Goal: Information Seeking & Learning: Learn about a topic

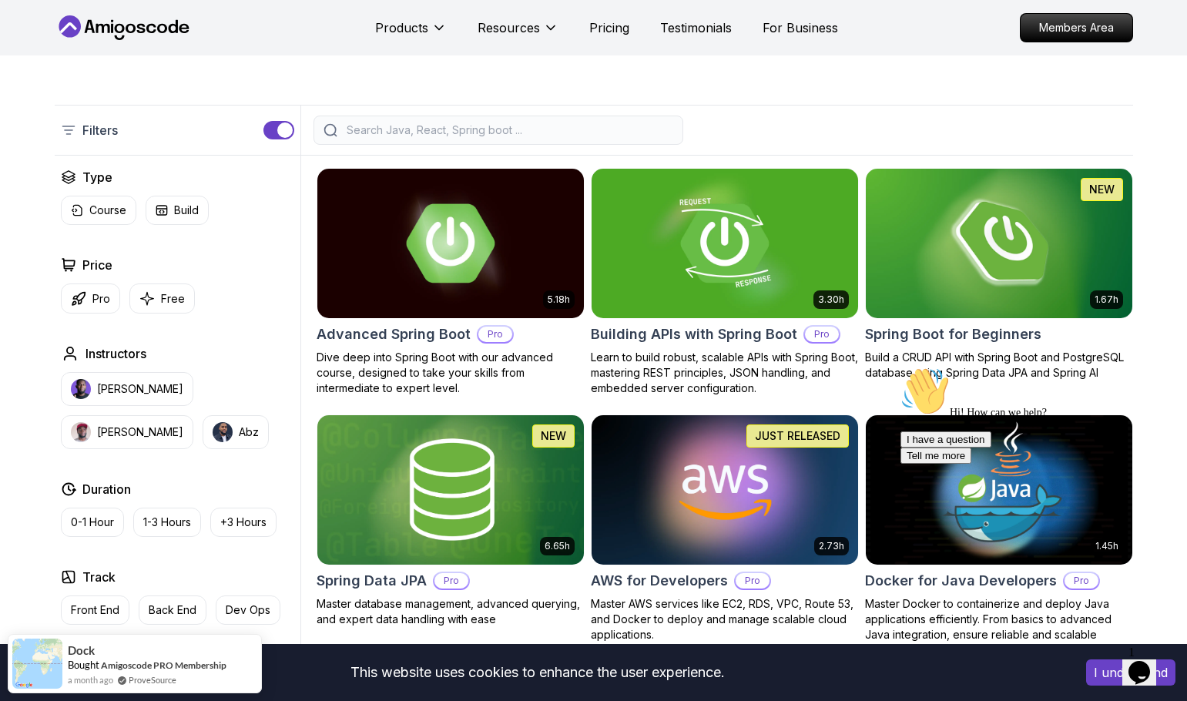
scroll to position [154, 0]
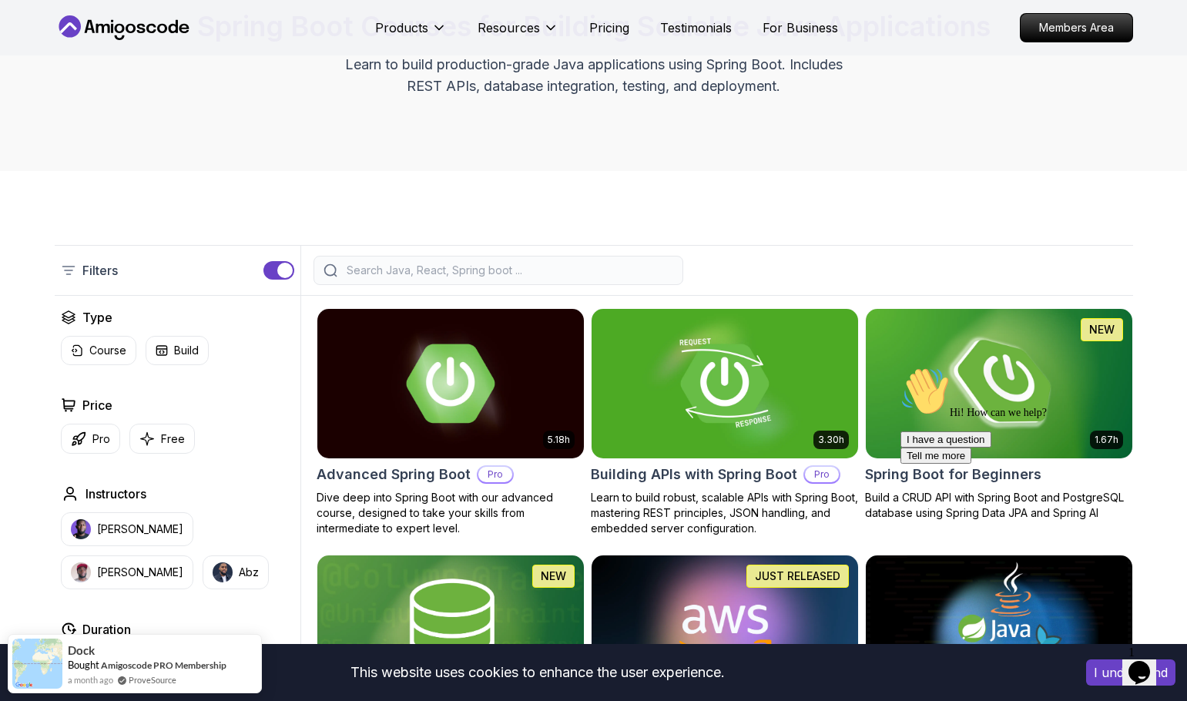
click at [951, 344] on img at bounding box center [999, 383] width 280 height 156
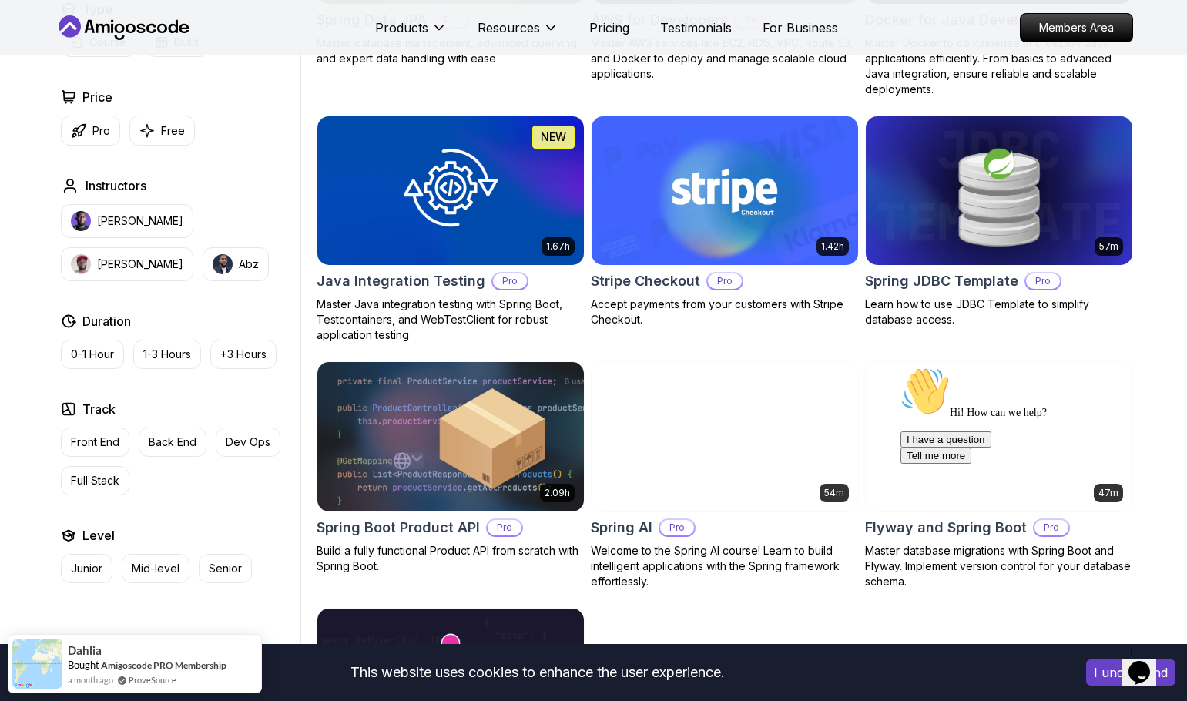
scroll to position [1001, 0]
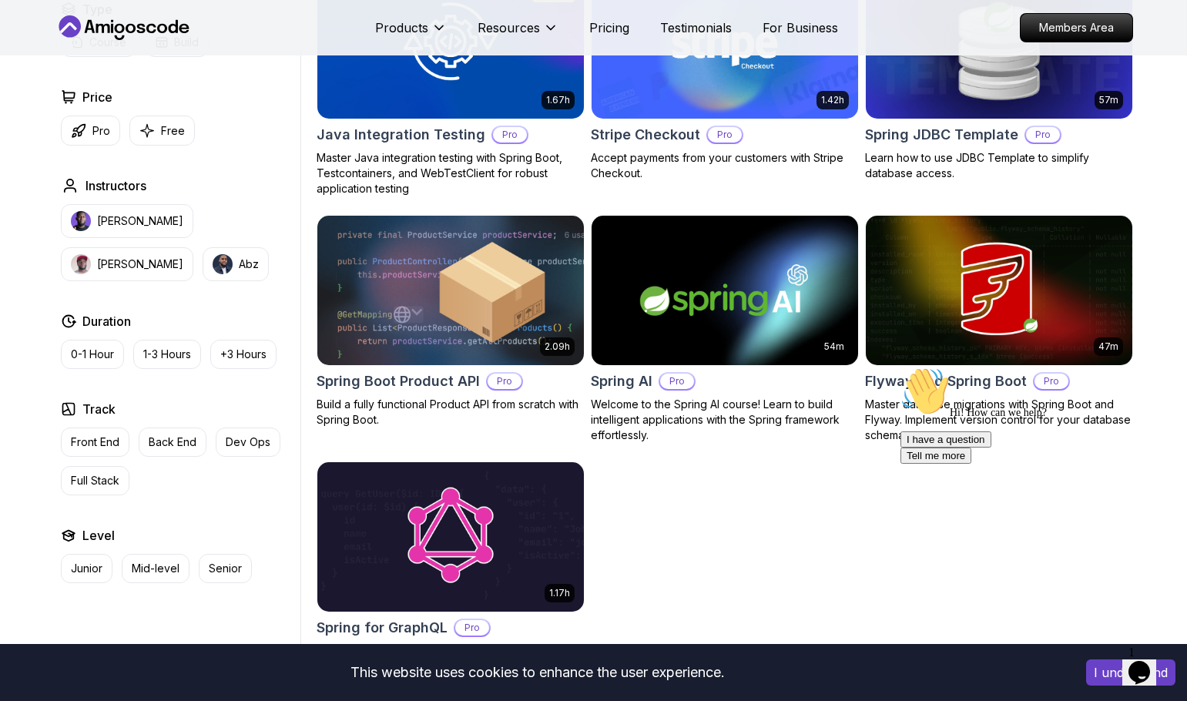
click at [1092, 670] on button "I understand" at bounding box center [1130, 672] width 89 height 26
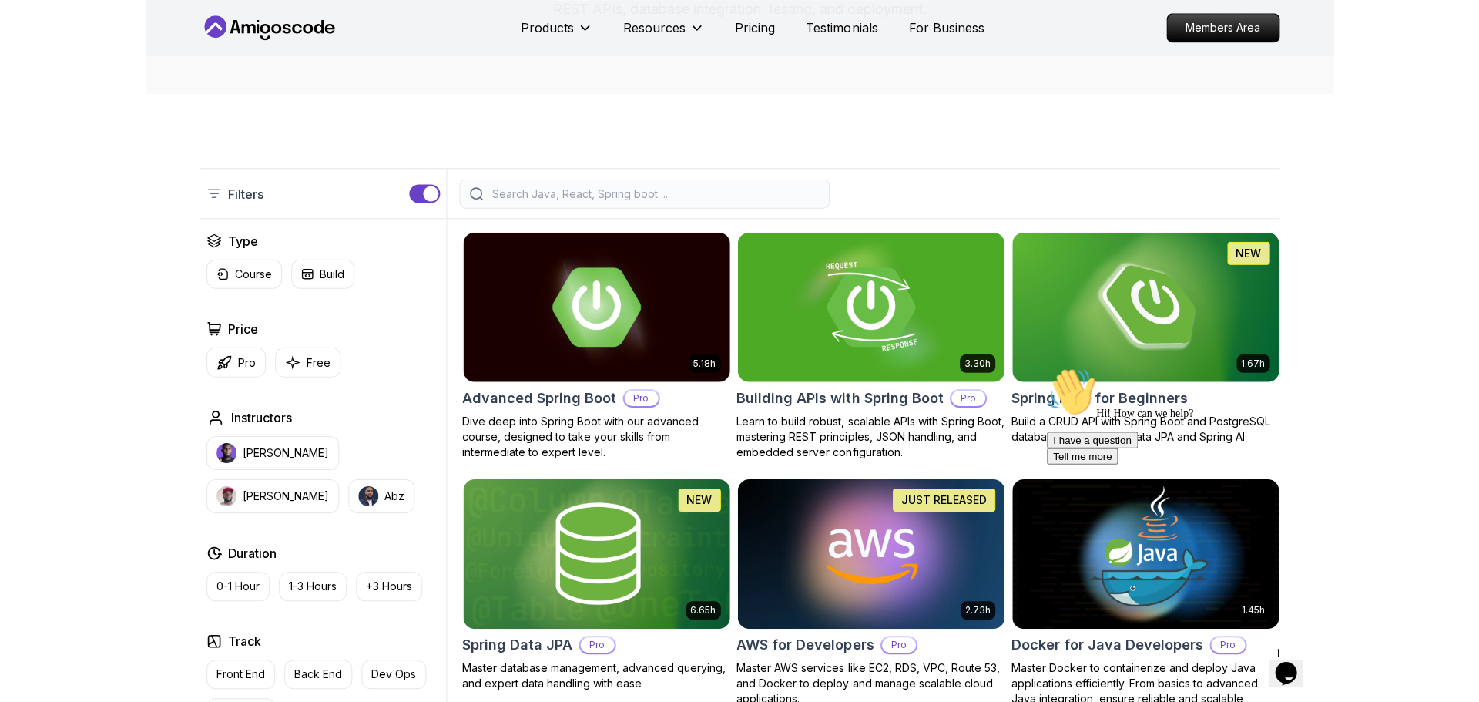
scroll to position [0, 0]
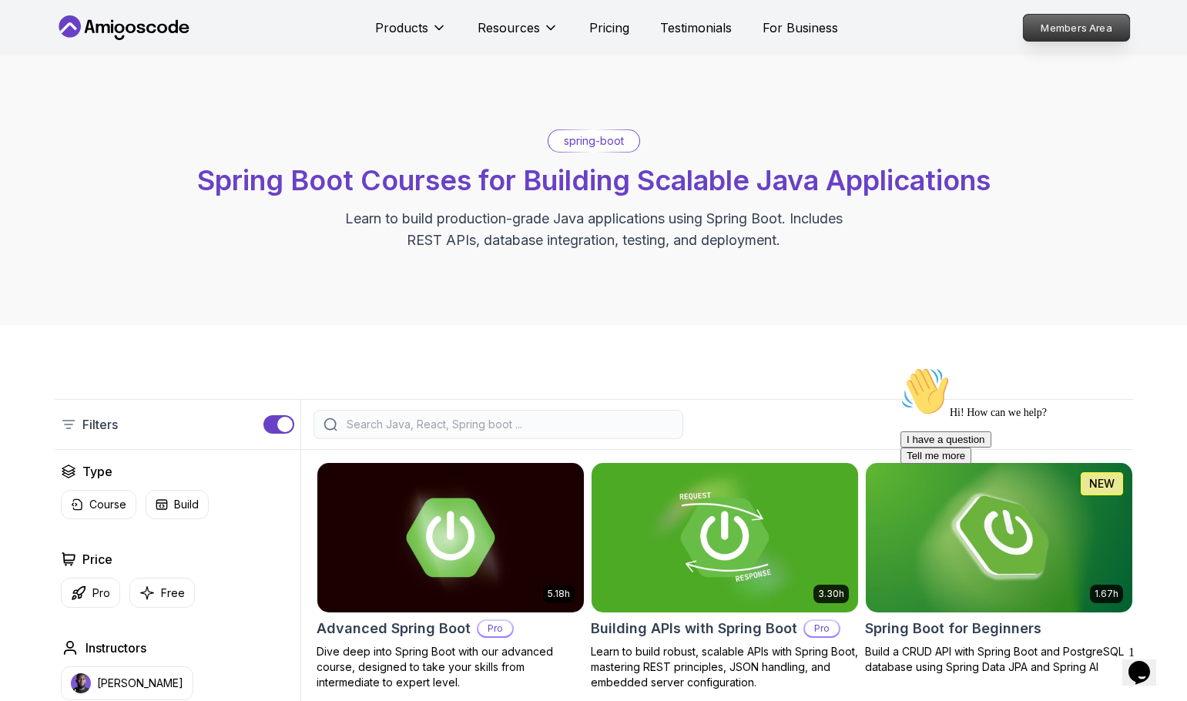
click at [1044, 35] on p "Members Area" at bounding box center [1076, 28] width 106 height 26
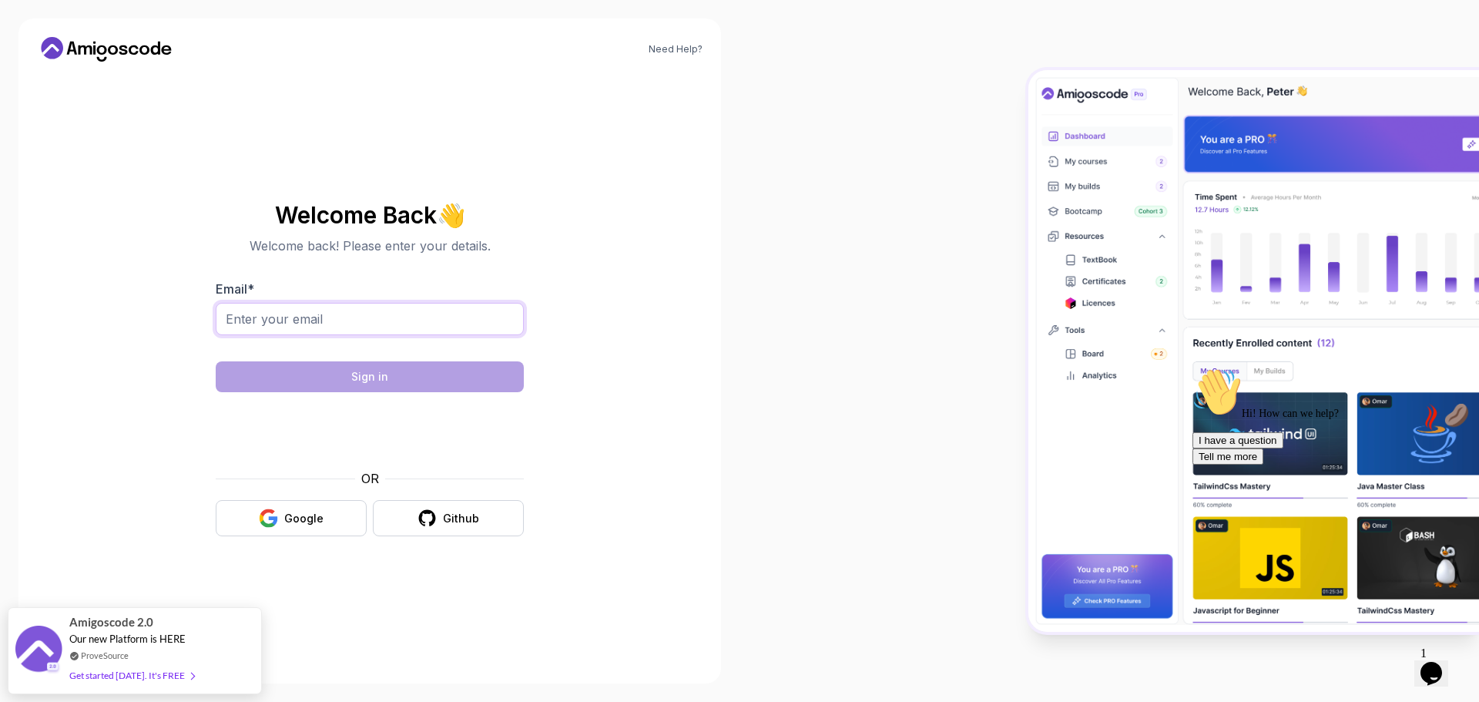
click at [407, 306] on input "Email *" at bounding box center [370, 319] width 308 height 32
type input "mika.arustam@gmail.com"
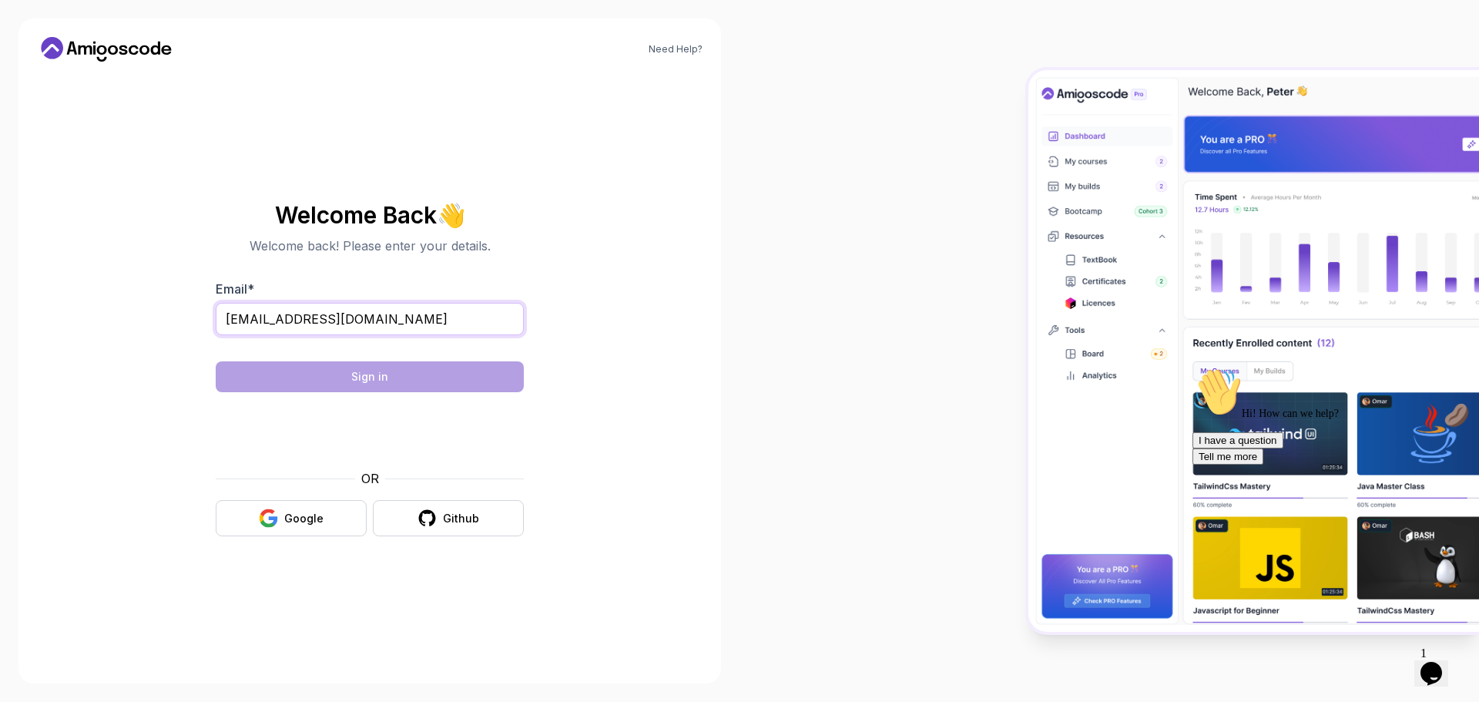
click at [369, 313] on input "mika.arustam@gmail.com" at bounding box center [370, 319] width 308 height 32
click at [393, 376] on button "Sign in" at bounding box center [370, 376] width 308 height 31
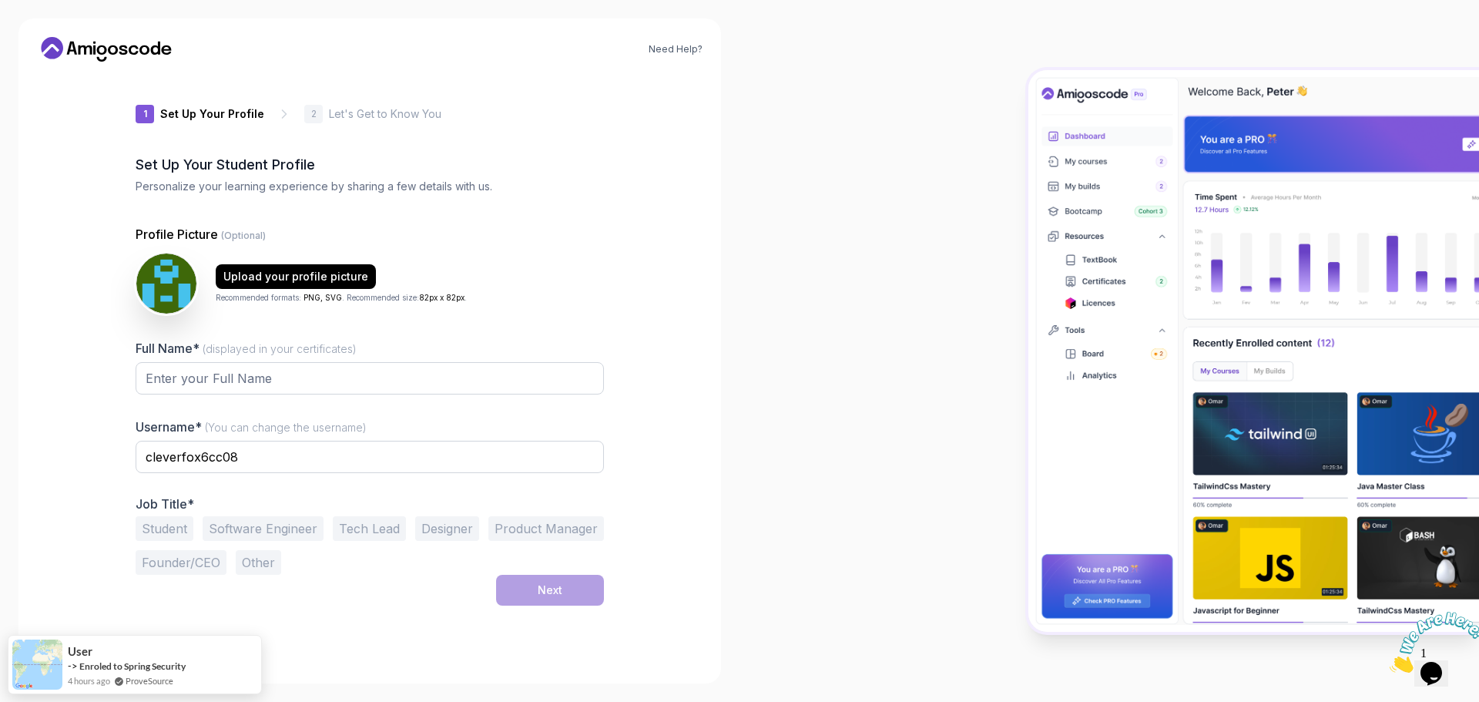
click at [334, 625] on div "1 Set Up Your Profile 1 Set Up Your Profile 2 Let's Get to Know You Set Up Your…" at bounding box center [370, 369] width 468 height 591
click at [241, 379] on input "Full Name* (displayed in your certificates)" at bounding box center [370, 378] width 468 height 32
click at [216, 529] on button "Software Engineer" at bounding box center [263, 528] width 121 height 25
click at [317, 458] on input "cleverfox6cc08" at bounding box center [370, 457] width 468 height 32
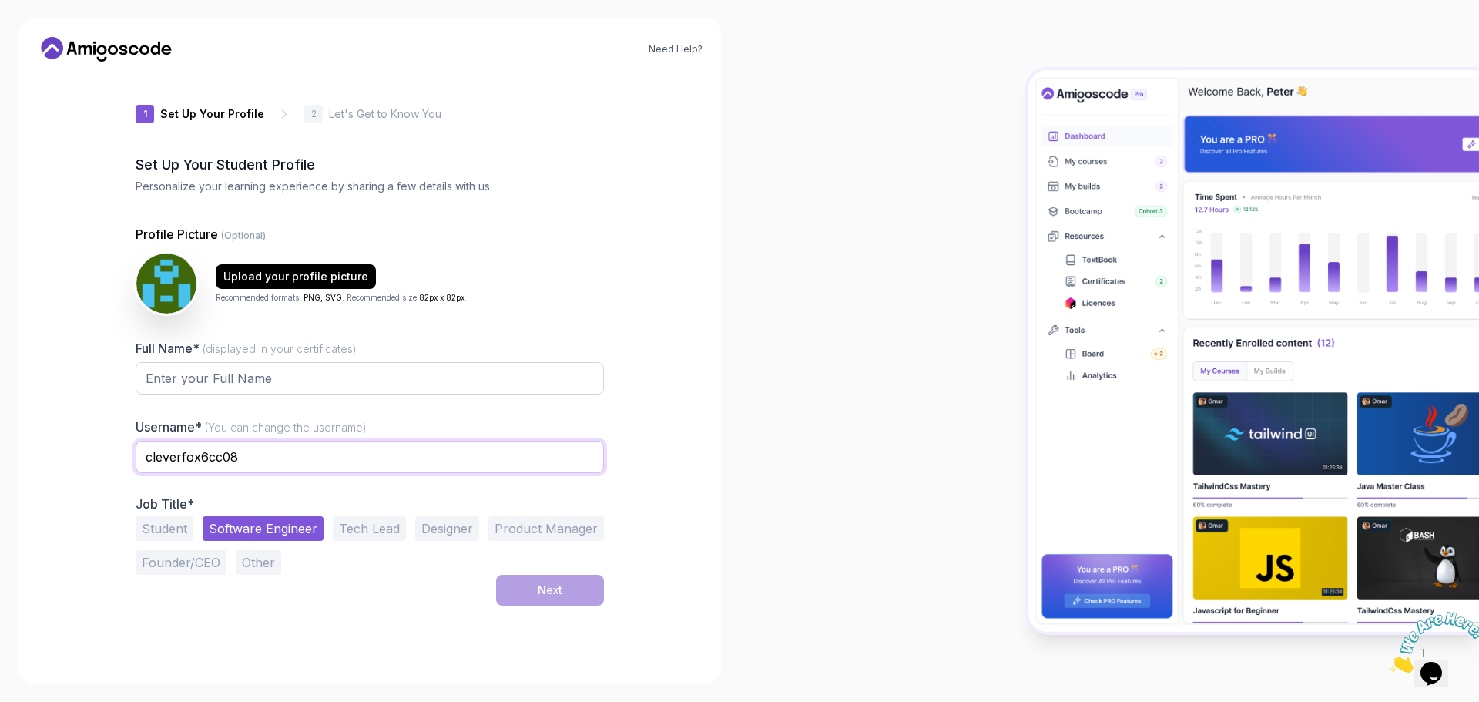
drag, startPoint x: 317, startPoint y: 458, endPoint x: 172, endPoint y: 460, distance: 144.8
click at [172, 460] on input "cleverfox6cc08" at bounding box center [370, 457] width 468 height 32
drag, startPoint x: 222, startPoint y: 461, endPoint x: 119, endPoint y: 459, distance: 102.4
click at [119, 459] on div "1 Set Up Your Profile 1 Set Up Your Profile 2 Let's Get to Know You Set Up Your…" at bounding box center [370, 369] width 518 height 591
type input "arustm"
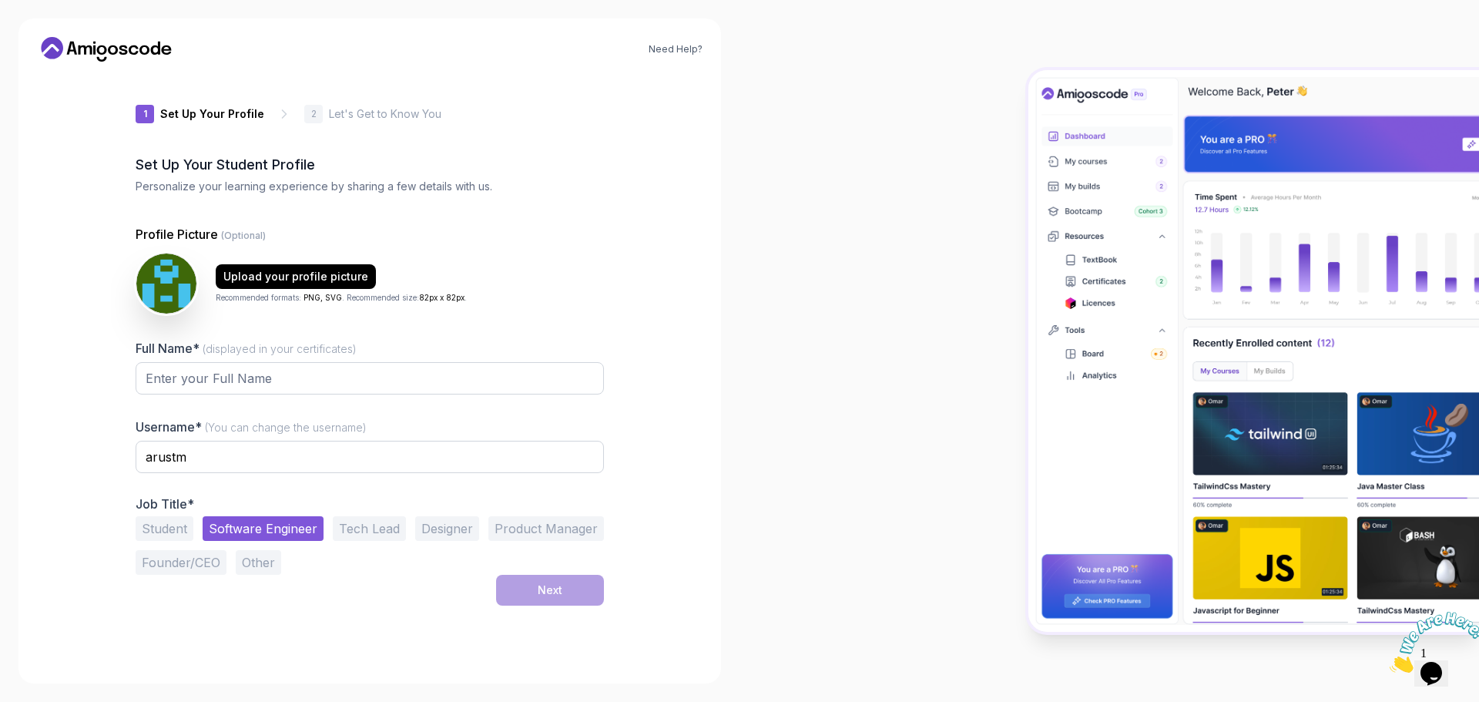
click at [709, 390] on div "Need Help? 1 Set Up Your Profile 1 Set Up Your Profile 2 Let's Get to Know You …" at bounding box center [369, 350] width 702 height 665
click at [365, 449] on input "arustm" at bounding box center [370, 457] width 468 height 32
click at [354, 390] on input "Full Name* (displayed in your certificates)" at bounding box center [370, 378] width 468 height 32
type input "Mikayel Arustamyan"
click at [761, 266] on div at bounding box center [1108, 351] width 739 height 702
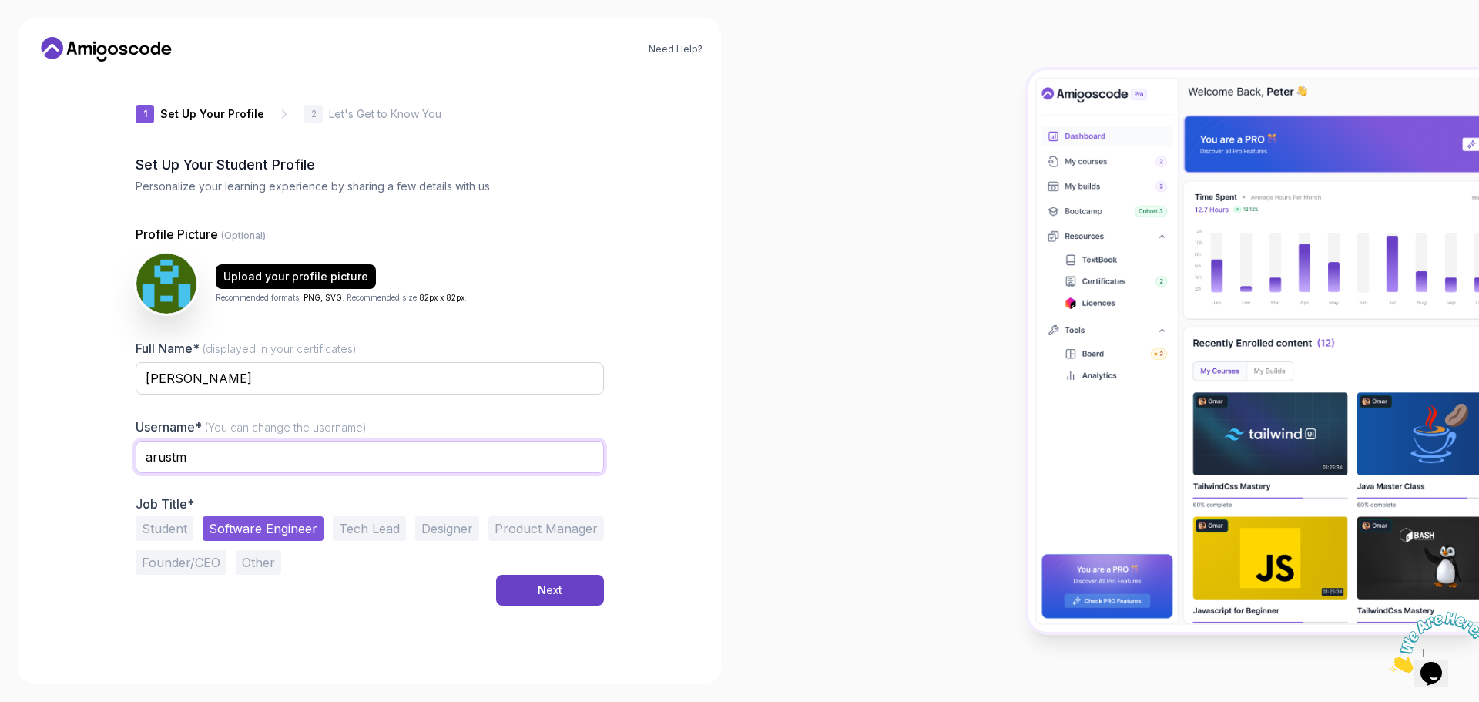
click at [164, 458] on input "arustm" at bounding box center [370, 457] width 468 height 32
type input "xxMikexx"
click at [540, 587] on div "Next" at bounding box center [550, 589] width 25 height 15
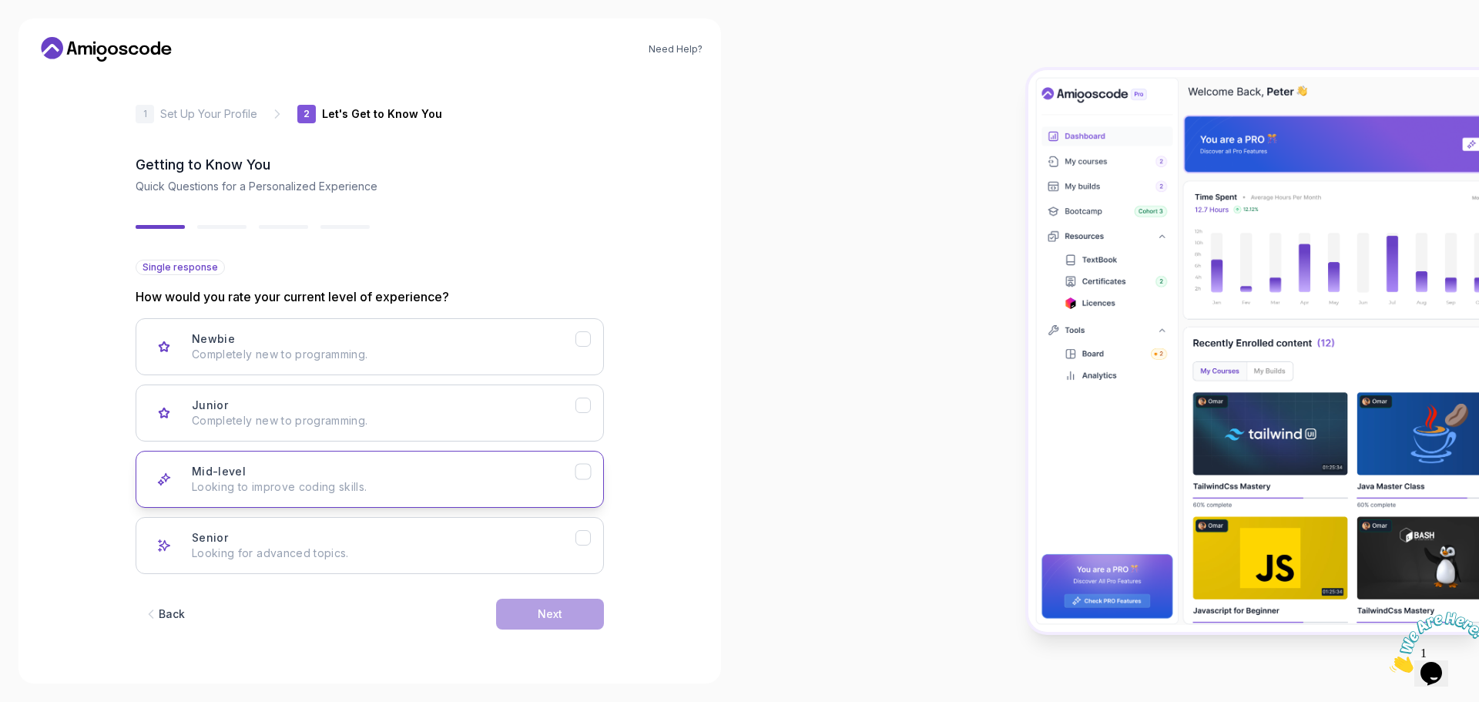
click at [543, 477] on div "Mid-level Looking to improve coding skills." at bounding box center [384, 479] width 384 height 31
click at [548, 613] on div "Next" at bounding box center [550, 613] width 25 height 15
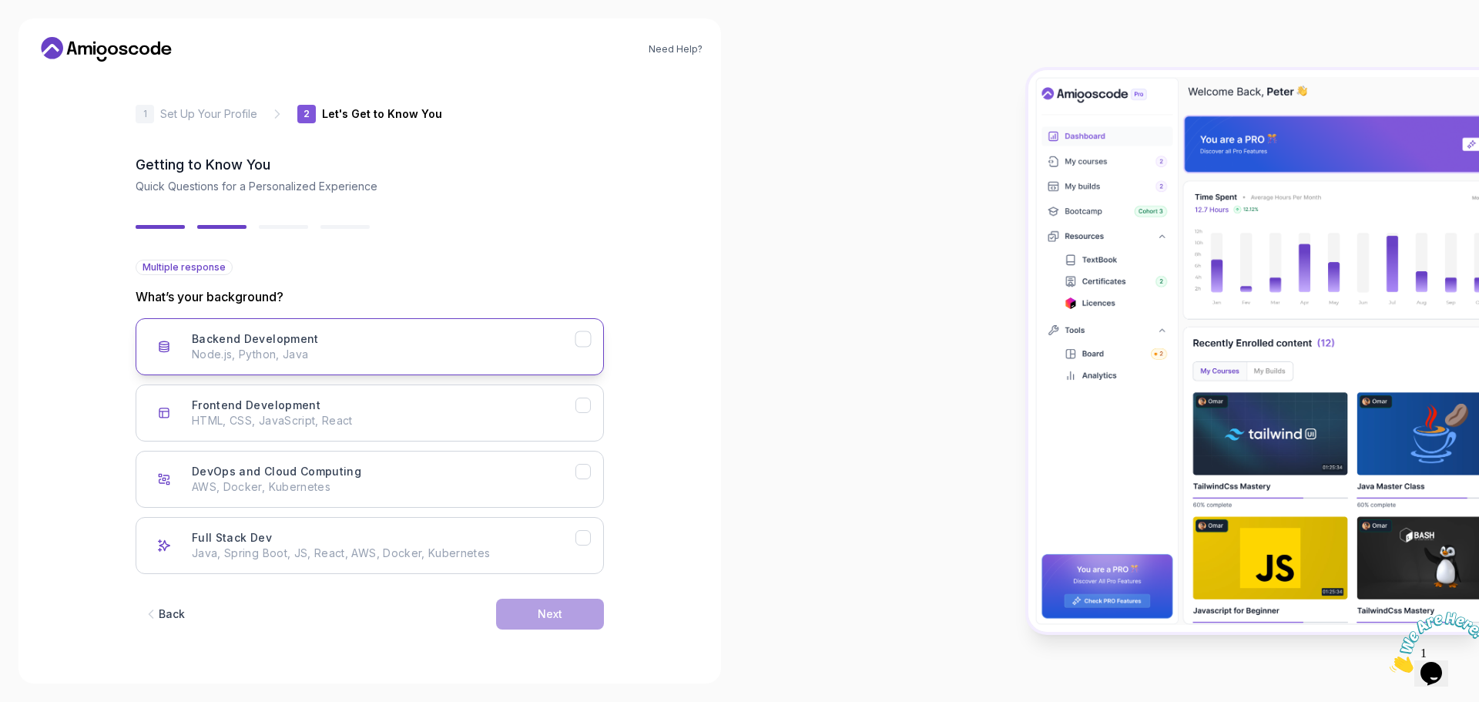
click at [493, 345] on div "Backend Development Node.js, Python, Java" at bounding box center [384, 346] width 384 height 31
click at [558, 611] on div "Next" at bounding box center [550, 613] width 25 height 15
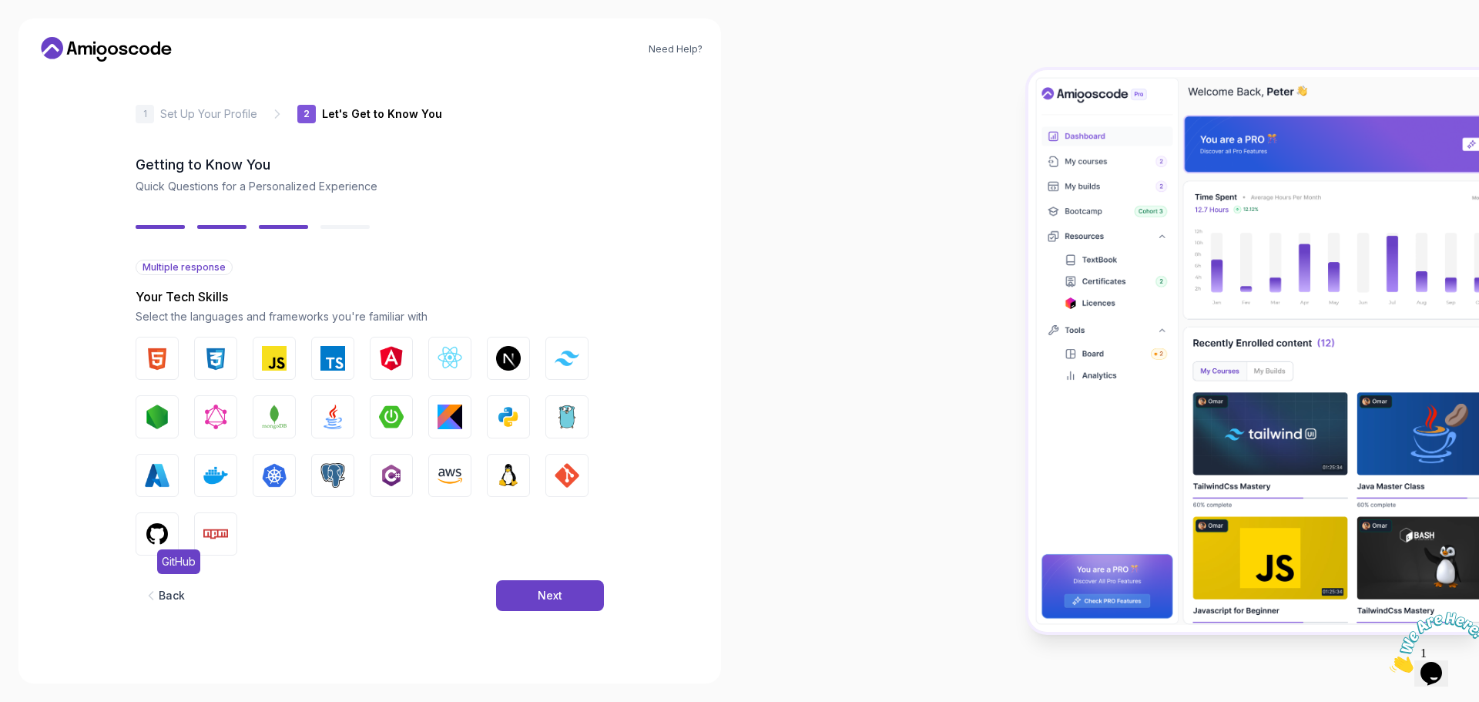
click at [146, 531] on img "button" at bounding box center [157, 533] width 25 height 25
click at [522, 466] on button "Linux" at bounding box center [508, 475] width 43 height 43
click at [511, 420] on img "button" at bounding box center [508, 416] width 25 height 25
click at [330, 427] on img "button" at bounding box center [332, 416] width 25 height 25
click at [331, 471] on img "button" at bounding box center [332, 475] width 25 height 25
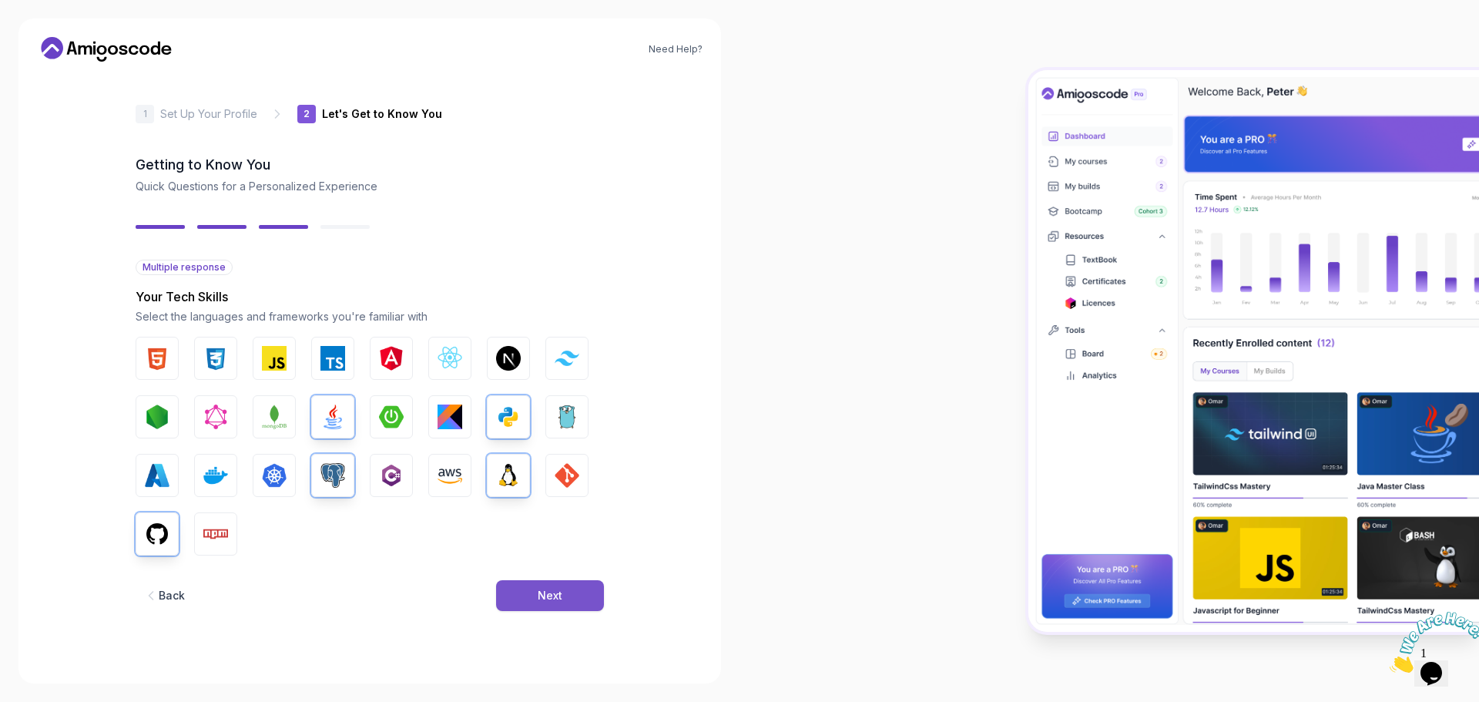
click at [588, 592] on button "Next" at bounding box center [550, 595] width 108 height 31
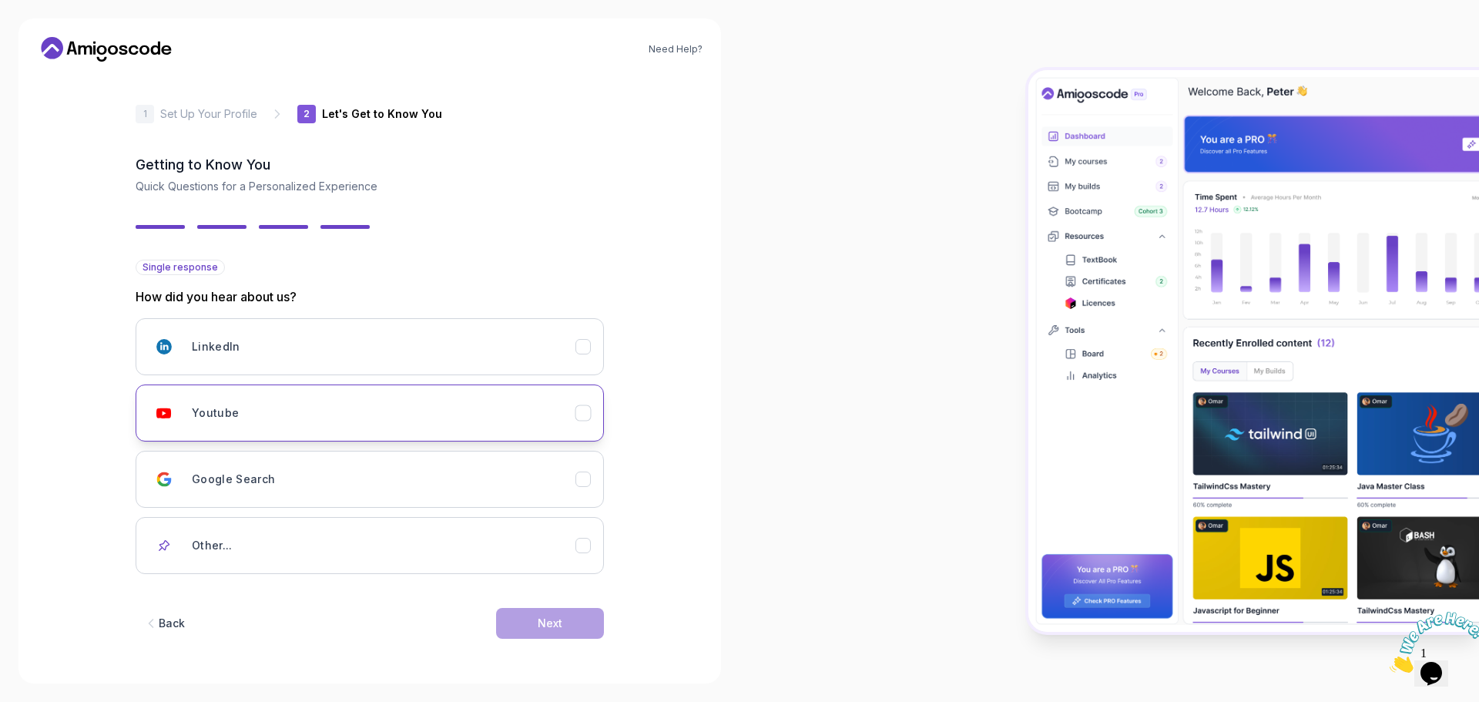
click at [523, 414] on div "Youtube" at bounding box center [384, 412] width 384 height 31
drag, startPoint x: 591, startPoint y: 618, endPoint x: 619, endPoint y: 624, distance: 29.0
click at [591, 619] on button "Next" at bounding box center [550, 623] width 108 height 31
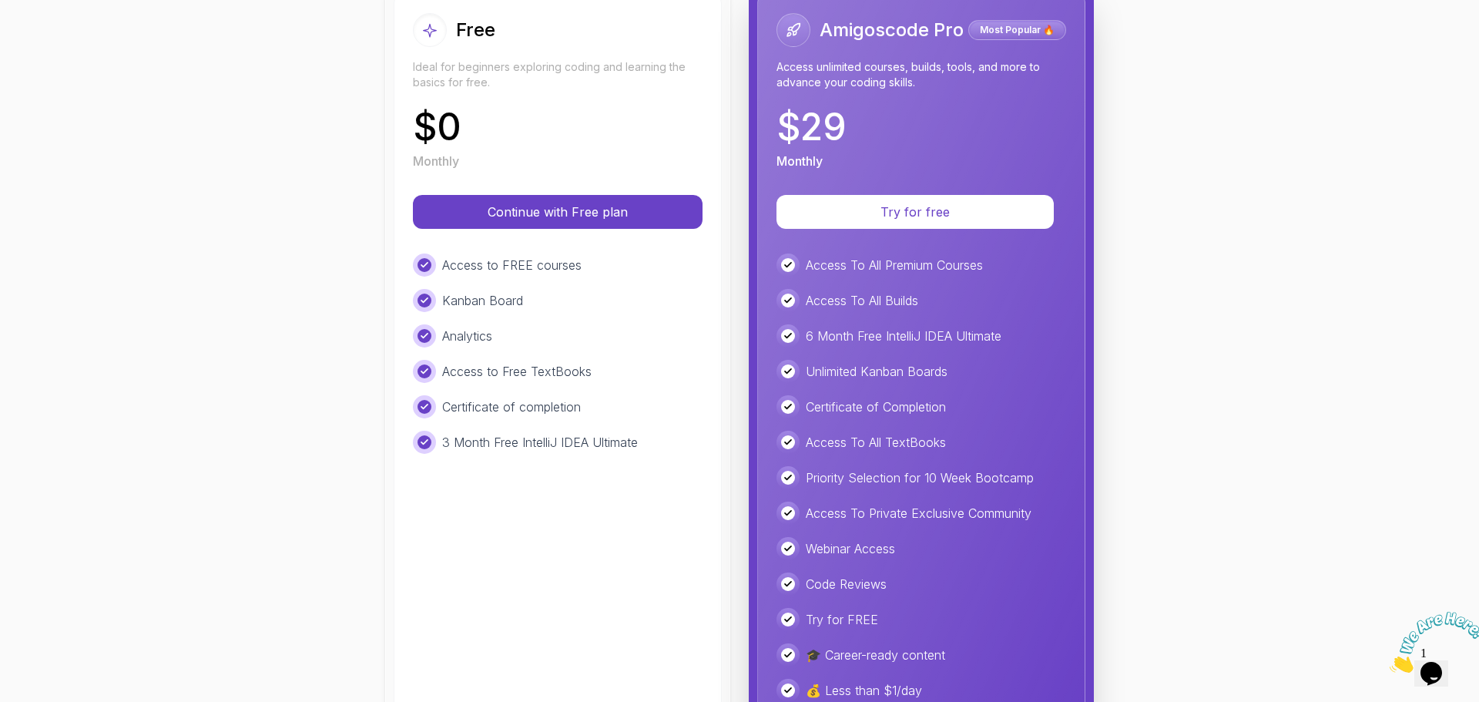
scroll to position [231, 0]
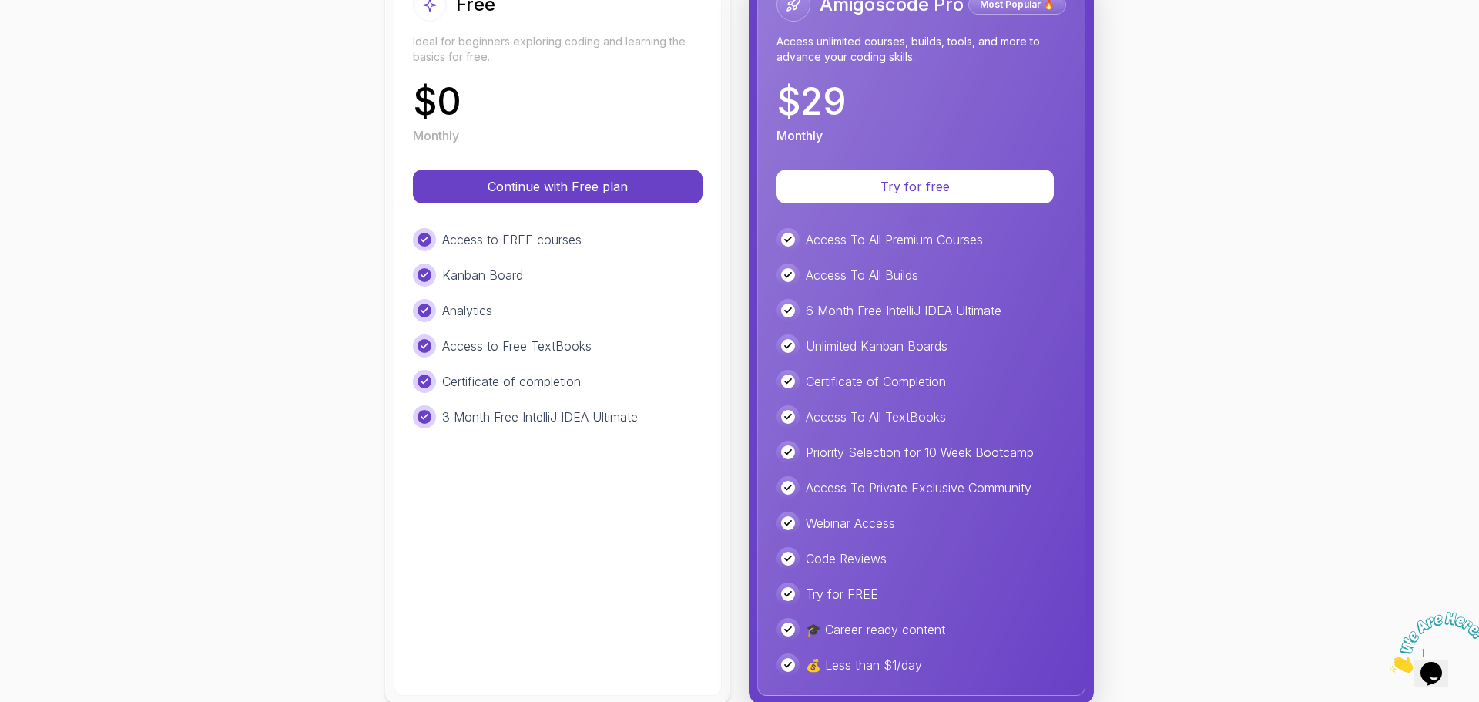
click at [179, 347] on div "Choose the Plan That's Right for You! Monthly Yearly Free Ideal for beginners e…" at bounding box center [739, 286] width 1405 height 886
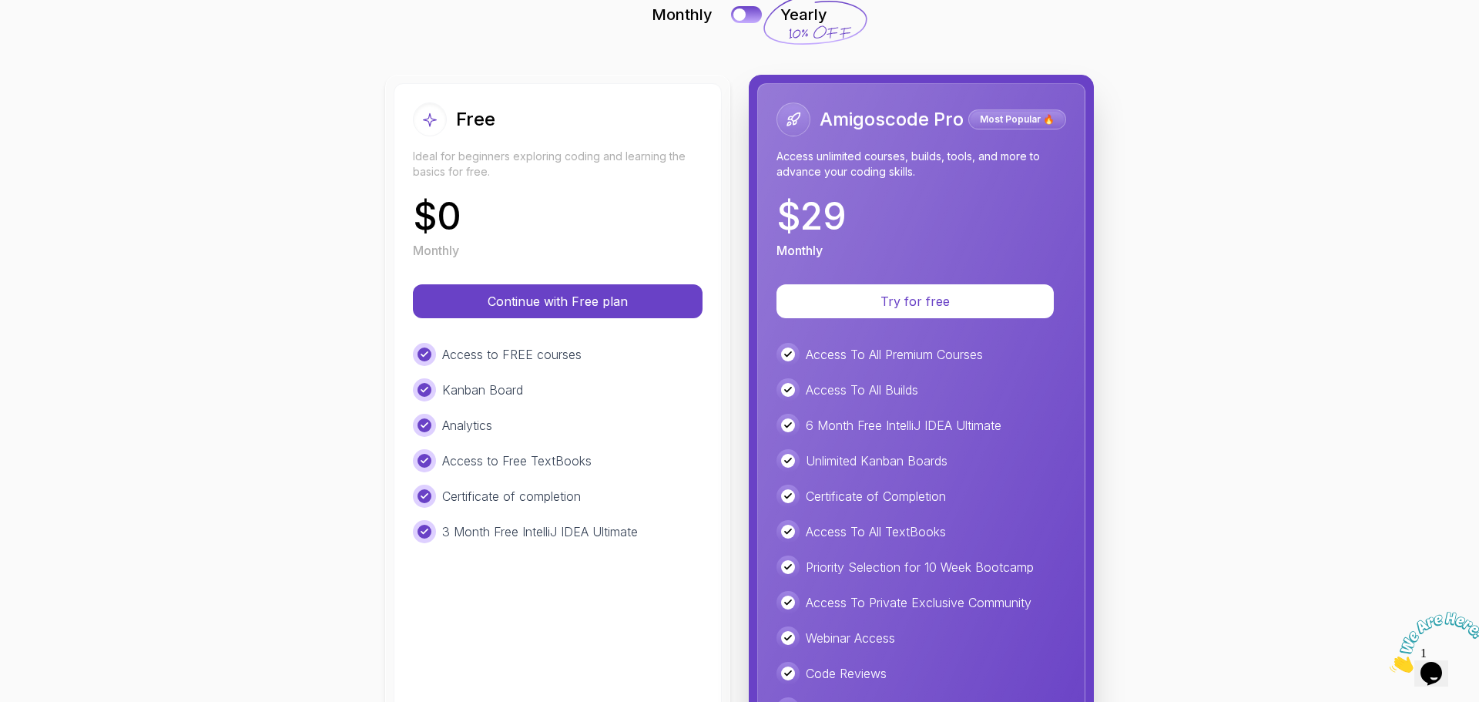
scroll to position [0, 0]
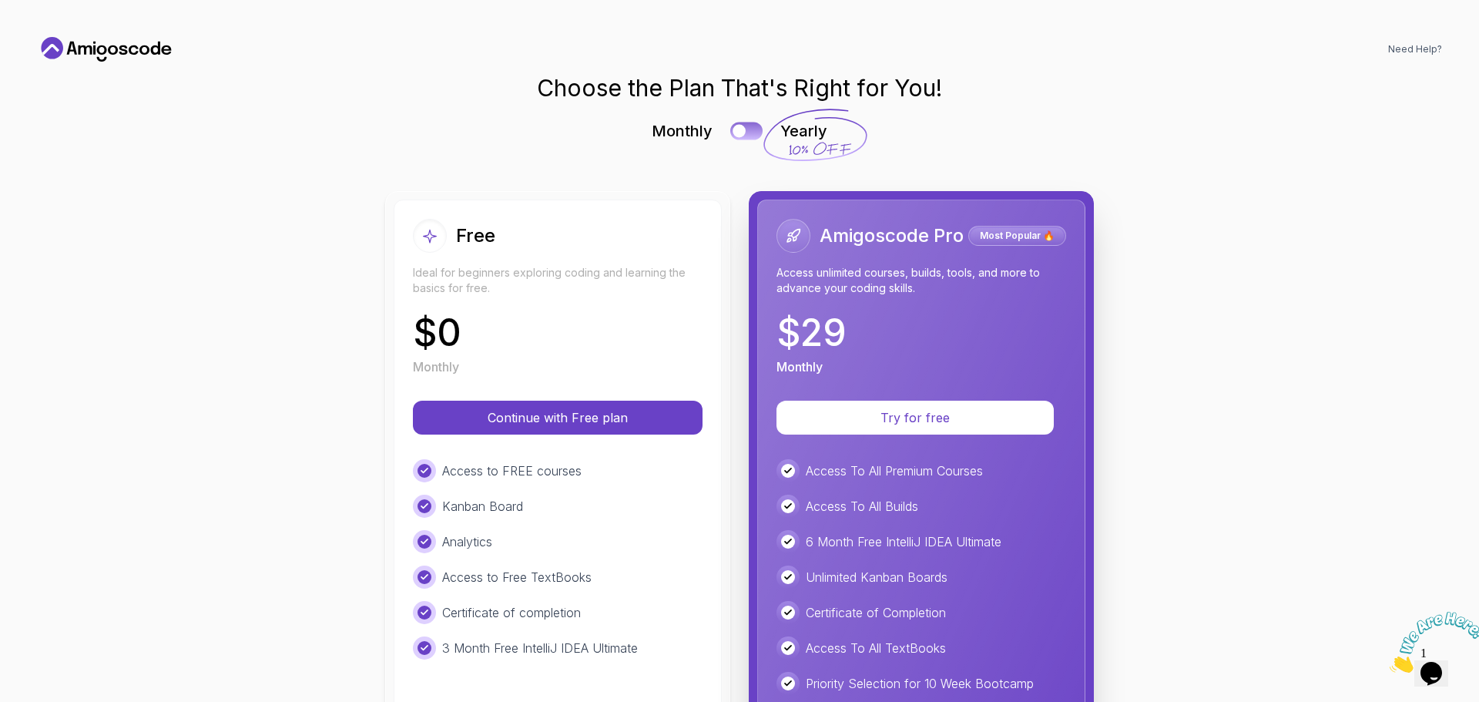
click at [749, 126] on button at bounding box center [746, 131] width 32 height 18
click at [752, 127] on div at bounding box center [753, 131] width 13 height 13
click at [752, 127] on button at bounding box center [746, 131] width 32 height 18
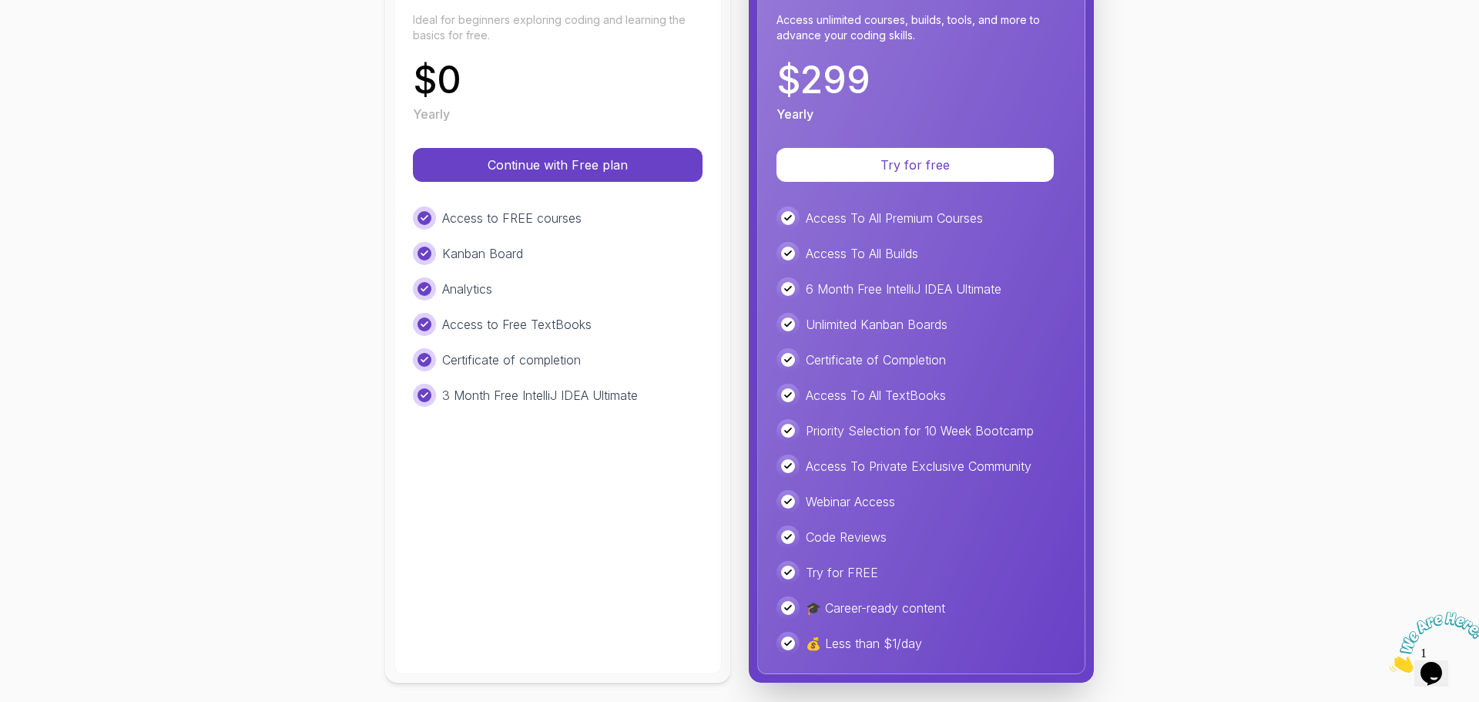
scroll to position [258, 0]
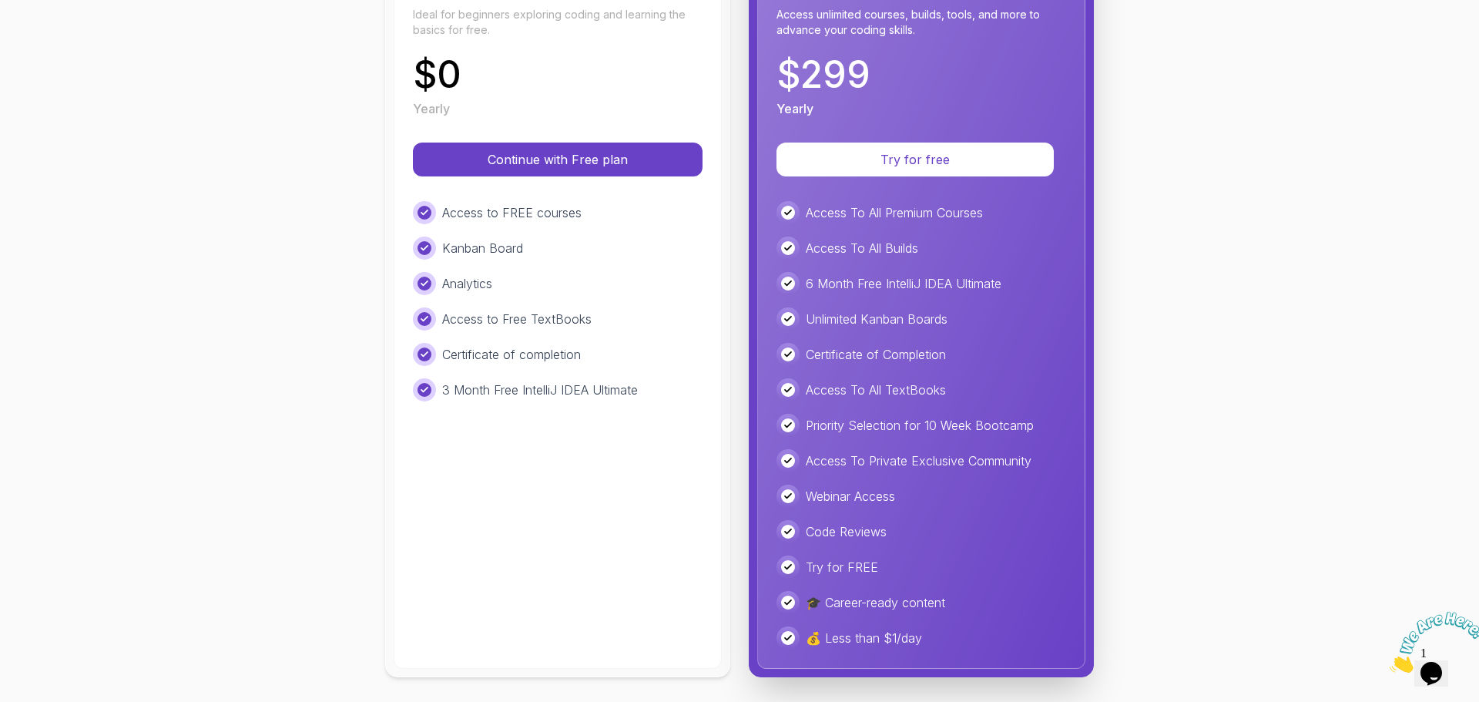
click at [559, 512] on div "Free Ideal for beginners exploring coding and learning the basics for free. $ 0…" at bounding box center [558, 304] width 328 height 727
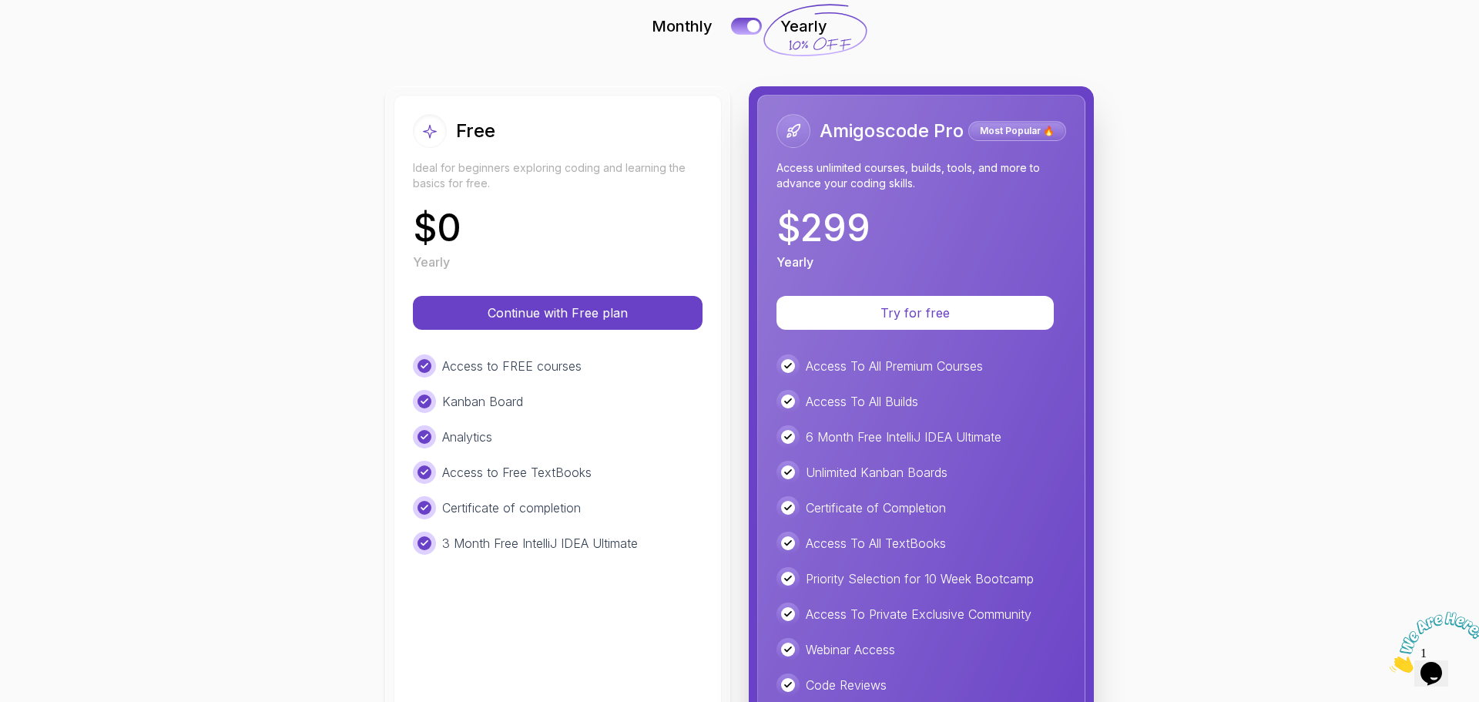
scroll to position [104, 0]
click at [1272, 379] on div "Choose the Plan That's Right for You! Monthly Yearly Free Ideal for beginners e…" at bounding box center [739, 413] width 1405 height 886
click at [754, 26] on button at bounding box center [746, 27] width 32 height 18
click at [689, 537] on div "3 Month Free IntelliJ IDEA Ultimate" at bounding box center [558, 543] width 290 height 23
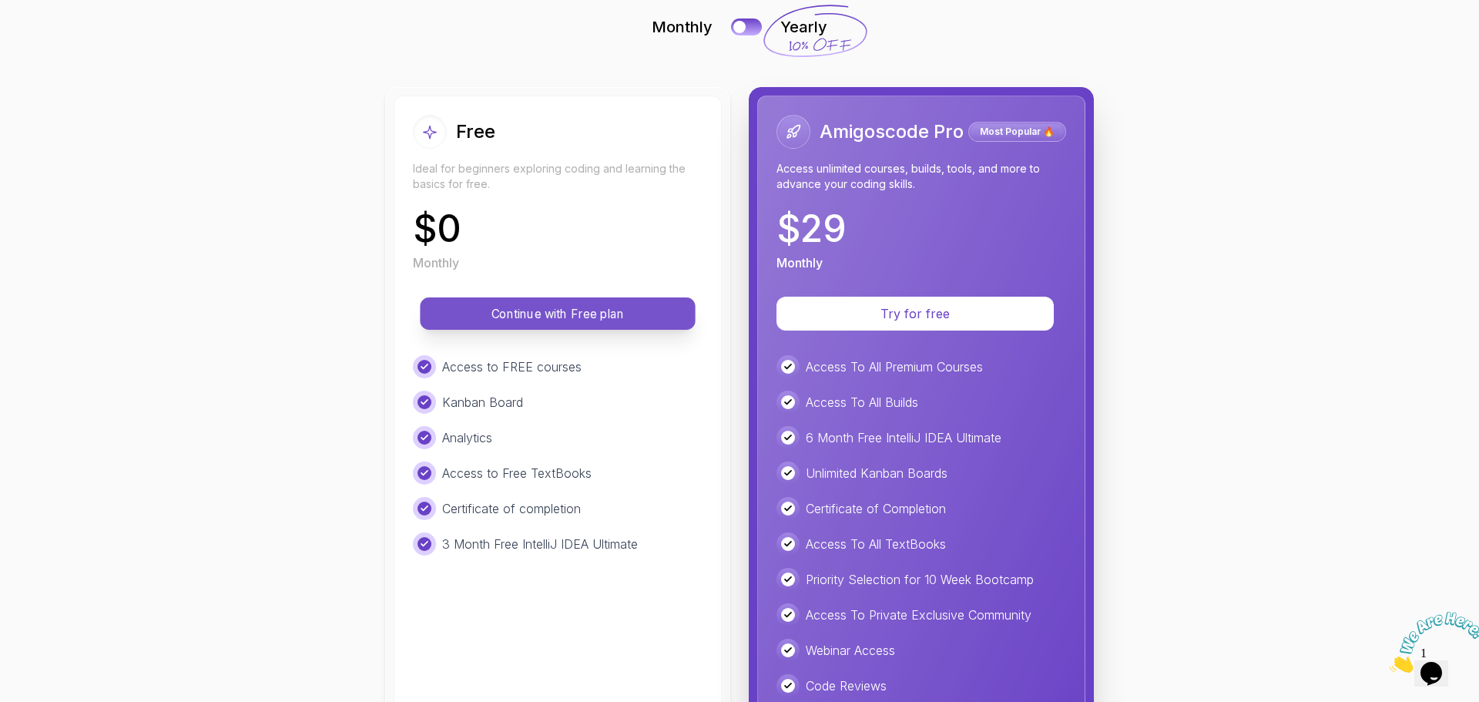
click at [467, 307] on p "Continue with Free plan" at bounding box center [557, 314] width 240 height 18
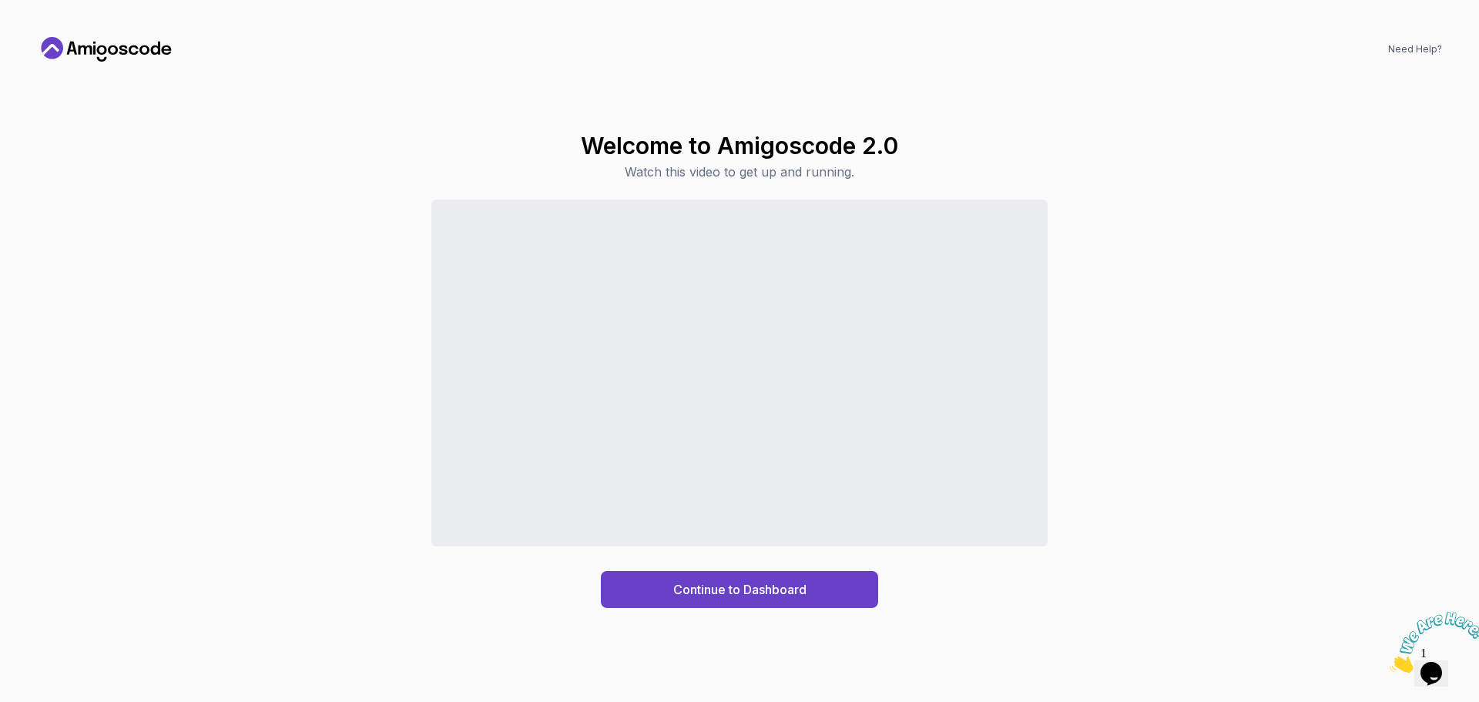
click at [1126, 521] on div "Continue to Dashboard" at bounding box center [739, 403] width 1405 height 408
click at [815, 581] on button "Continue to Dashboard" at bounding box center [739, 589] width 277 height 37
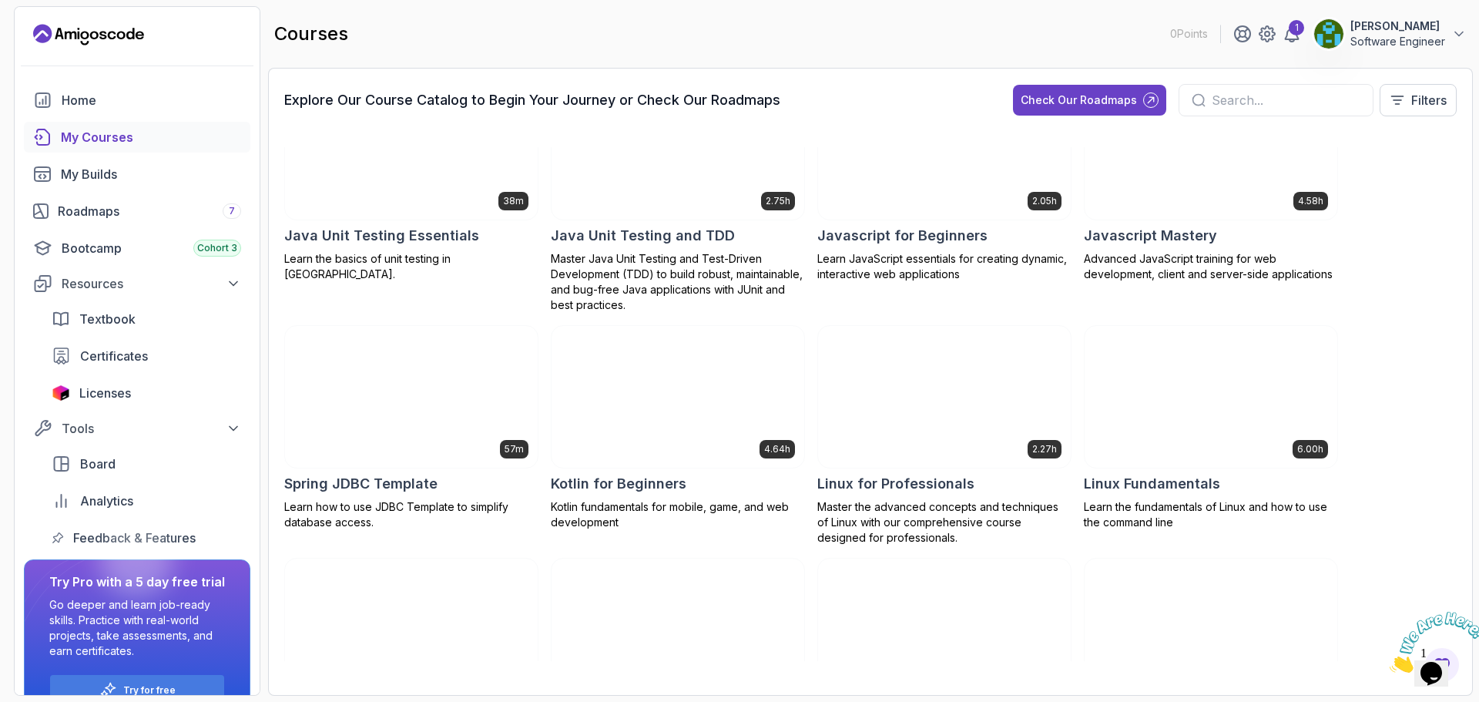
scroll to position [1848, 0]
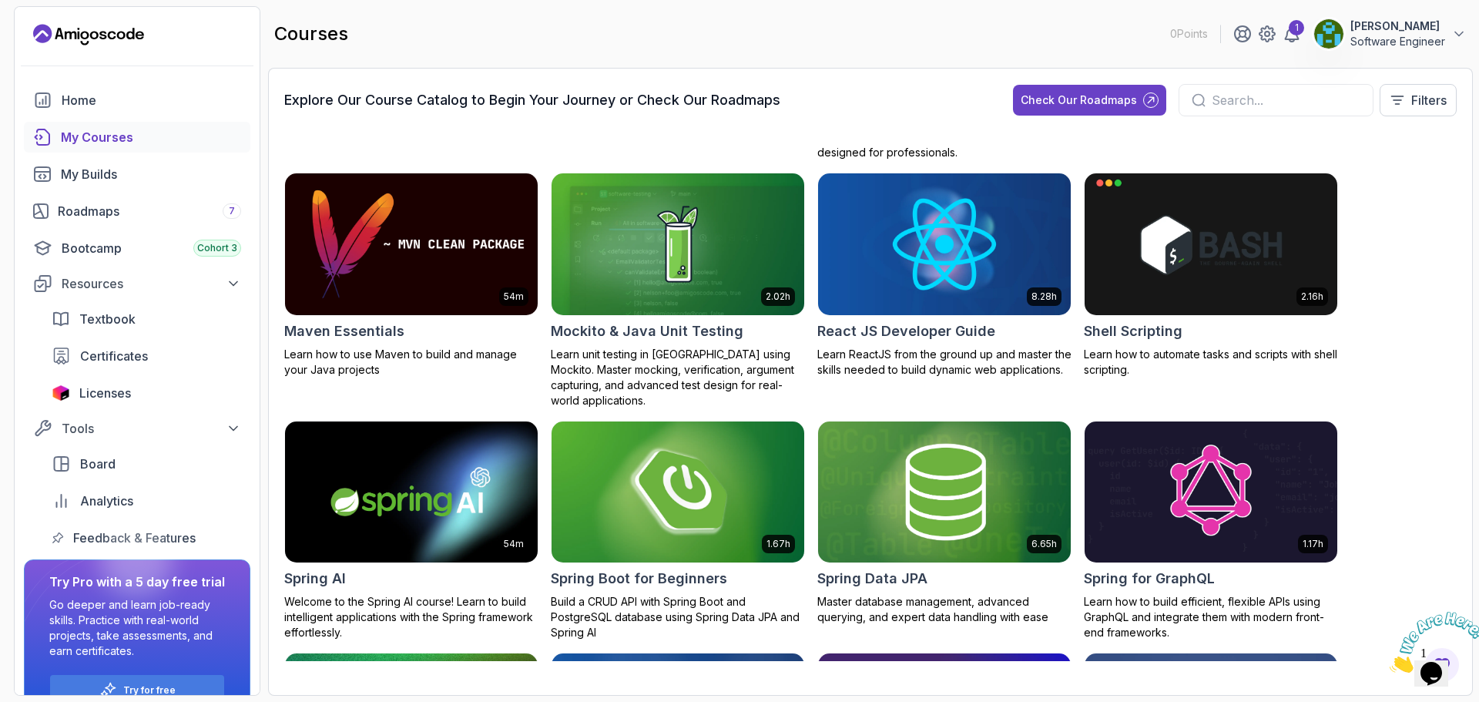
click at [726, 464] on img at bounding box center [677, 491] width 265 height 149
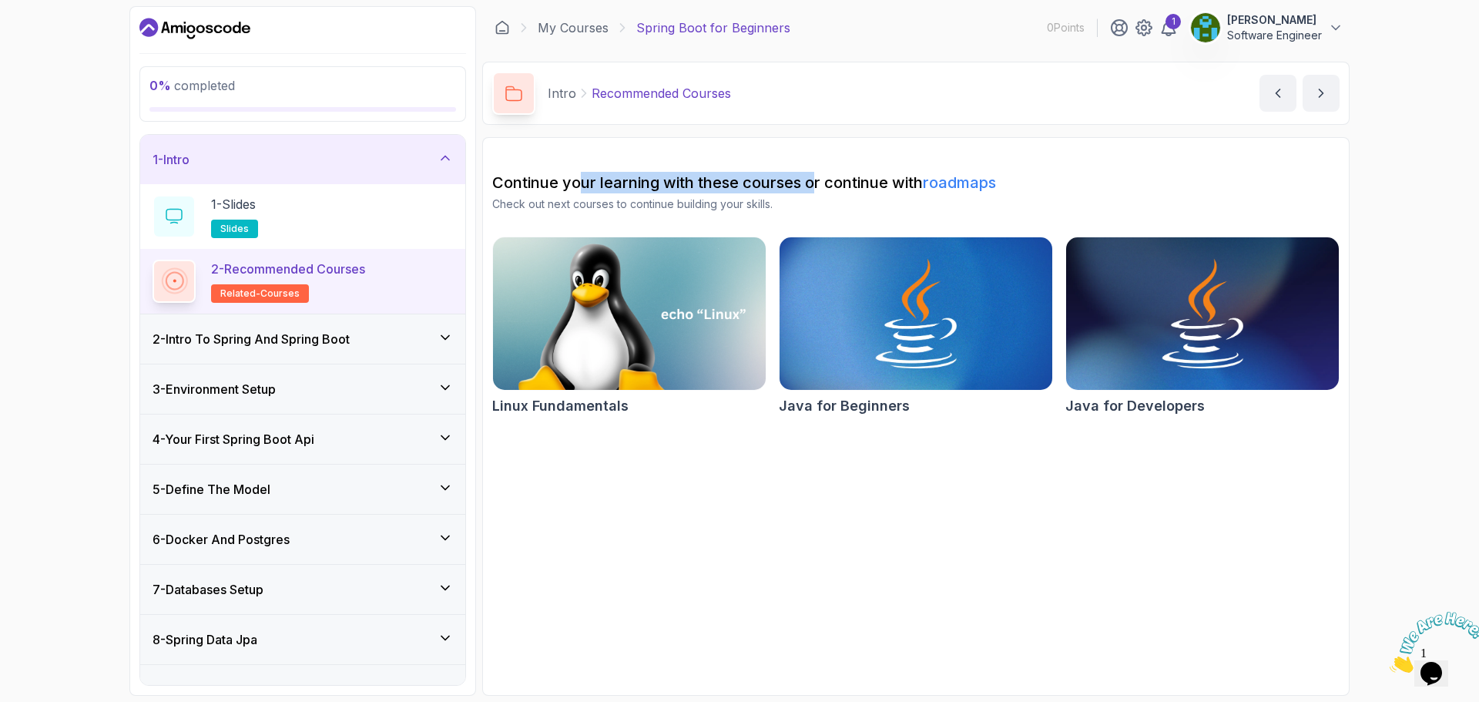
drag, startPoint x: 576, startPoint y: 180, endPoint x: 819, endPoint y: 174, distance: 243.5
click at [819, 174] on h2 "Continue your learning with these courses or continue with roadmaps" at bounding box center [915, 183] width 847 height 22
click at [879, 211] on p "Check out next courses to continue building your skills." at bounding box center [915, 203] width 847 height 15
click at [383, 206] on div "1 - Slides slides" at bounding box center [303, 216] width 300 height 43
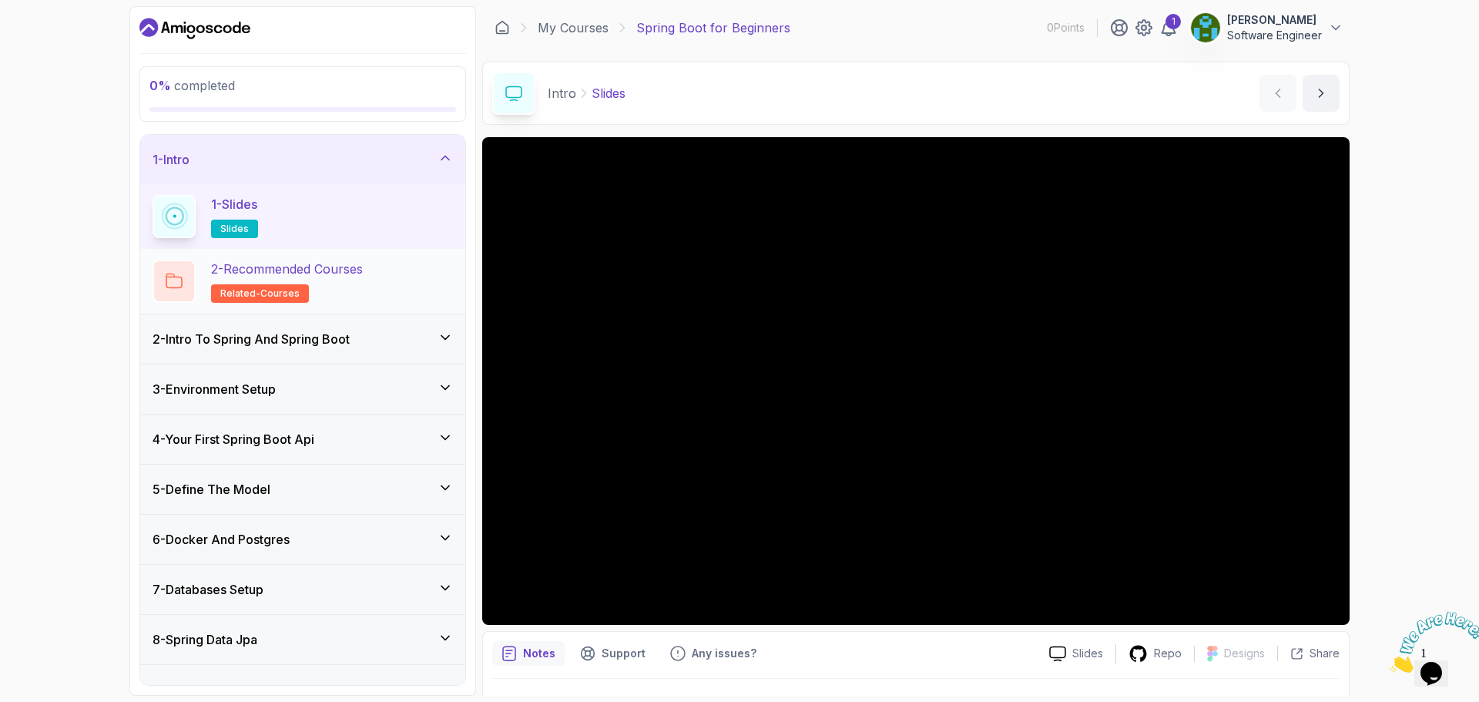
click at [362, 277] on p "2 - Recommended Courses" at bounding box center [287, 269] width 152 height 18
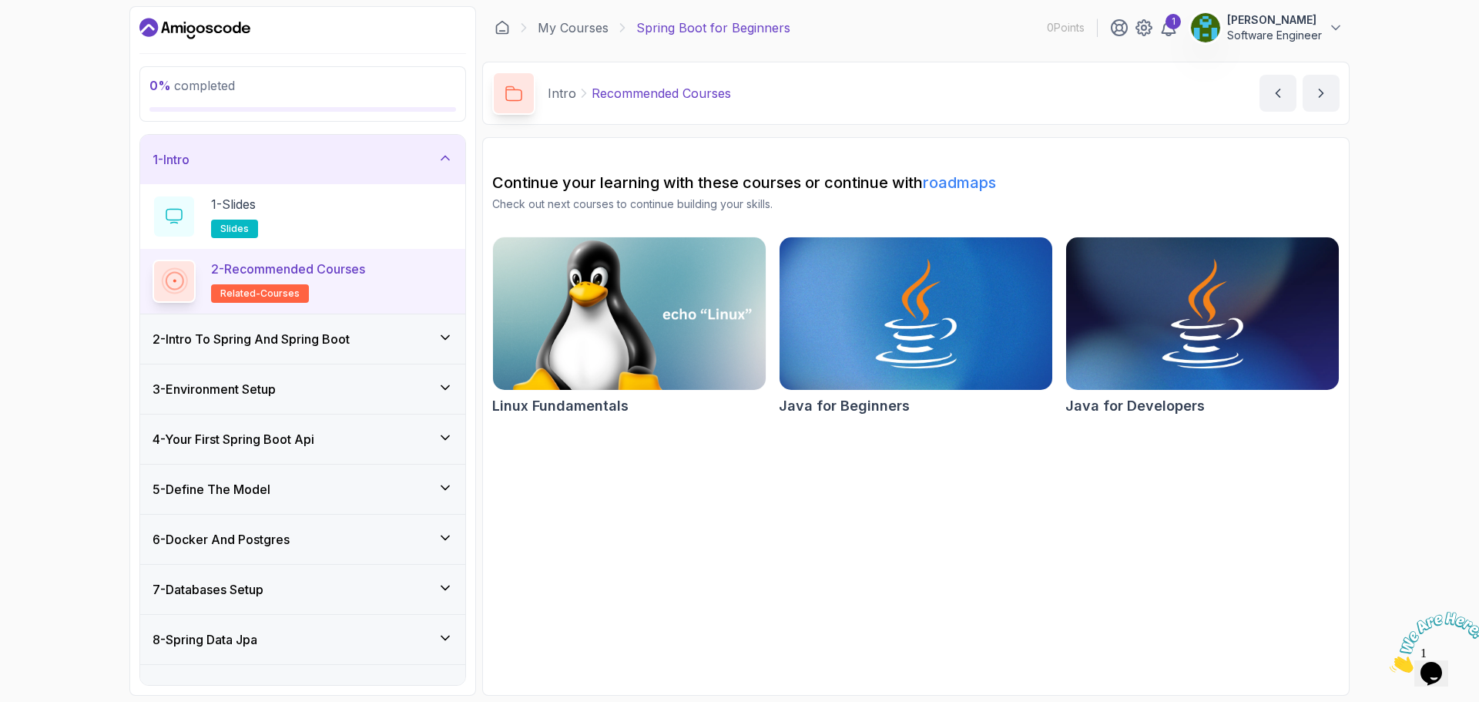
click at [637, 279] on img at bounding box center [629, 313] width 287 height 160
click at [898, 292] on img at bounding box center [916, 313] width 287 height 160
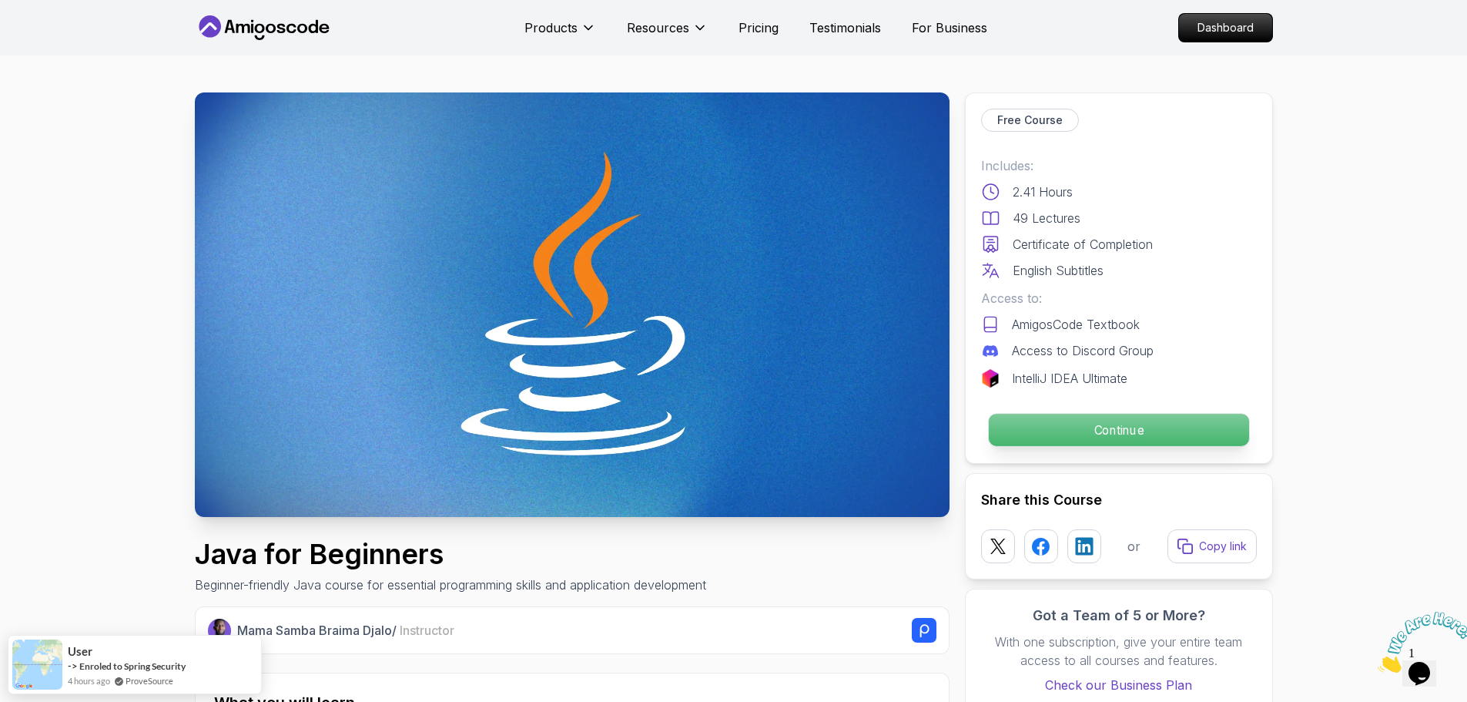
click at [1062, 434] on p "Continue" at bounding box center [1118, 430] width 260 height 32
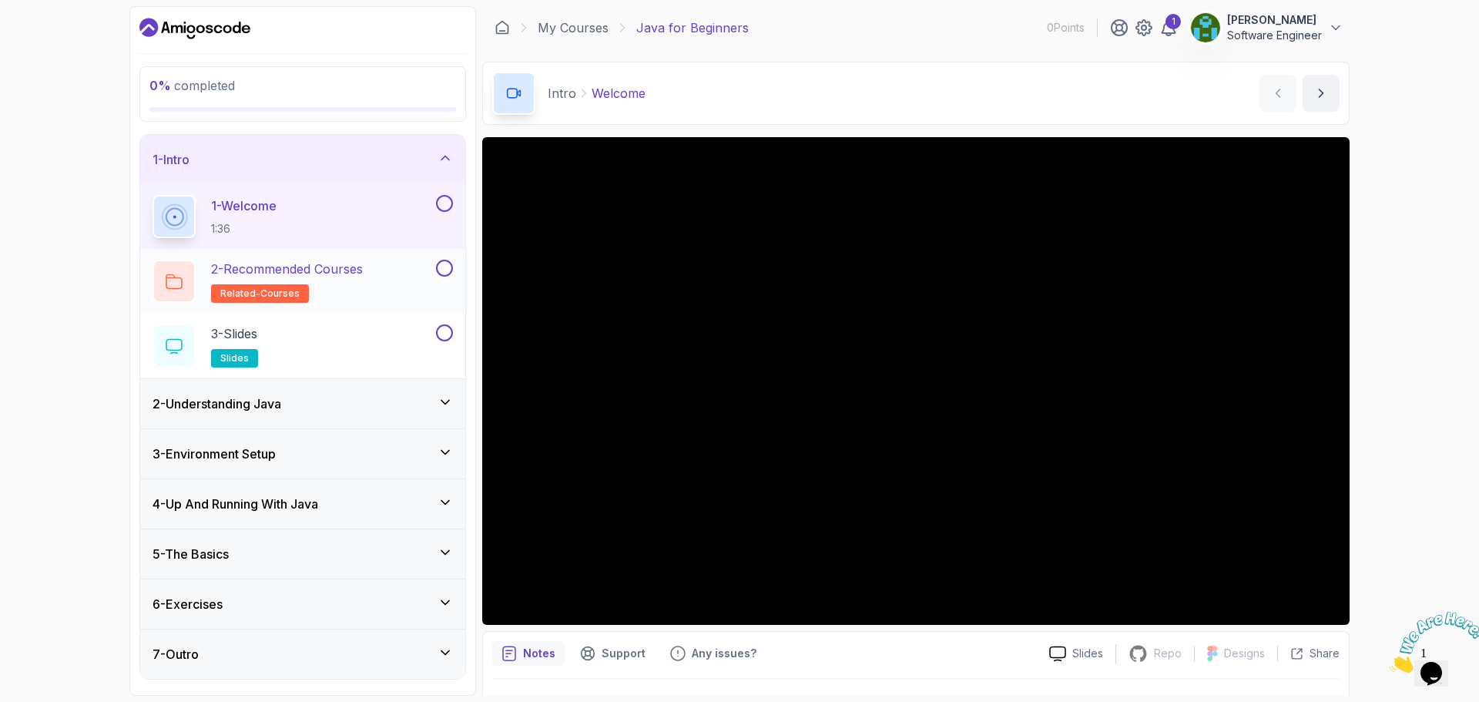
click at [382, 283] on div "2 - Recommended Courses related-courses" at bounding box center [293, 281] width 280 height 43
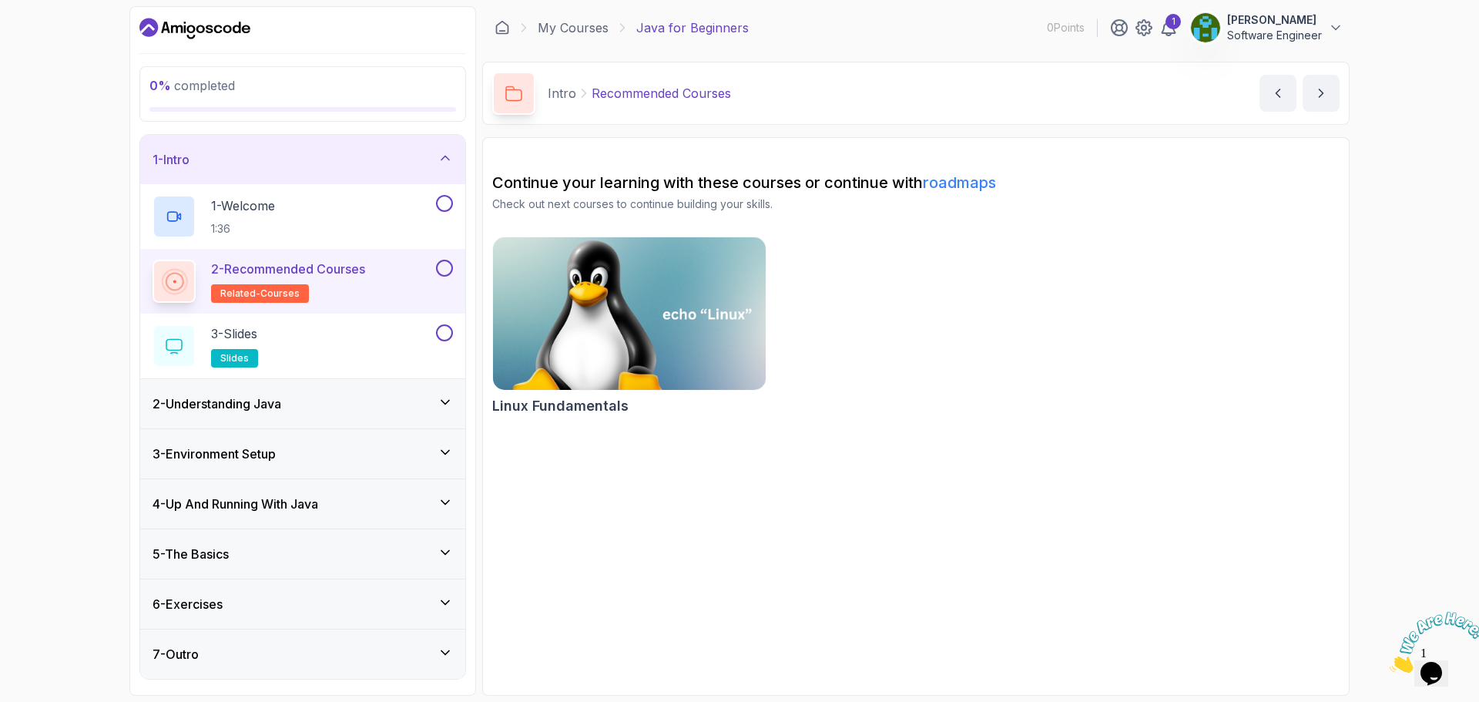
click at [585, 327] on img at bounding box center [629, 313] width 287 height 160
click at [411, 159] on div "1 - Intro" at bounding box center [303, 159] width 300 height 18
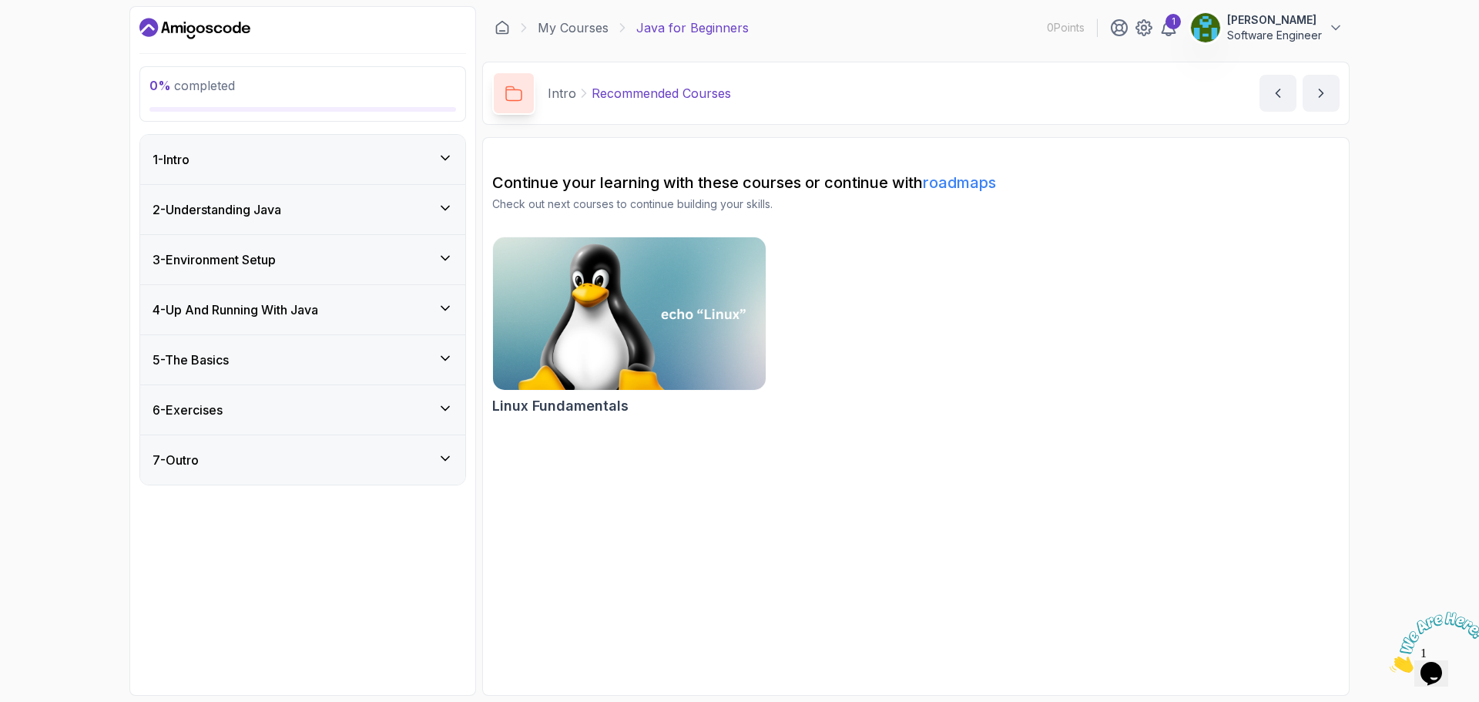
click at [411, 160] on div "1 - Intro" at bounding box center [303, 159] width 300 height 18
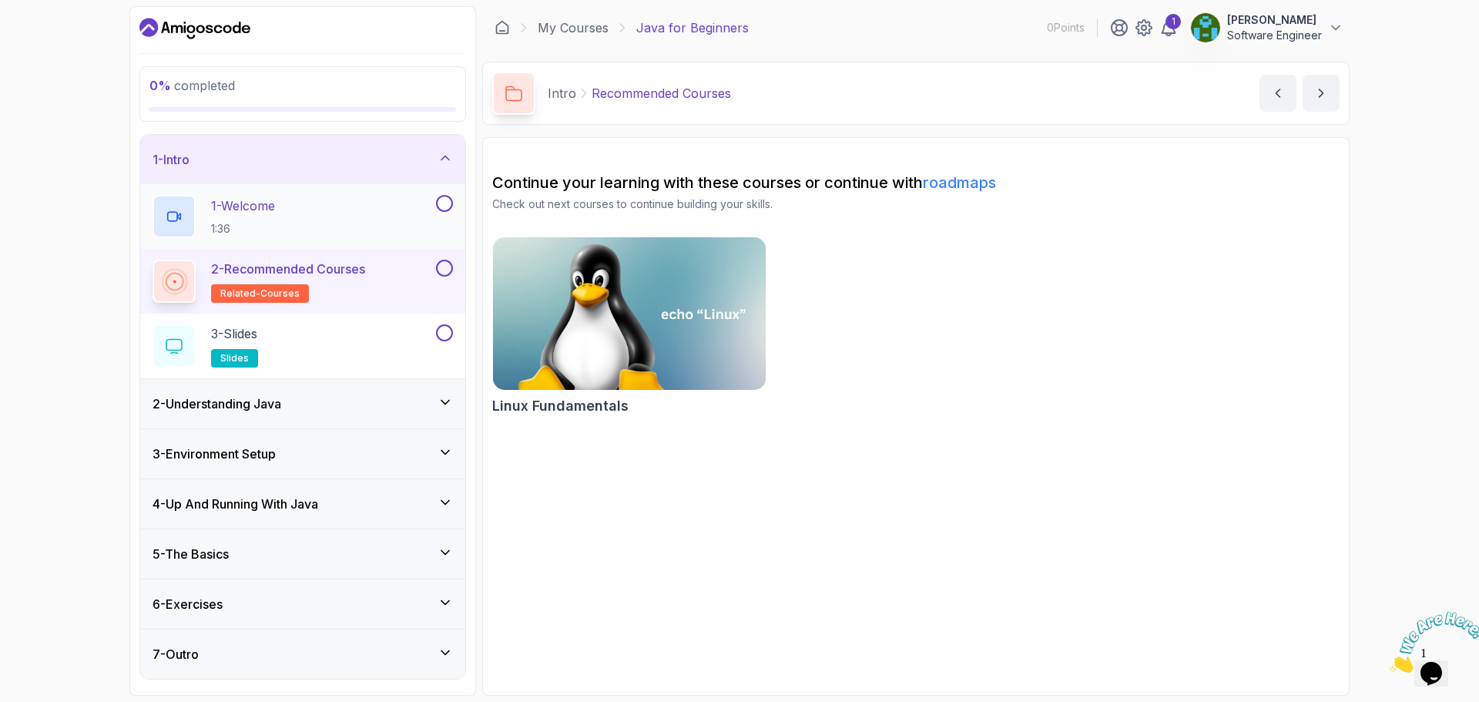
click at [347, 202] on div "1 - Welcome 1:36" at bounding box center [293, 216] width 280 height 43
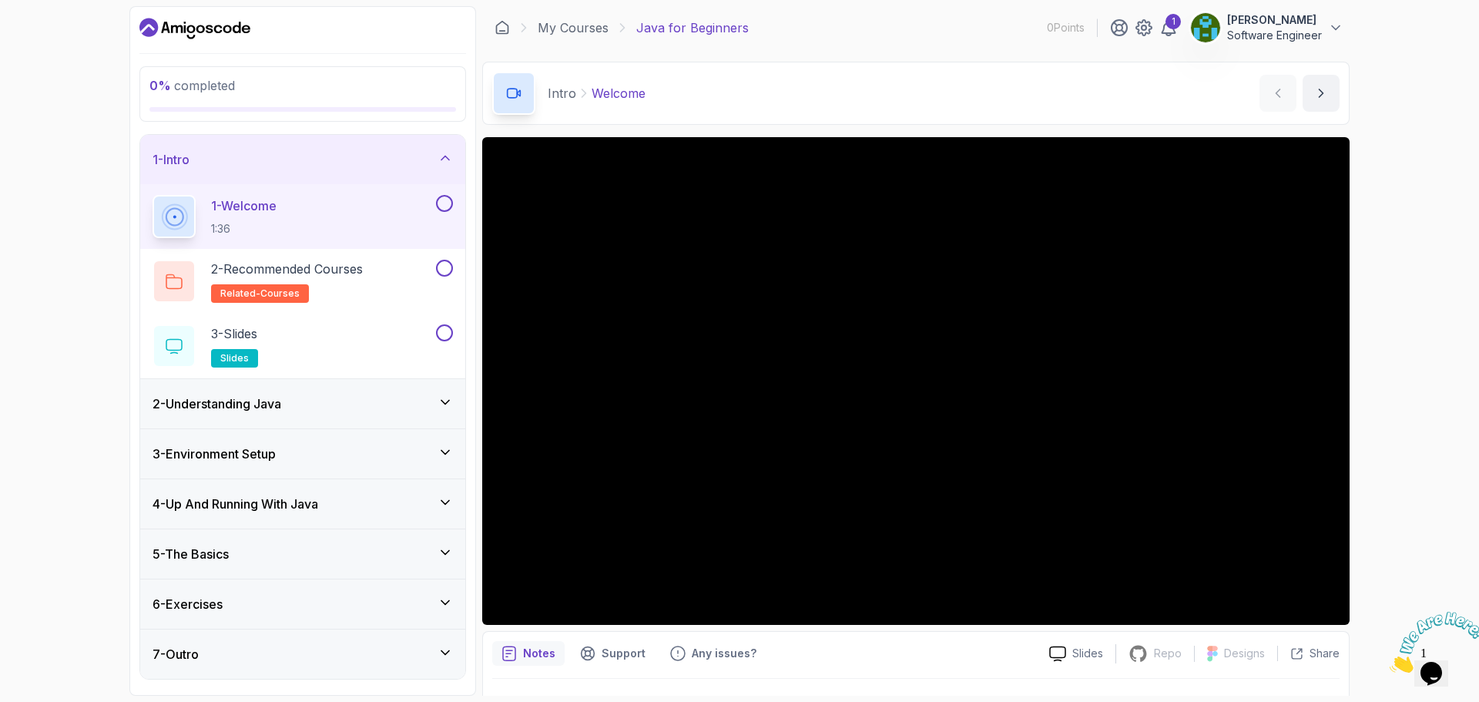
click at [384, 169] on div "1 - Intro" at bounding box center [302, 159] width 325 height 49
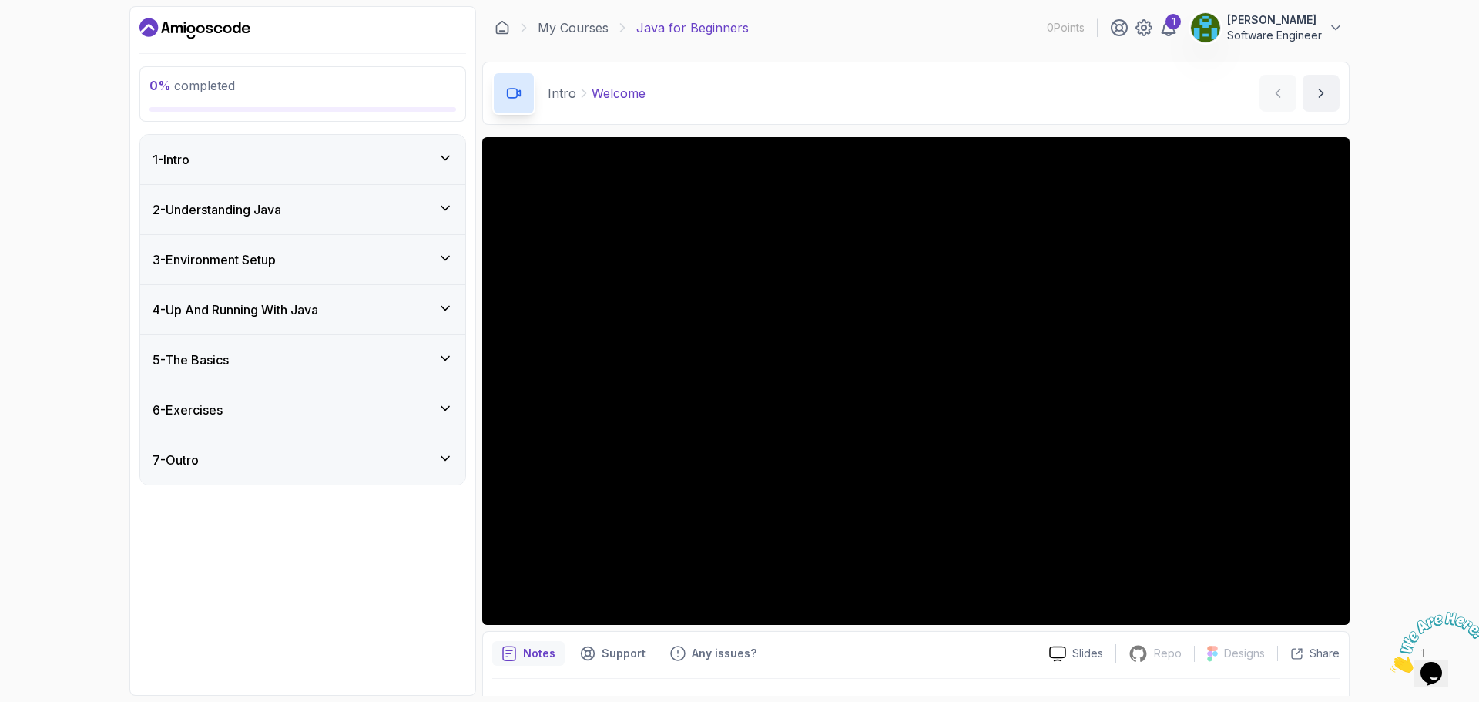
click at [380, 218] on div "2 - Understanding Java" at bounding box center [303, 209] width 300 height 18
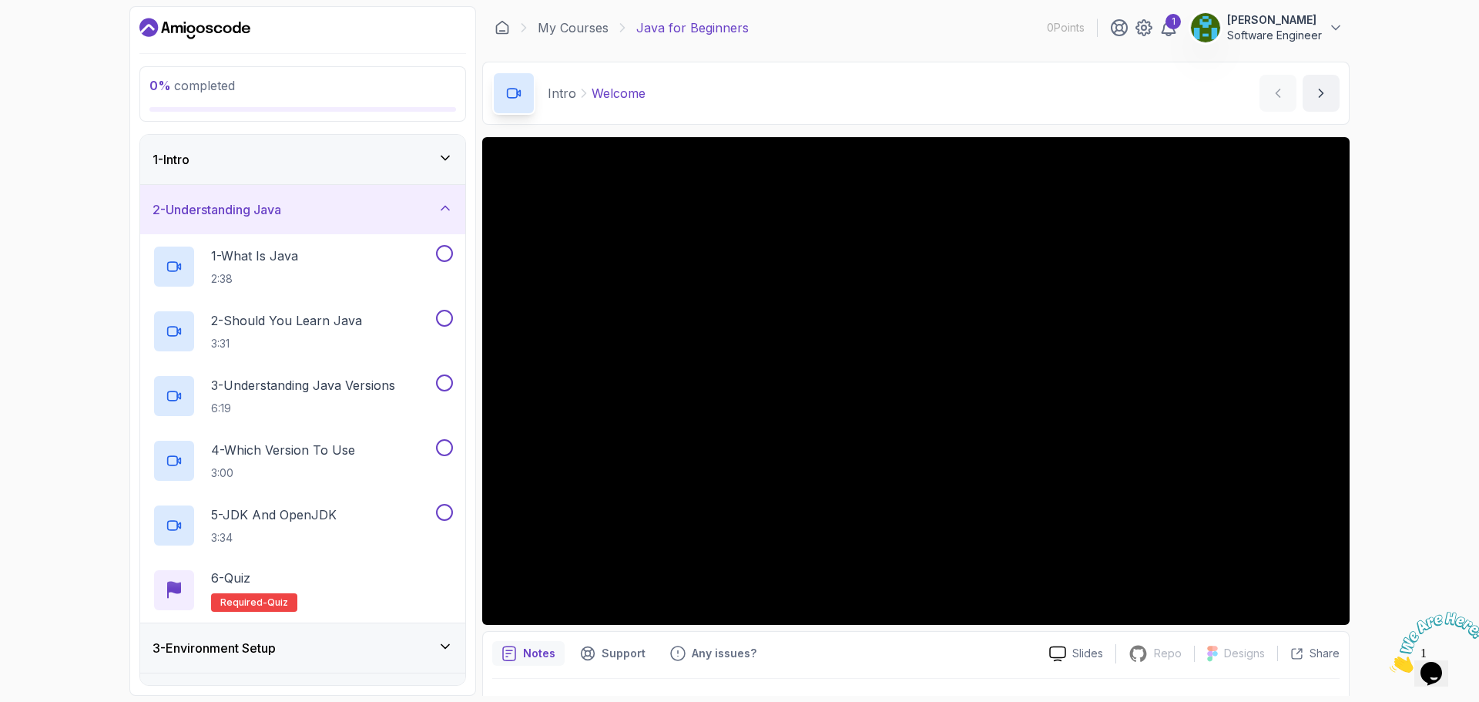
click at [380, 218] on div "2 - Understanding Java" at bounding box center [303, 209] width 300 height 18
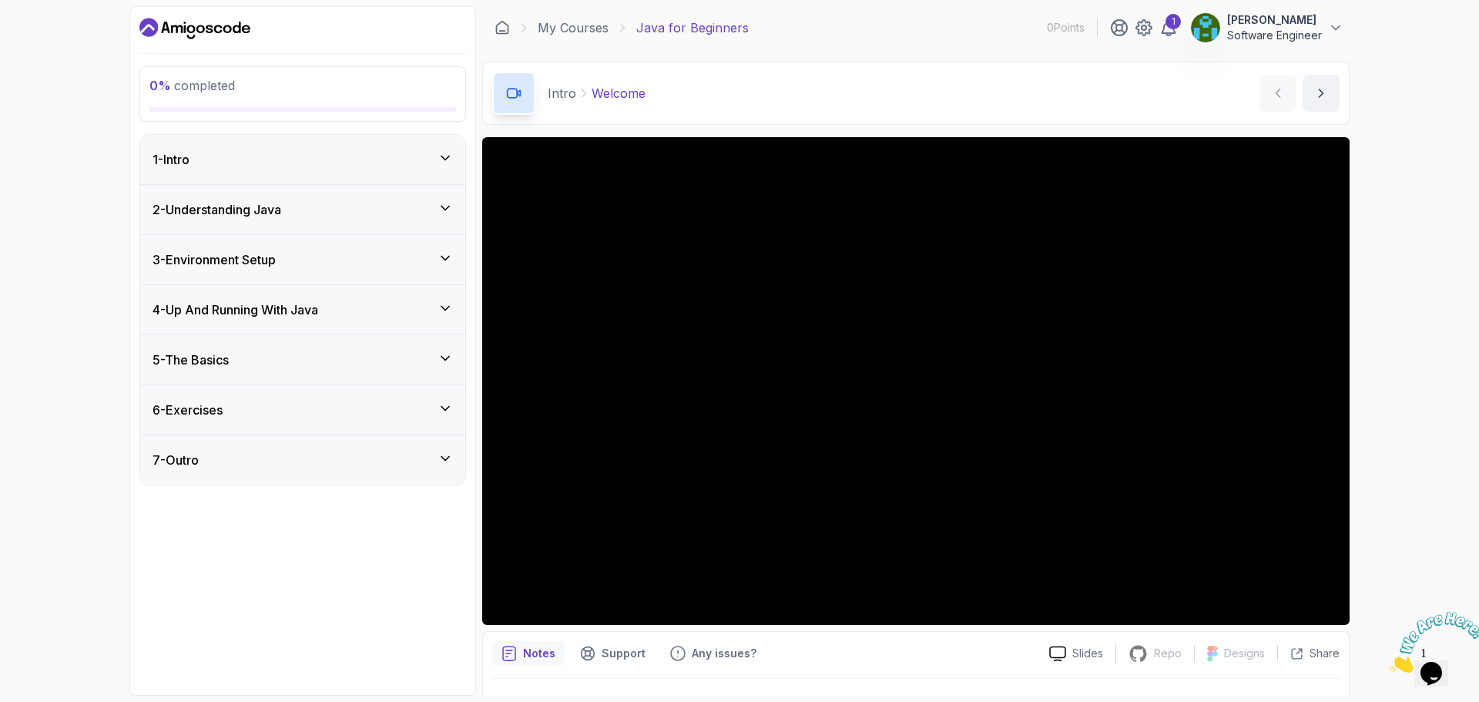
click at [317, 410] on div "6 - Exercises" at bounding box center [303, 410] width 300 height 18
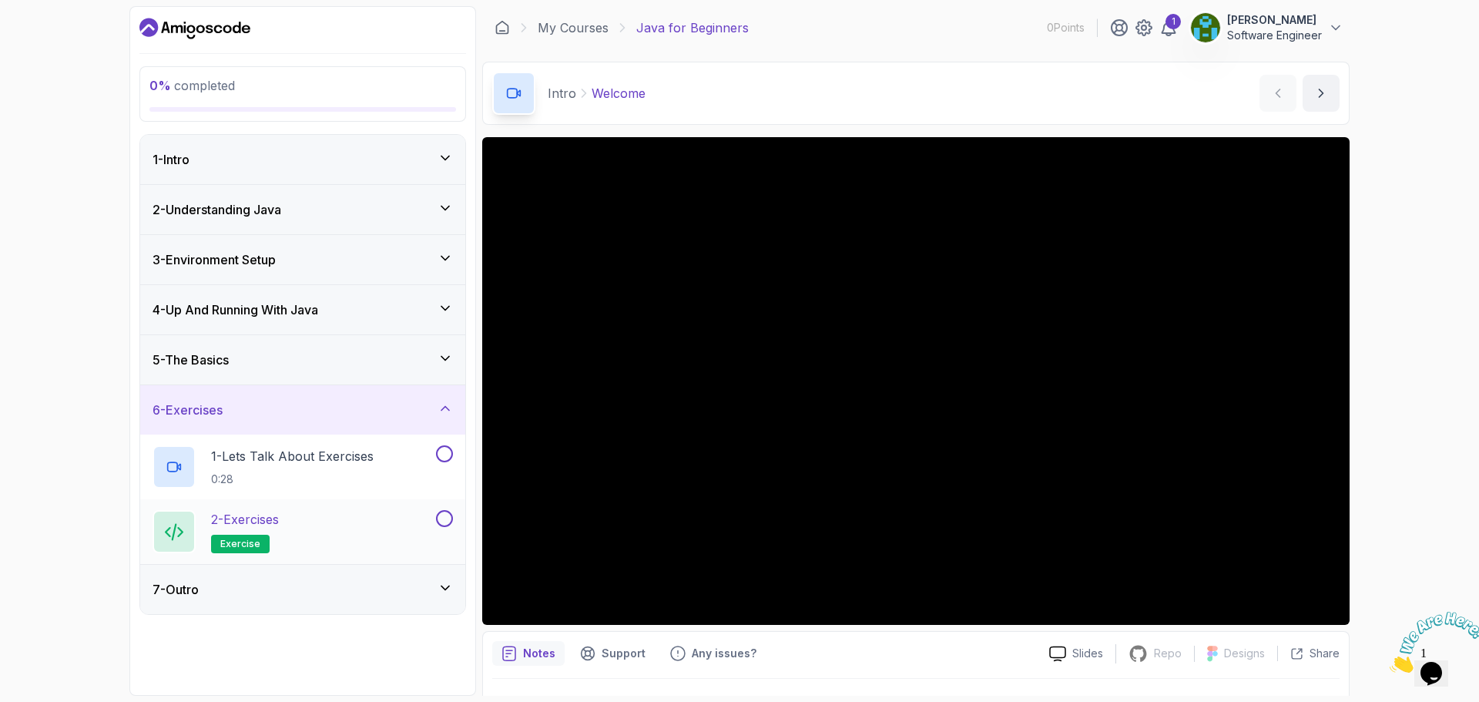
click at [317, 528] on div "2 - Exercises exercise" at bounding box center [293, 531] width 280 height 43
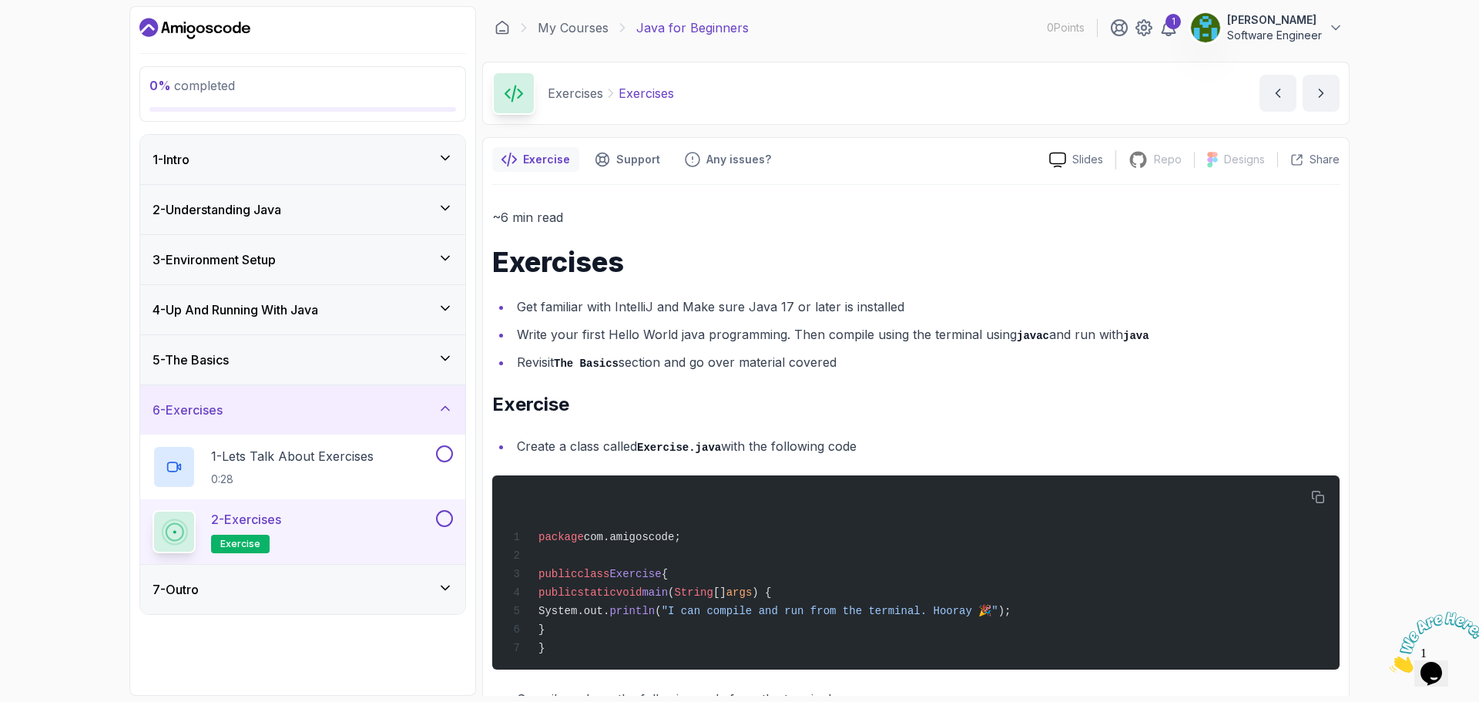
click at [265, 364] on div "5 - The Basics" at bounding box center [303, 359] width 300 height 18
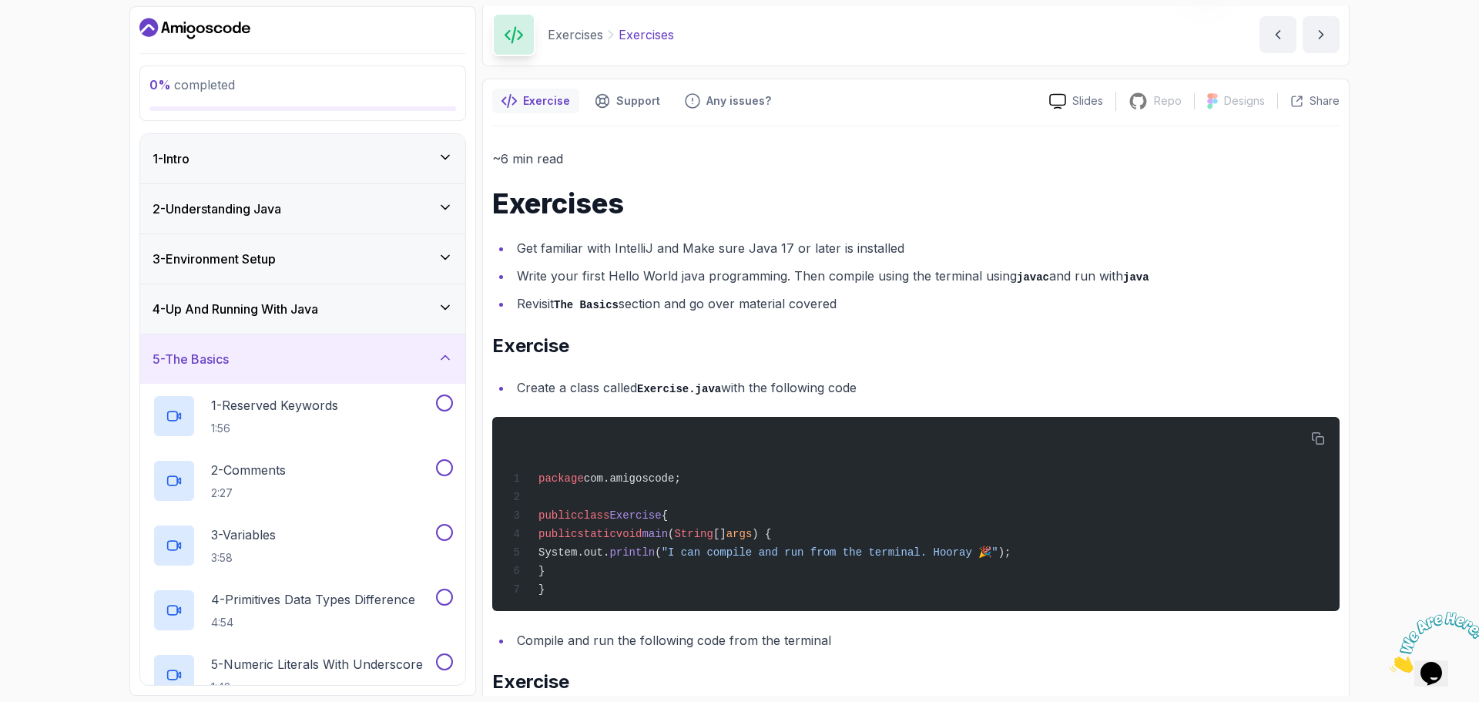
scroll to position [308, 0]
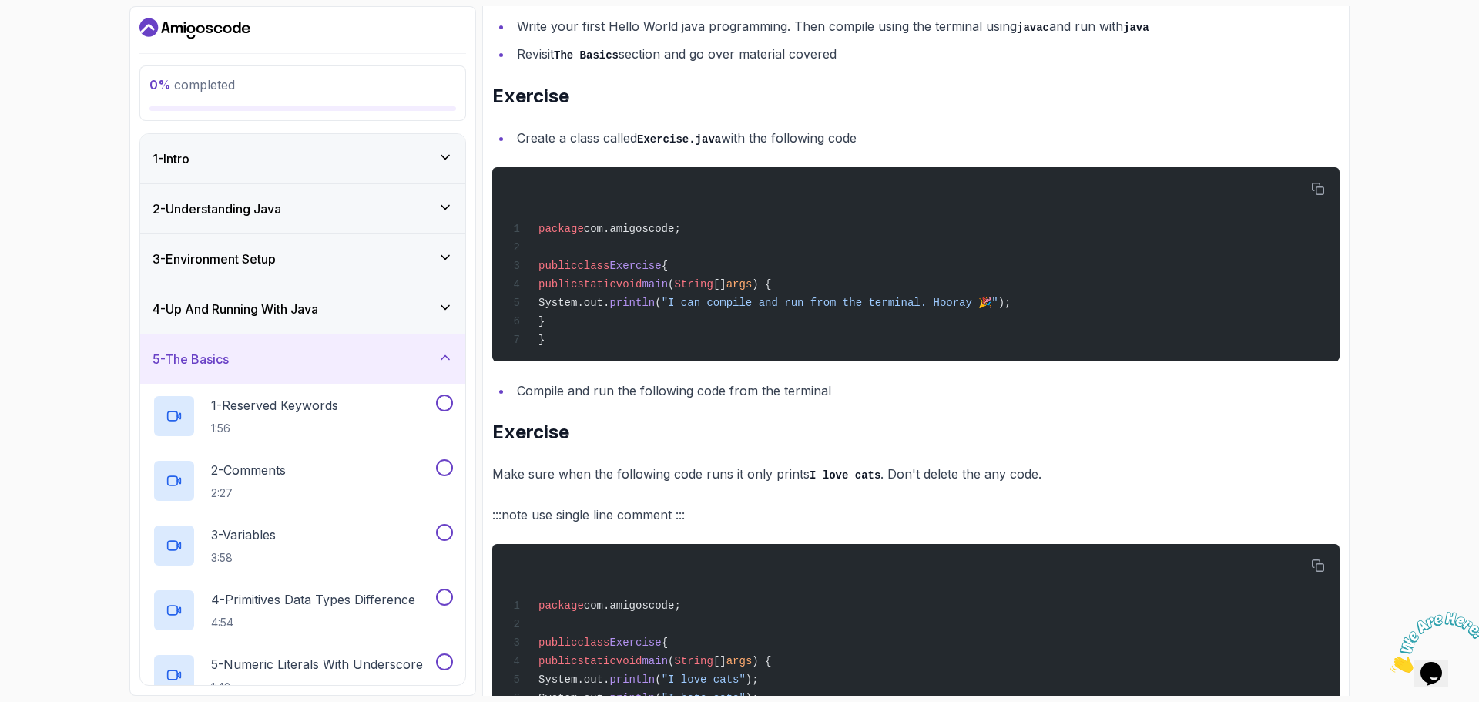
click at [288, 256] on div "3 - Environment Setup" at bounding box center [303, 259] width 300 height 18
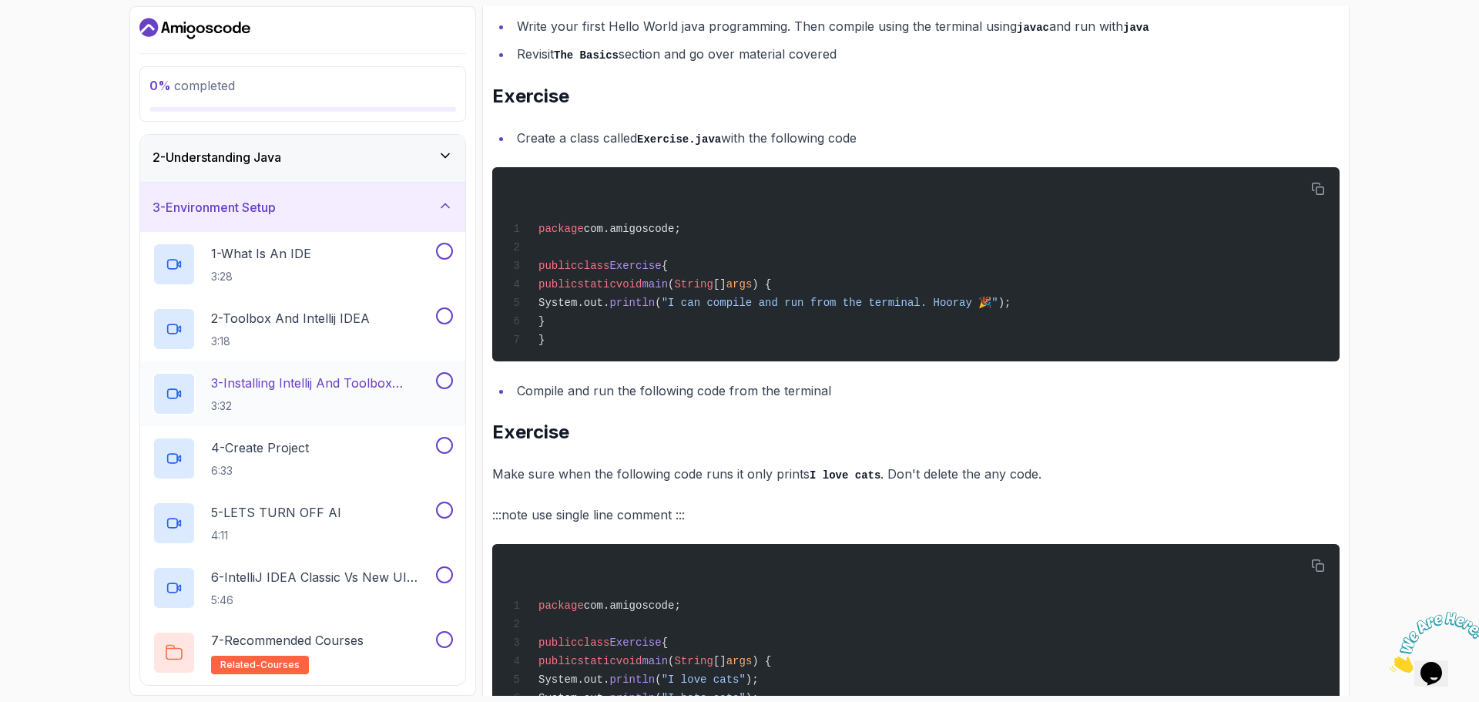
scroll to position [77, 0]
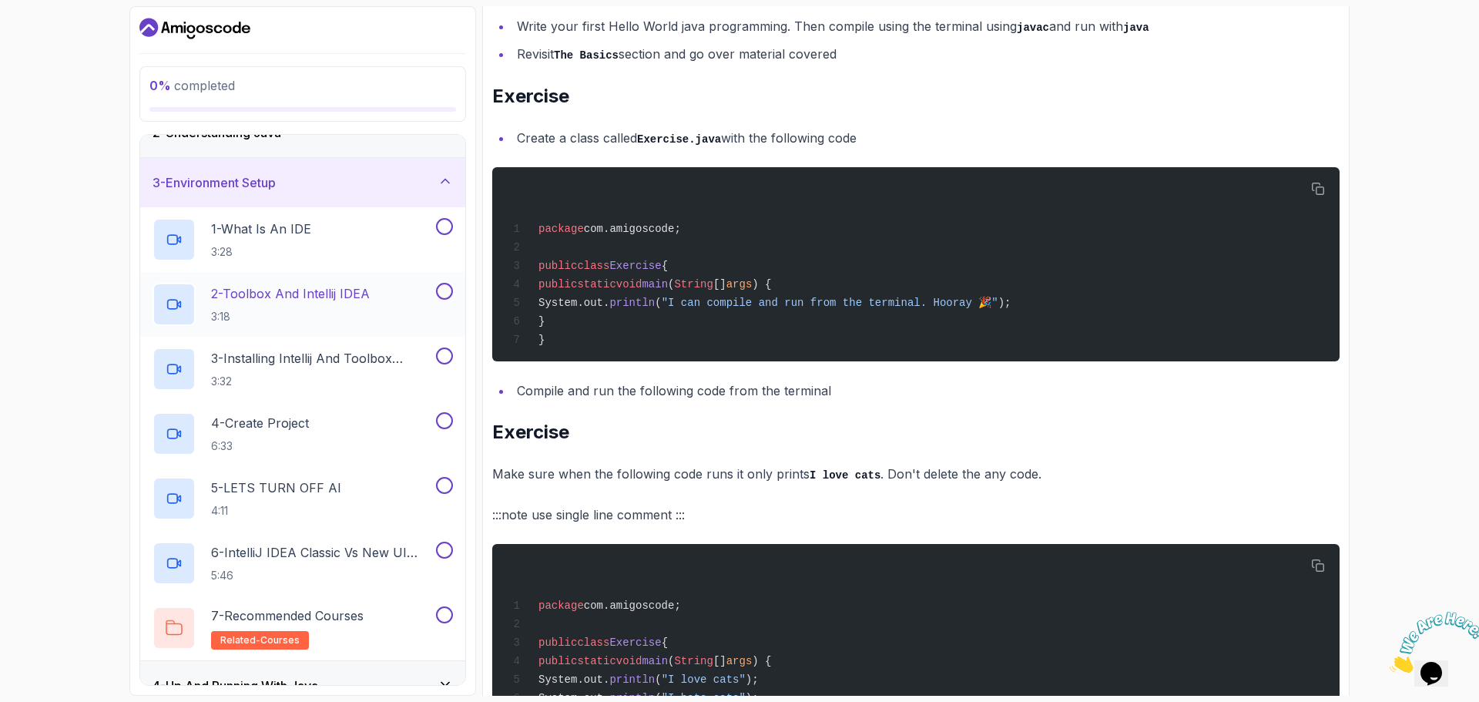
click at [308, 300] on p "2 - Toolbox And Intellij IDEA" at bounding box center [290, 293] width 159 height 18
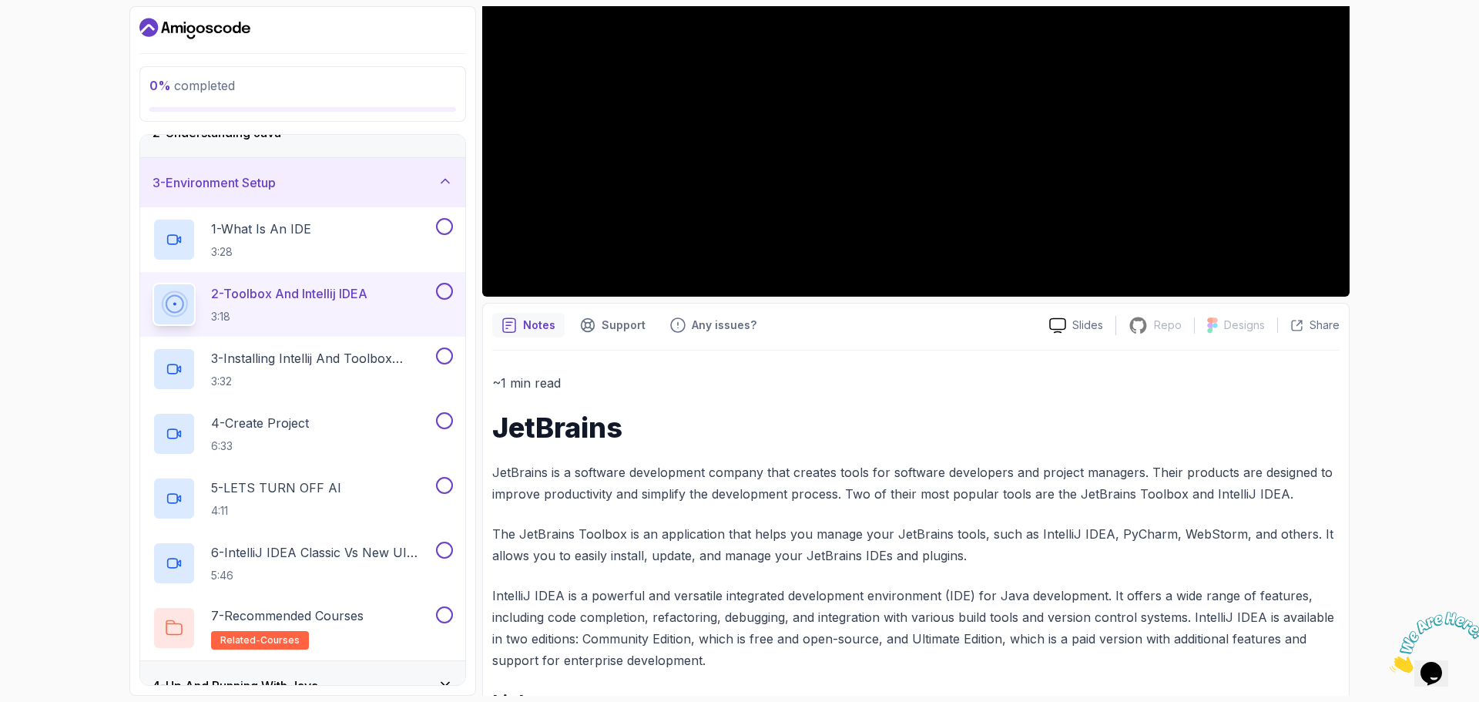
scroll to position [95, 0]
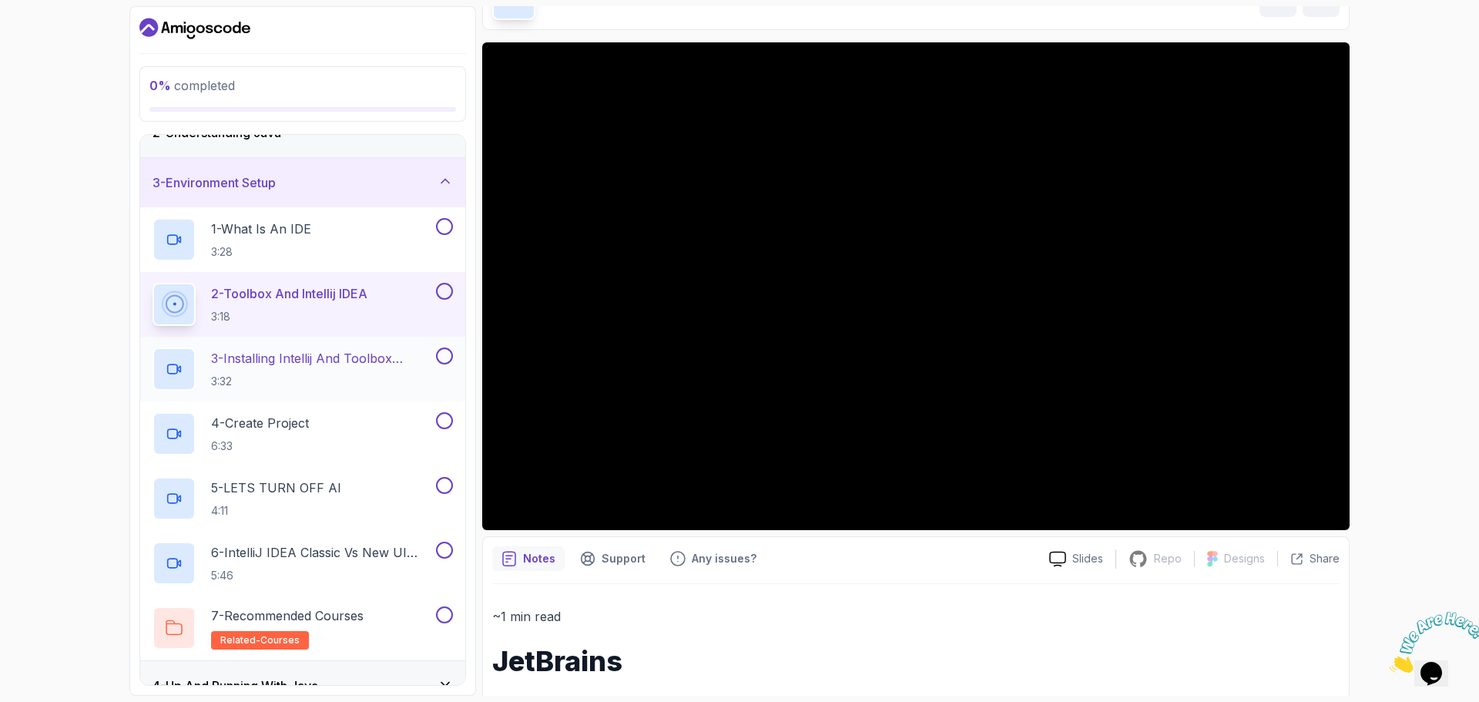
click at [252, 357] on p "3 - Installing Intellij And Toolbox Configuration" at bounding box center [322, 358] width 222 height 18
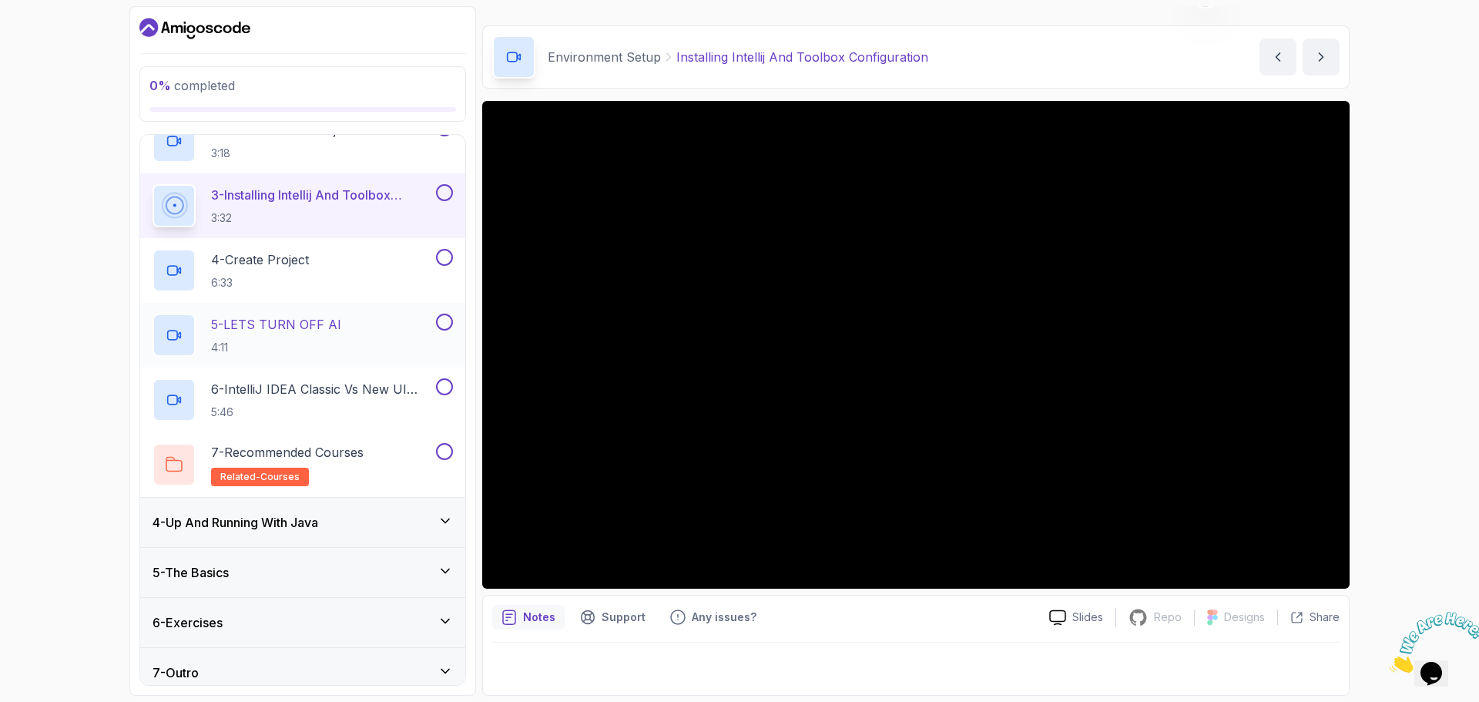
scroll to position [253, 0]
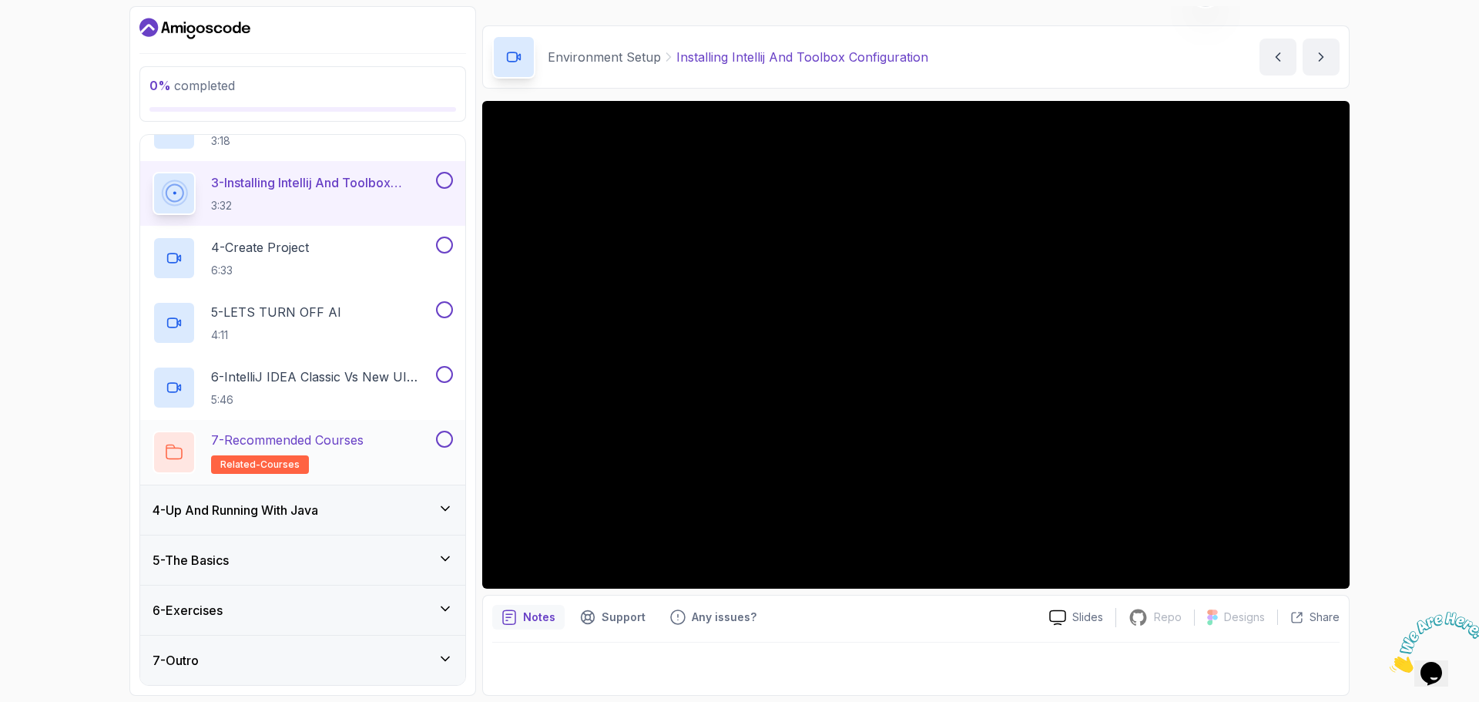
click at [337, 457] on h2 "7 - Recommended Courses related-courses" at bounding box center [287, 452] width 153 height 43
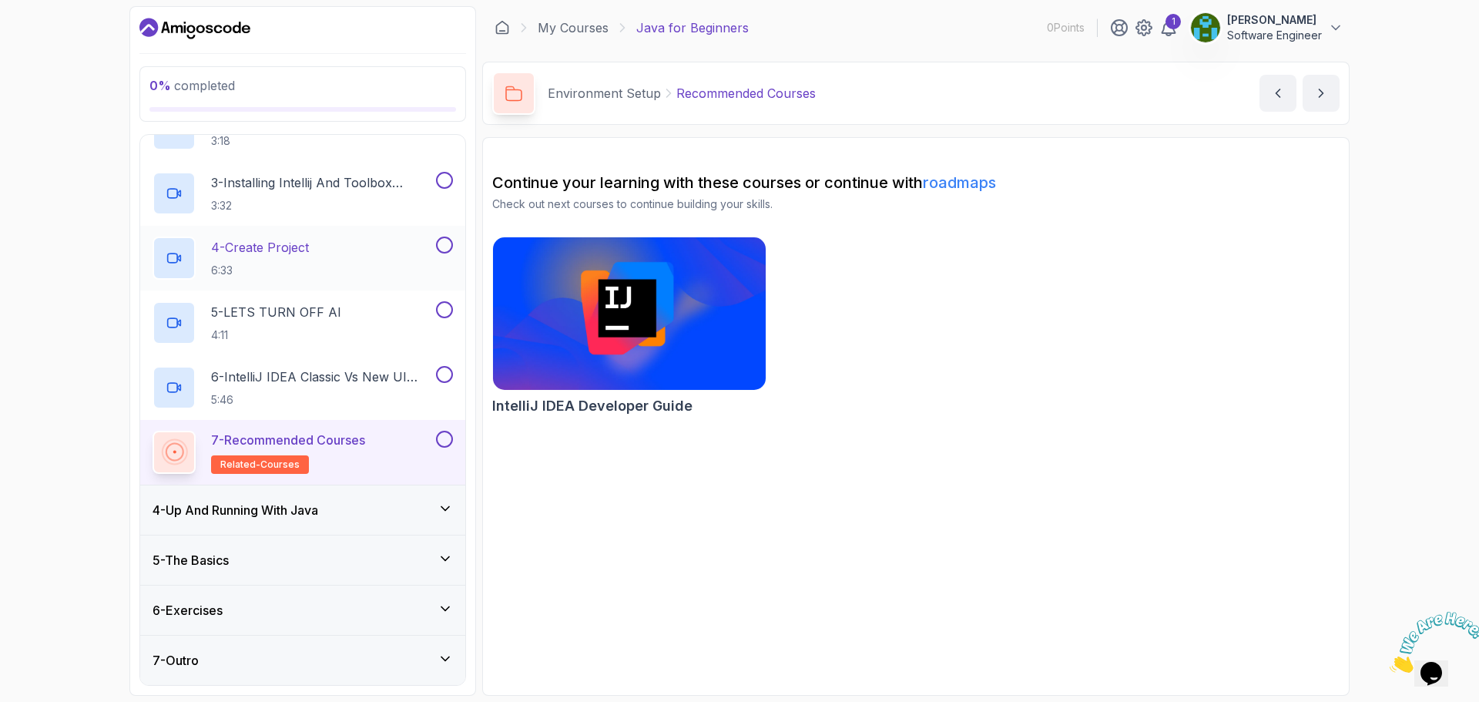
click at [337, 502] on div "4 - Up And Running With Java" at bounding box center [303, 510] width 300 height 18
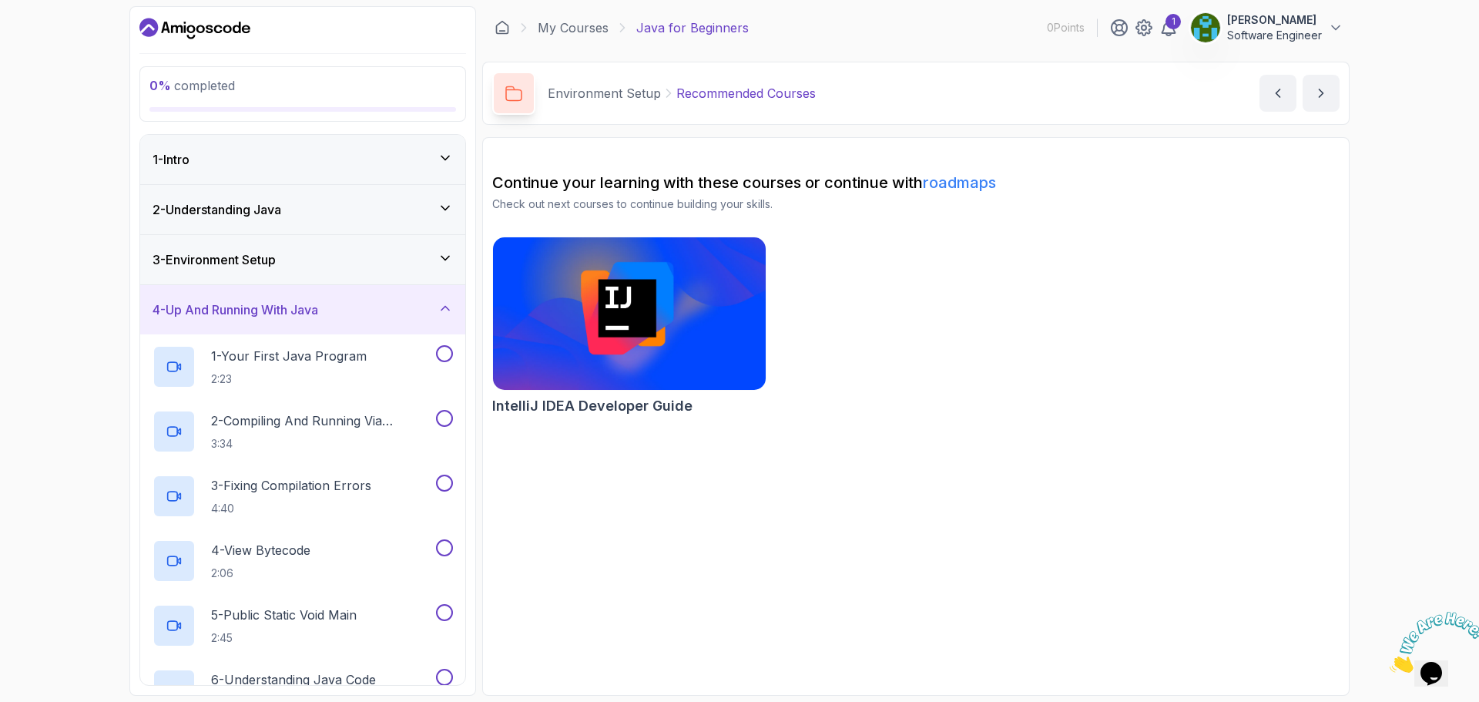
click at [376, 193] on div "2 - Understanding Java" at bounding box center [302, 209] width 325 height 49
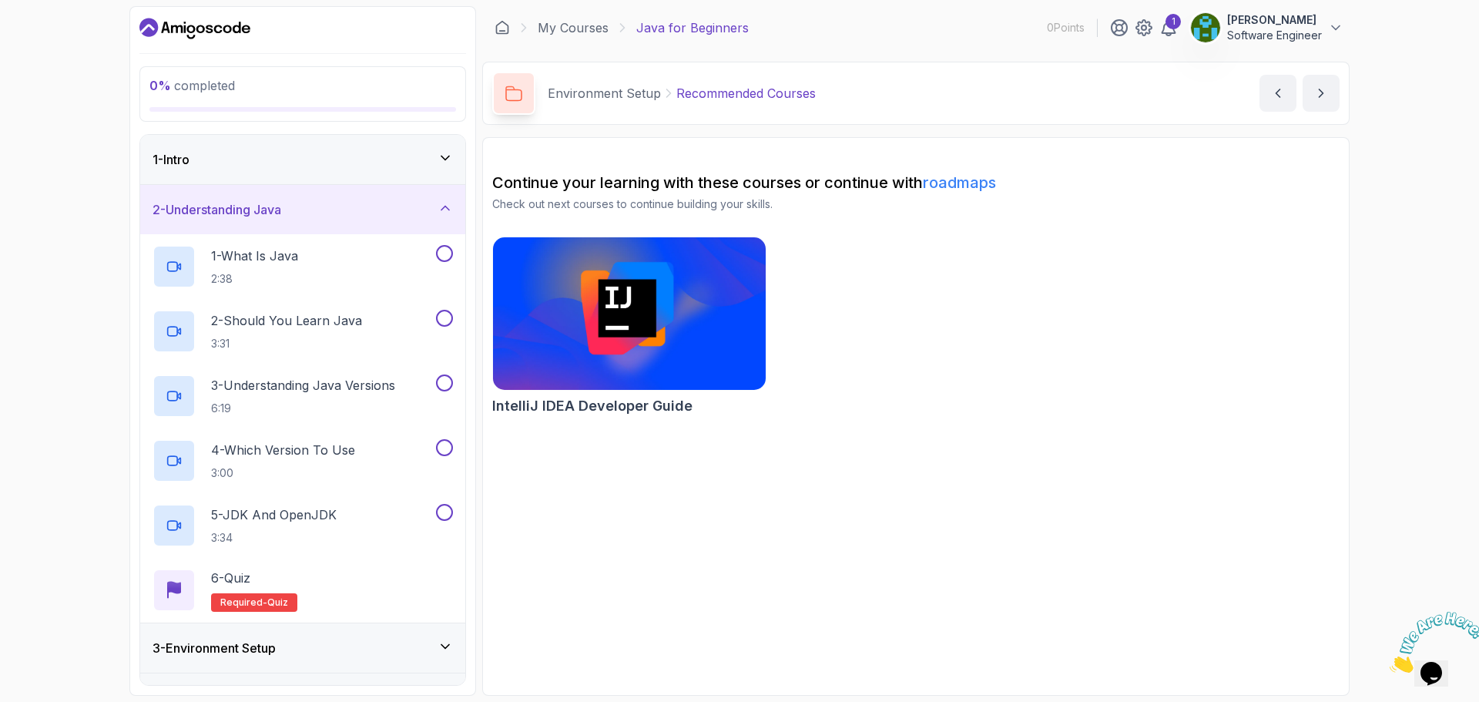
click at [328, 659] on div "3 - Environment Setup" at bounding box center [302, 647] width 325 height 49
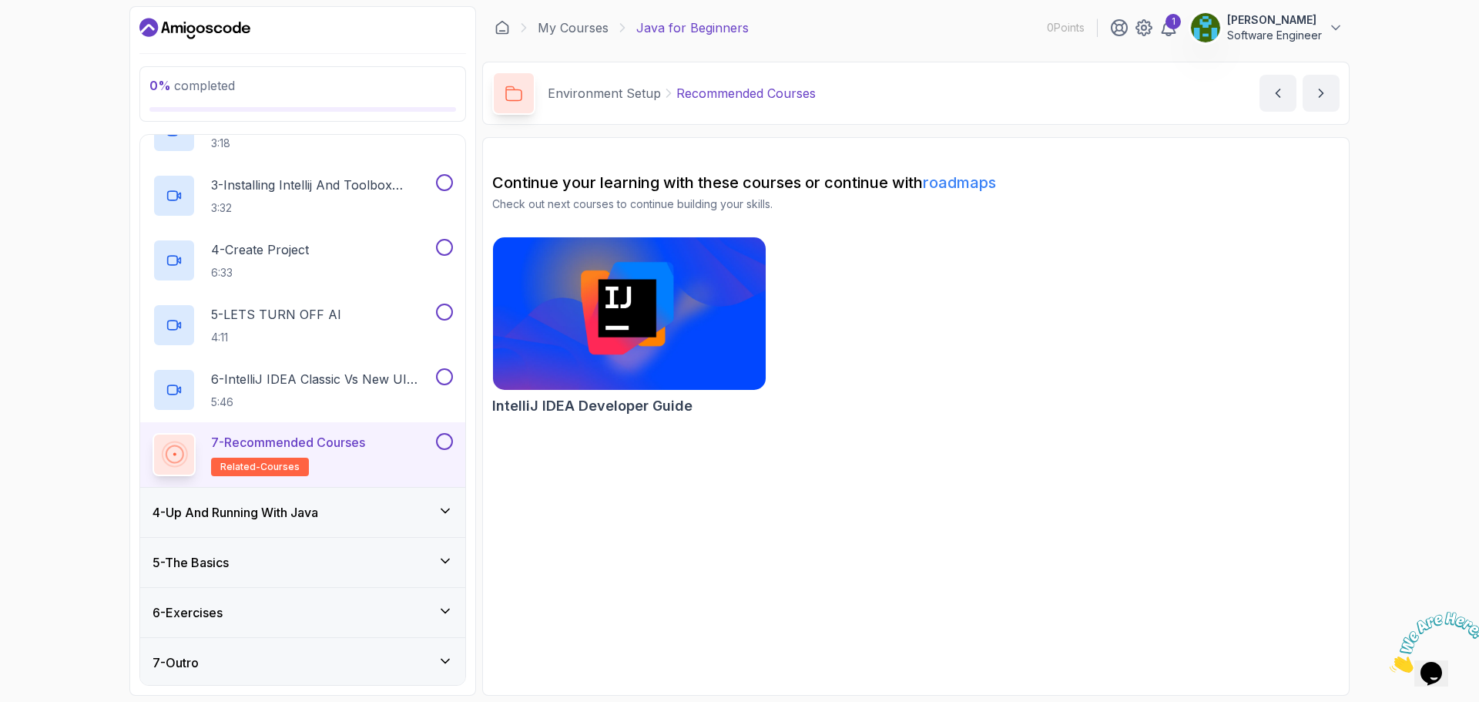
scroll to position [253, 0]
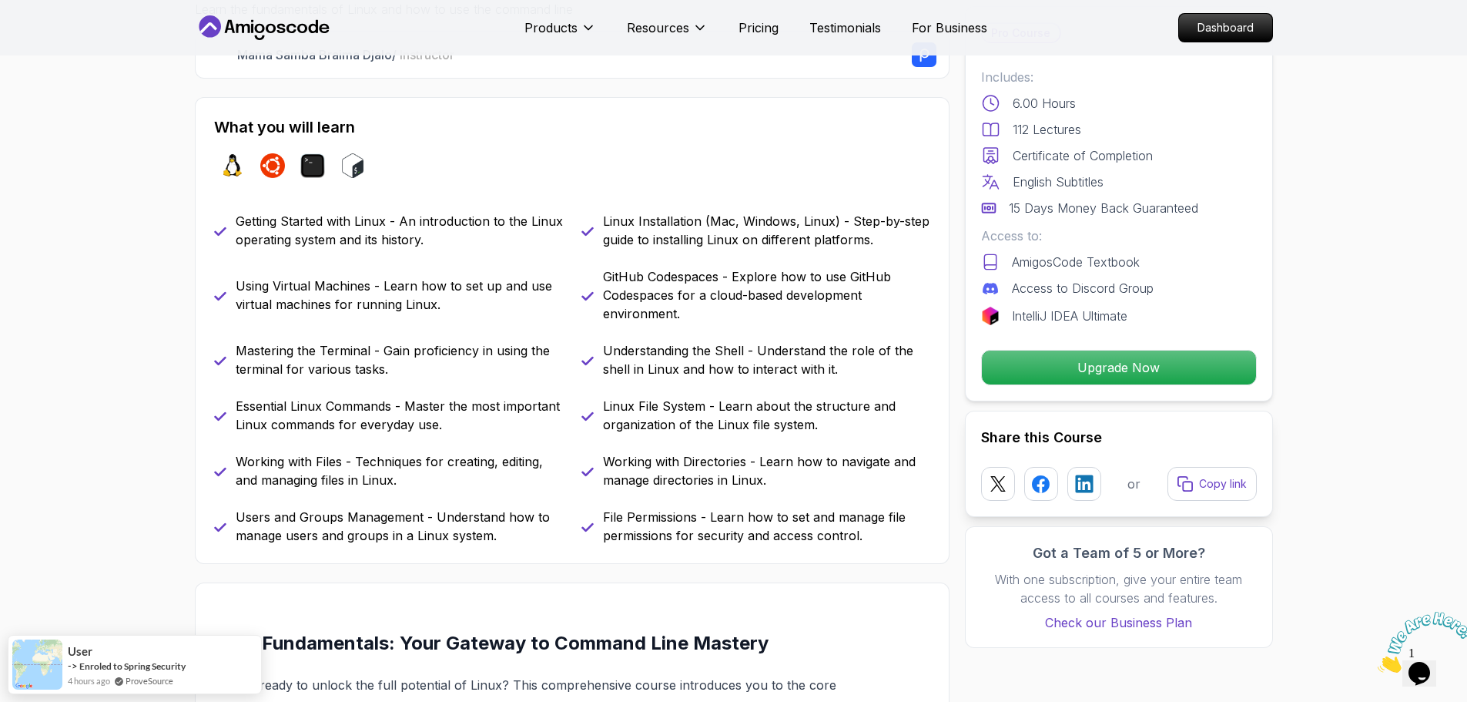
scroll to position [770, 0]
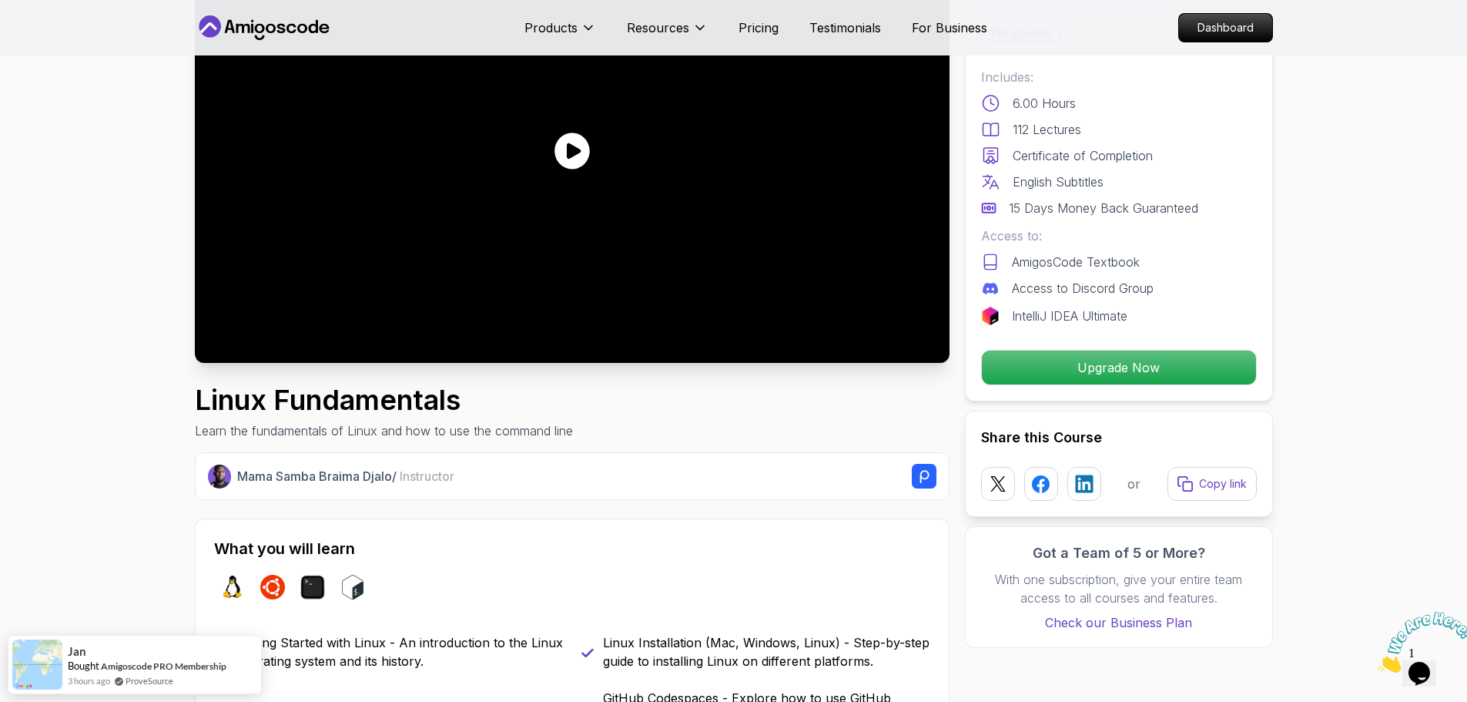
scroll to position [0, 0]
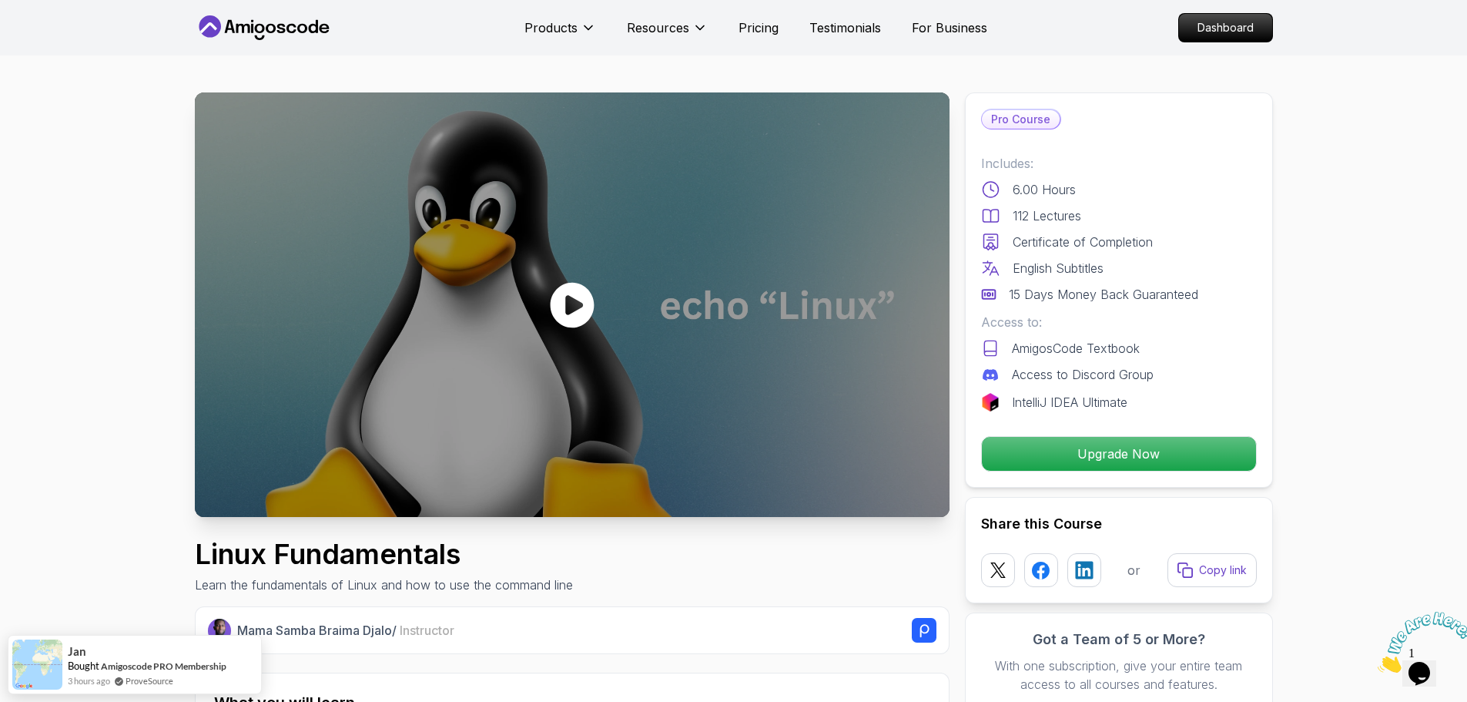
click at [564, 308] on icon at bounding box center [572, 304] width 44 height 45
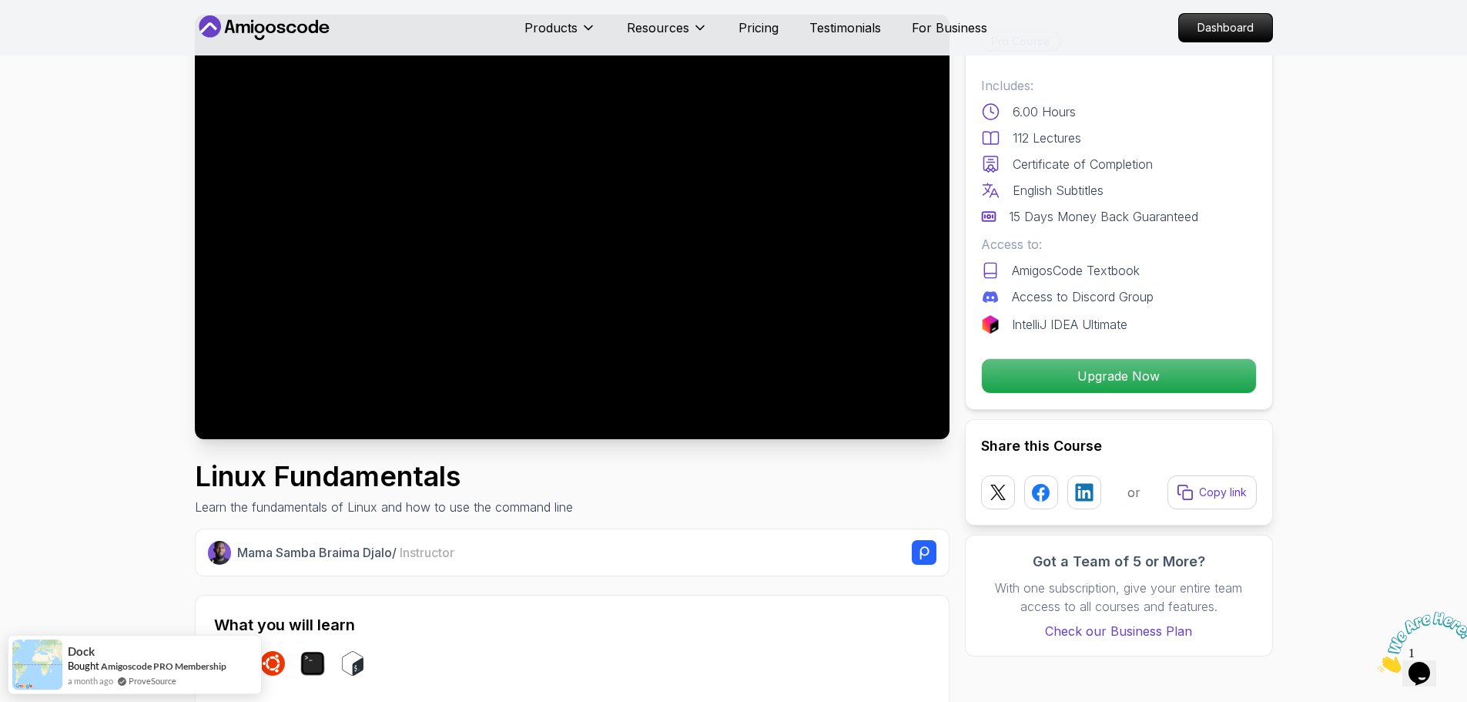
scroll to position [231, 0]
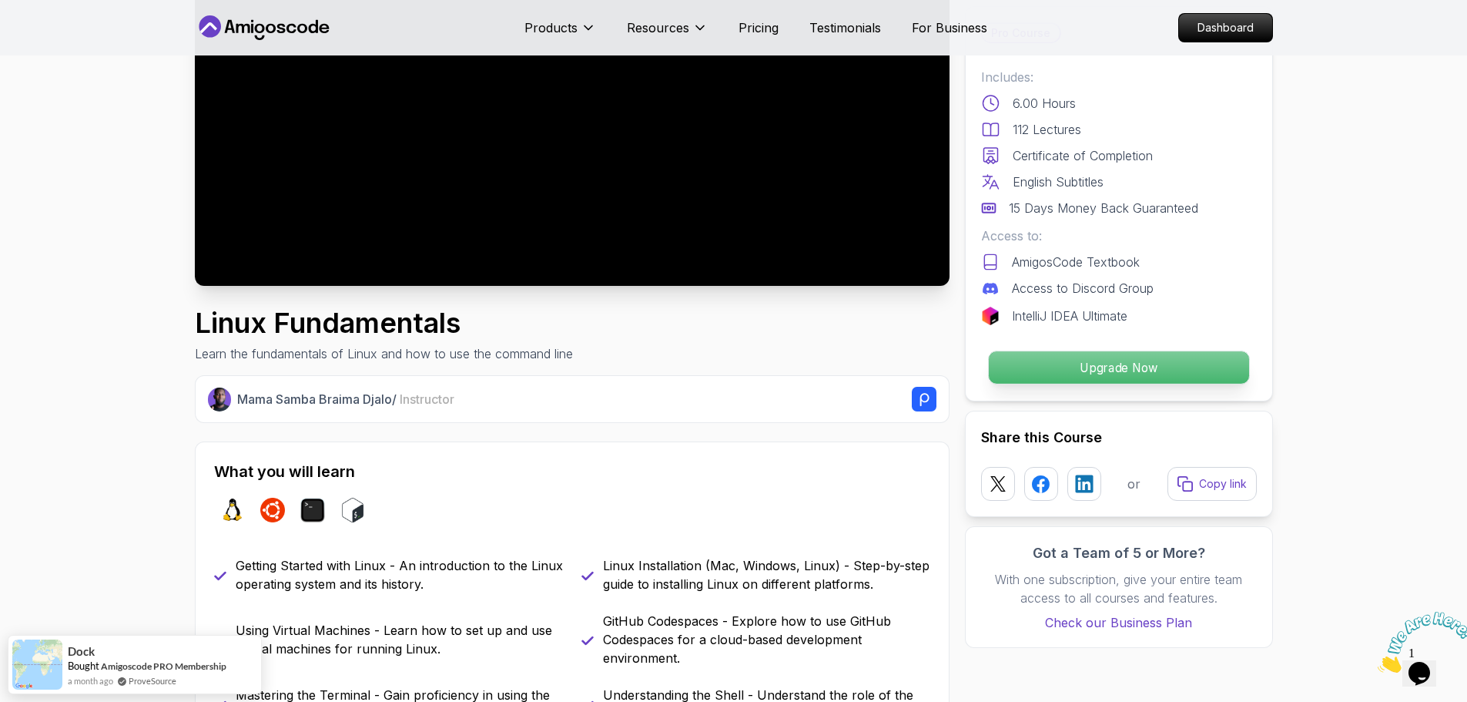
click at [1144, 368] on p "Upgrade Now" at bounding box center [1118, 367] width 260 height 32
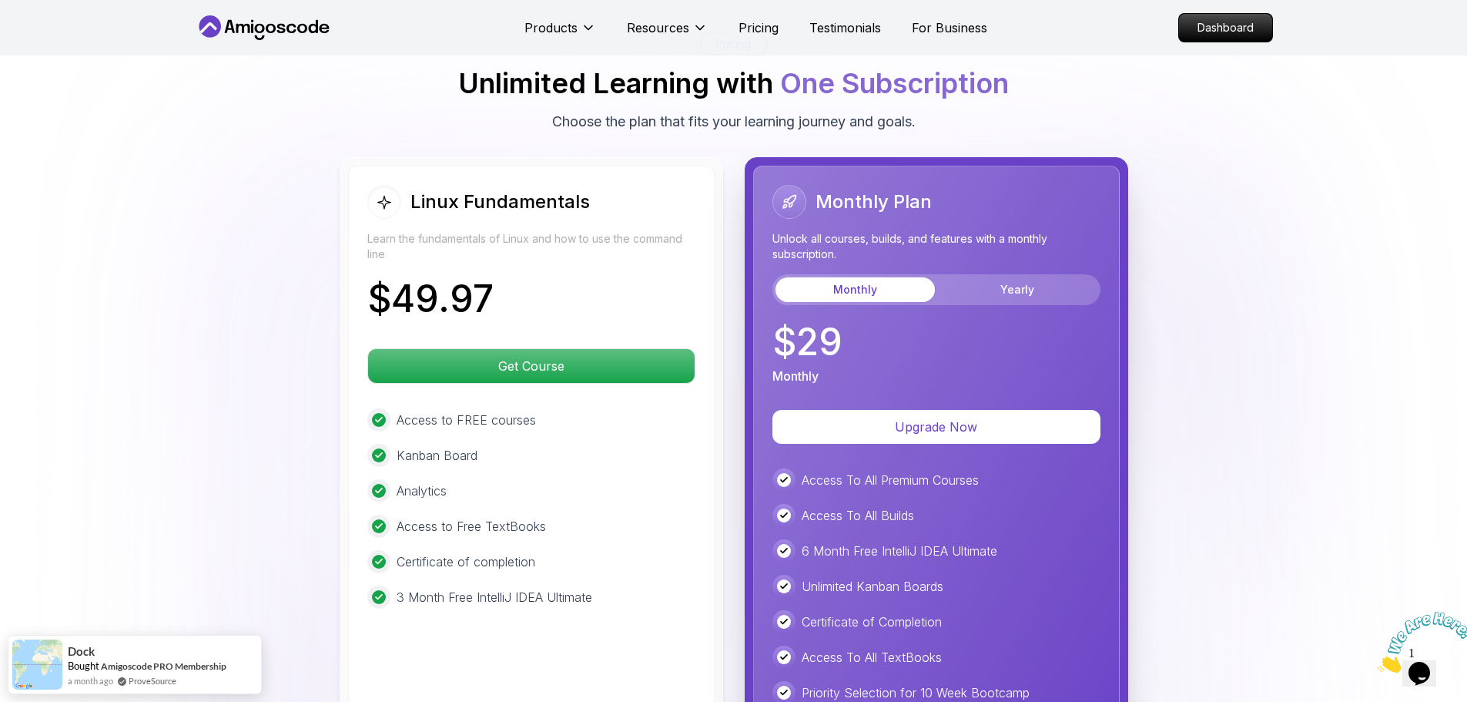
scroll to position [3461, 0]
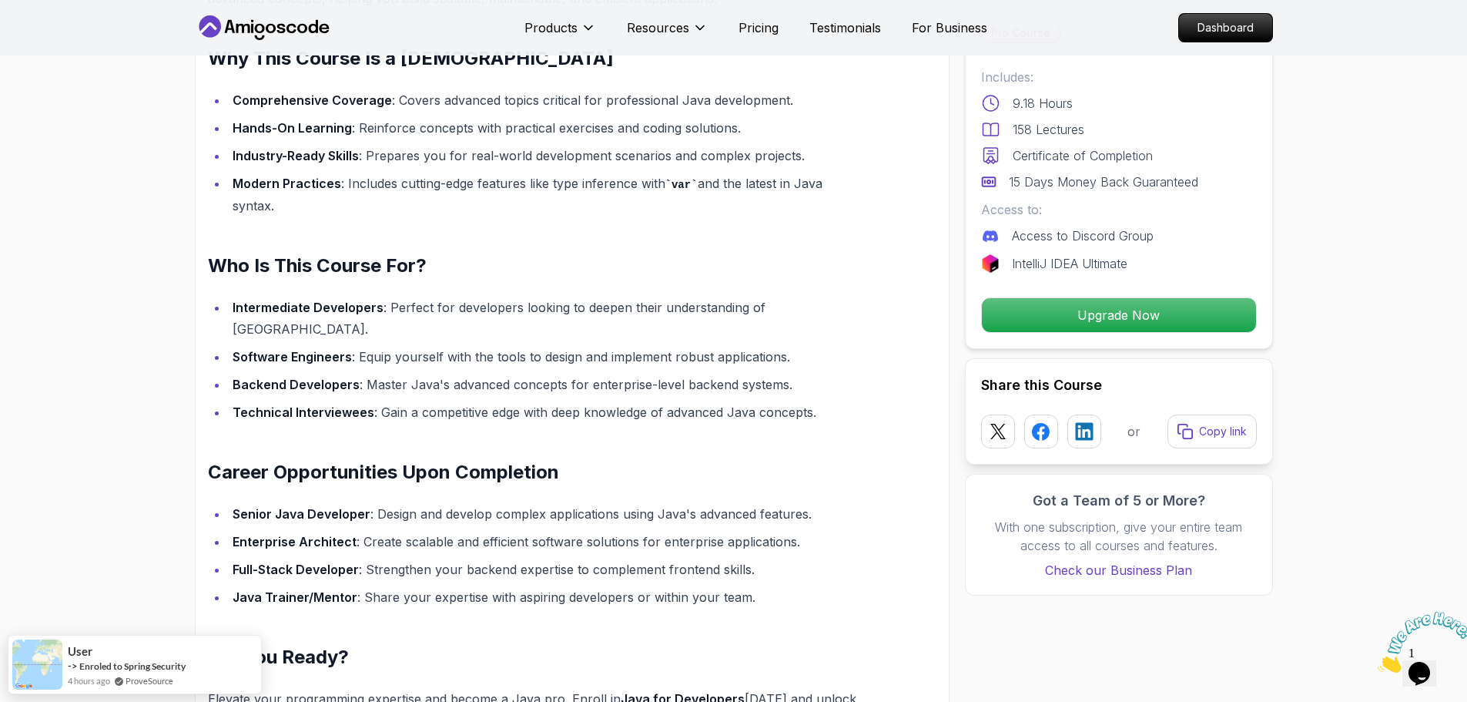
scroll to position [1232, 0]
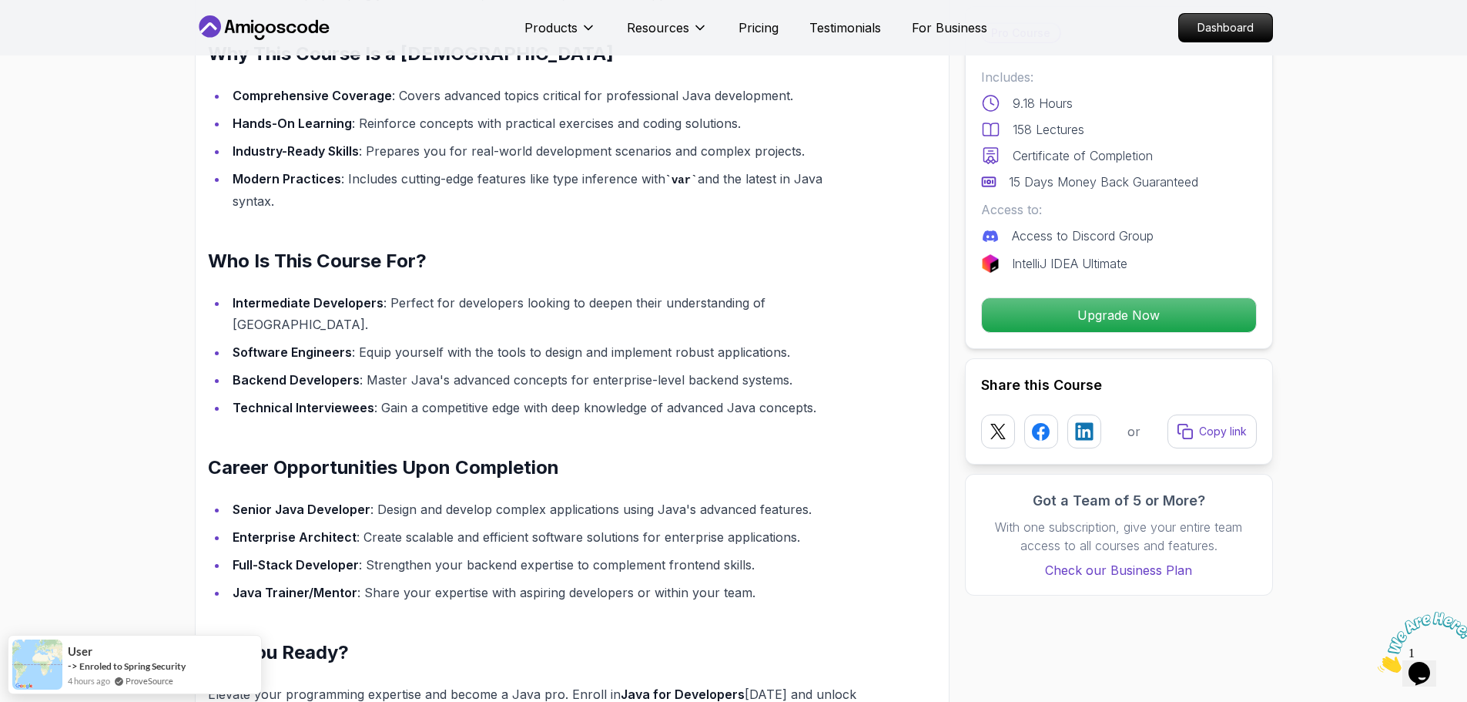
drag, startPoint x: 442, startPoint y: 296, endPoint x: 773, endPoint y: 297, distance: 330.4
click at [772, 297] on li "Intermediate Developers : Perfect for developers looking to deepen their unders…" at bounding box center [545, 313] width 635 height 43
click at [785, 341] on li "Software Engineers : Equip yourself with the tools to design and implement robu…" at bounding box center [545, 352] width 635 height 22
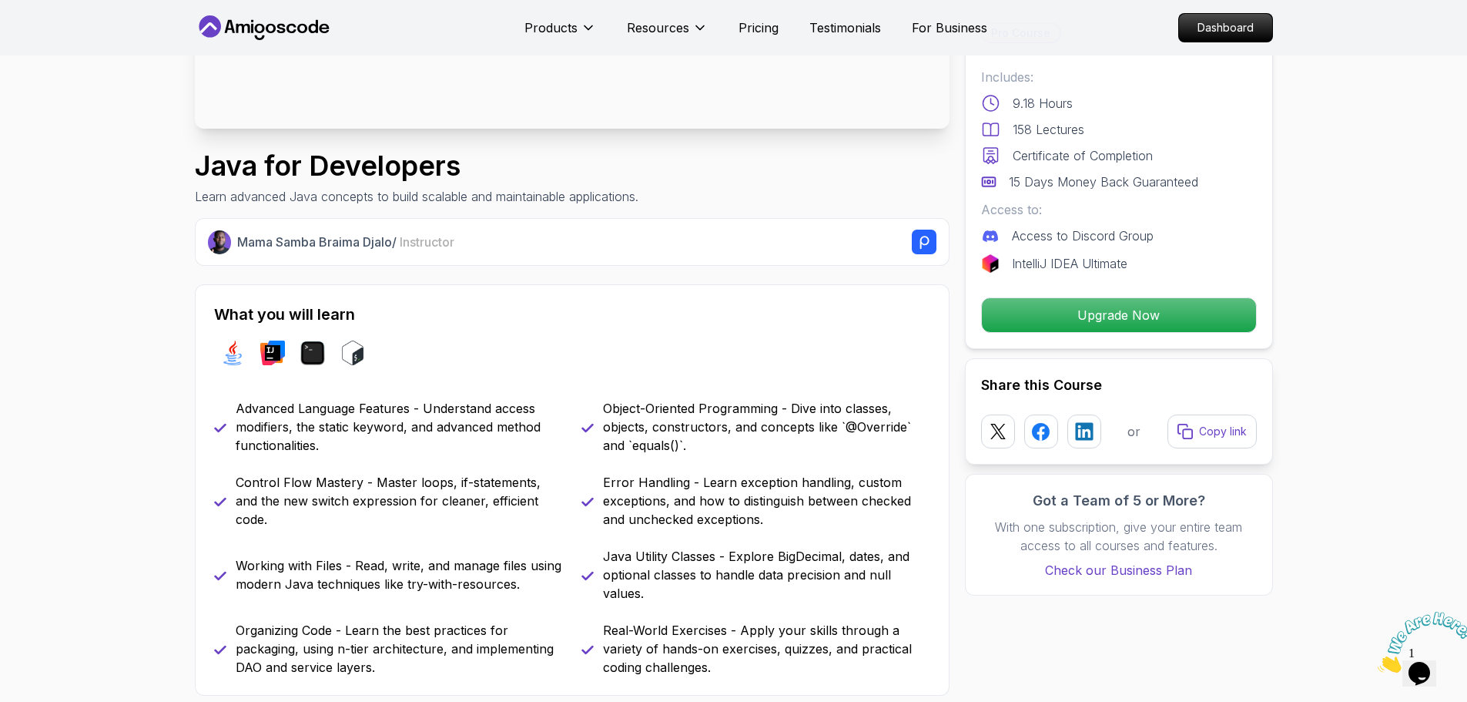
scroll to position [693, 0]
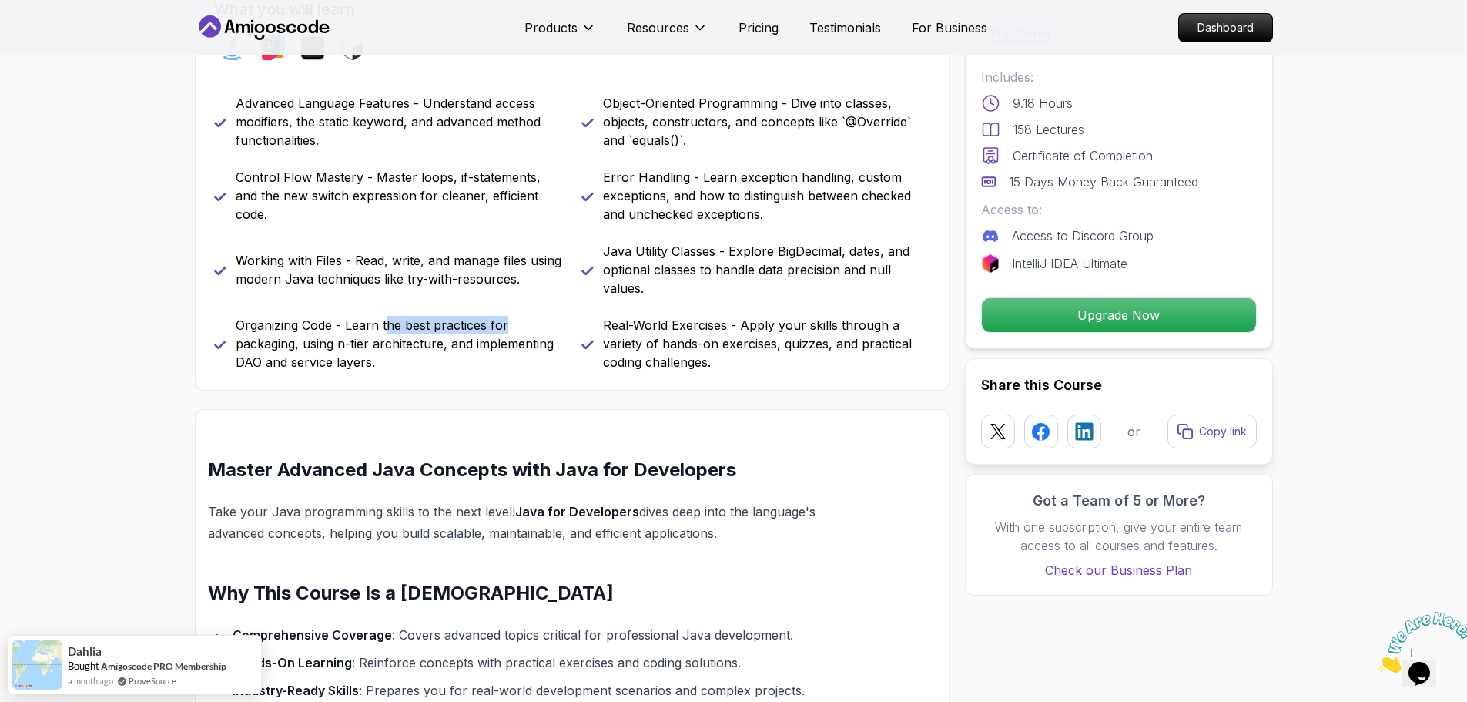
drag, startPoint x: 421, startPoint y: 321, endPoint x: 552, endPoint y: 319, distance: 131.0
click at [552, 319] on p "Organizing Code - Learn the best practices for packaging, using n-tier architec…" at bounding box center [399, 343] width 327 height 55
click at [523, 360] on p "Organizing Code - Learn the best practices for packaging, using n-tier architec…" at bounding box center [399, 343] width 327 height 55
drag, startPoint x: 336, startPoint y: 350, endPoint x: 519, endPoint y: 344, distance: 183.4
click at [519, 344] on p "Organizing Code - Learn the best practices for packaging, using n-tier architec…" at bounding box center [399, 343] width 327 height 55
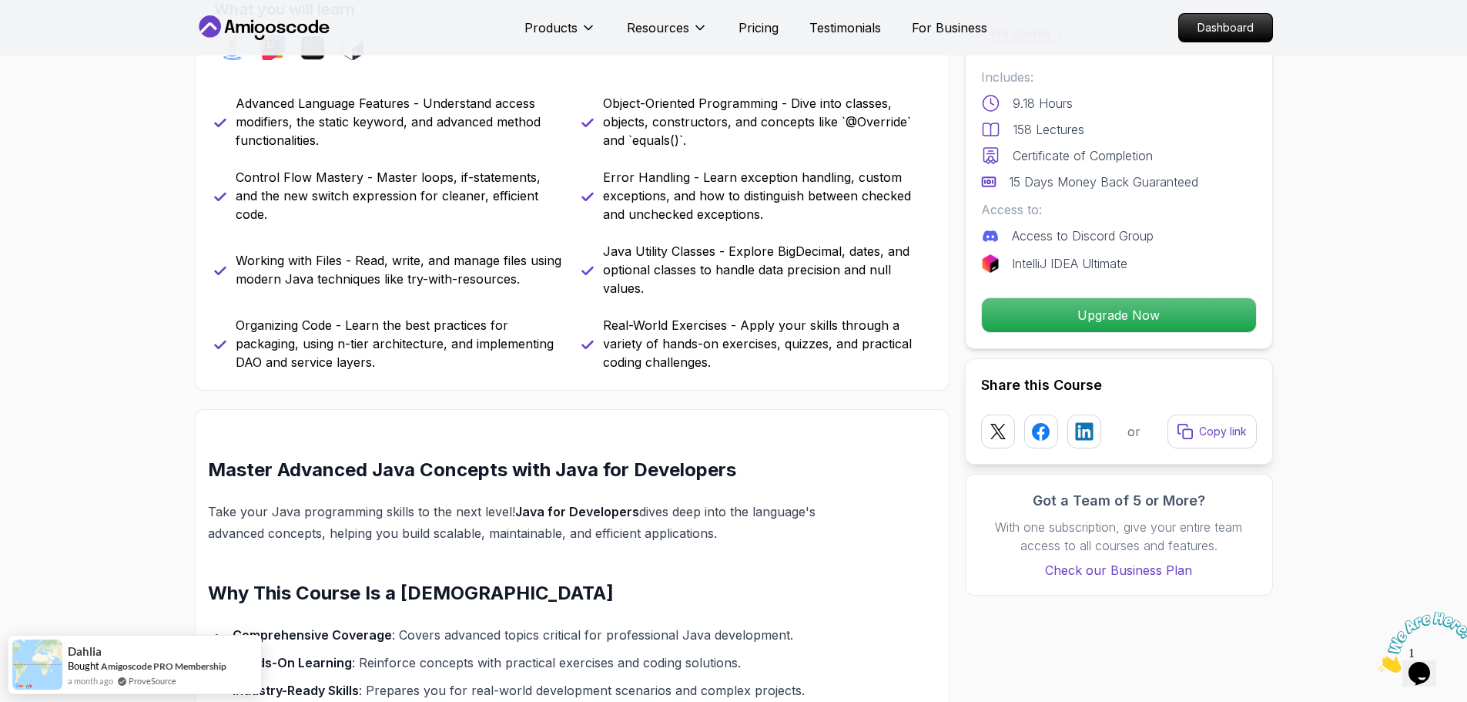
click at [510, 375] on div "What you will learn java intellij terminal bash Advanced Language Features - Un…" at bounding box center [572, 184] width 755 height 411
click at [346, 371] on div "What you will learn java intellij terminal bash Advanced Language Features - Un…" at bounding box center [572, 184] width 755 height 411
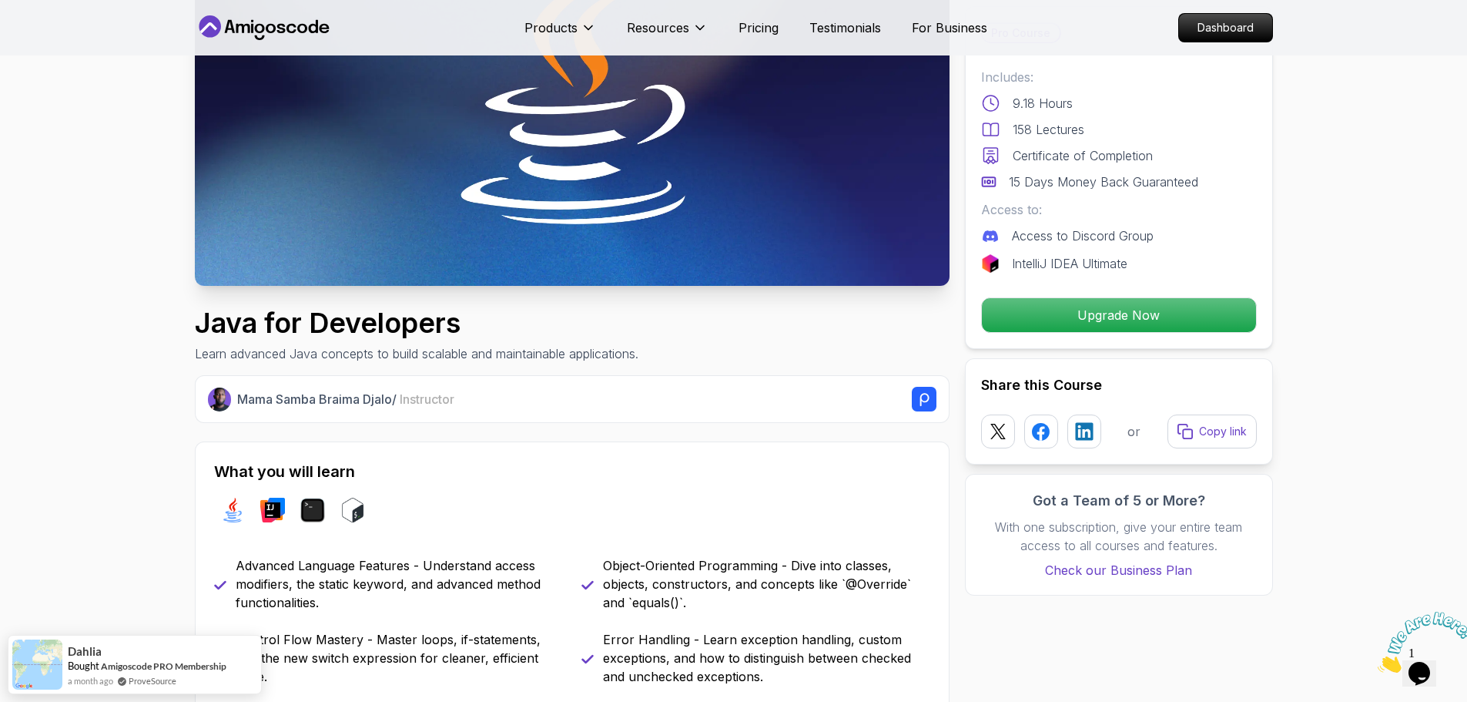
scroll to position [0, 0]
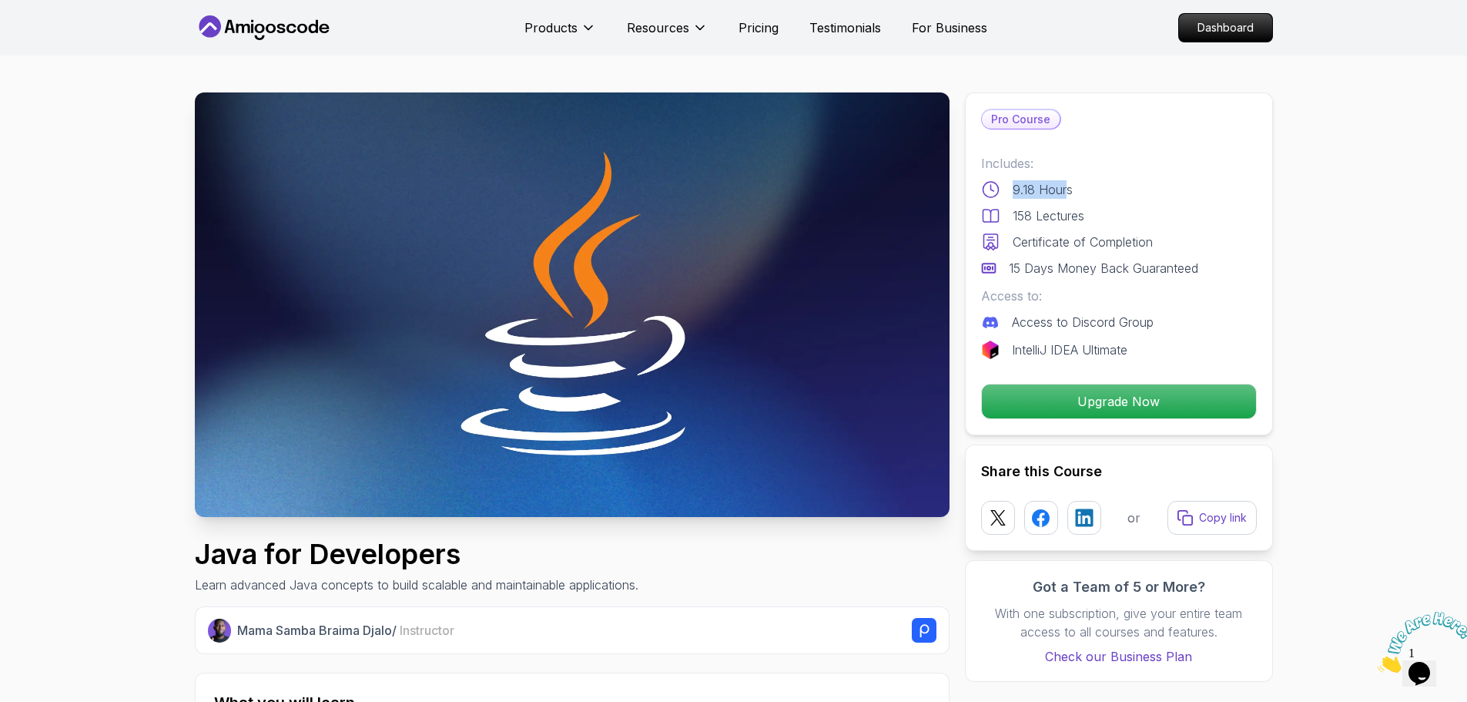
drag, startPoint x: 1009, startPoint y: 188, endPoint x: 1077, endPoint y: 189, distance: 67.8
click at [1068, 188] on div "9.18 Hours" at bounding box center [1119, 189] width 276 height 18
click at [1077, 193] on div "9.18 Hours" at bounding box center [1119, 189] width 276 height 18
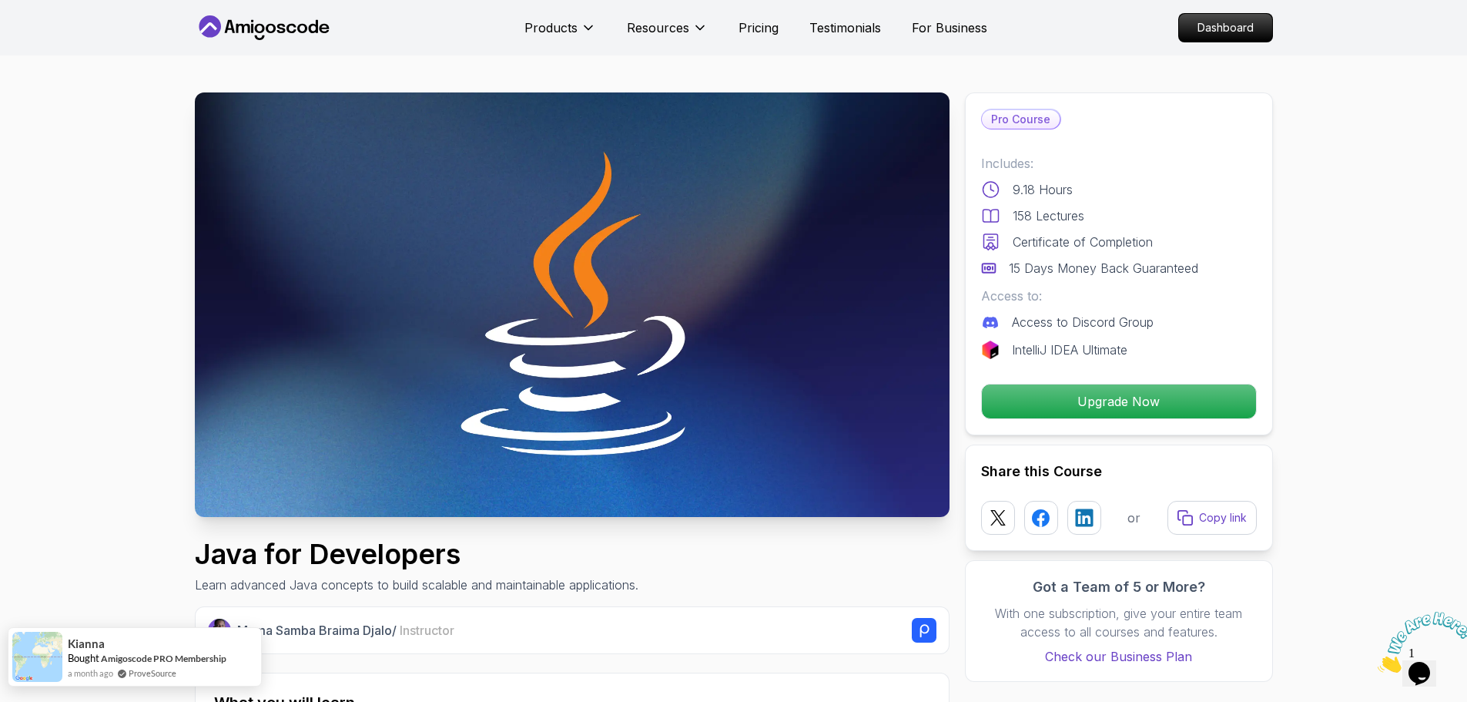
click at [136, 675] on link "ProveSource" at bounding box center [153, 672] width 48 height 13
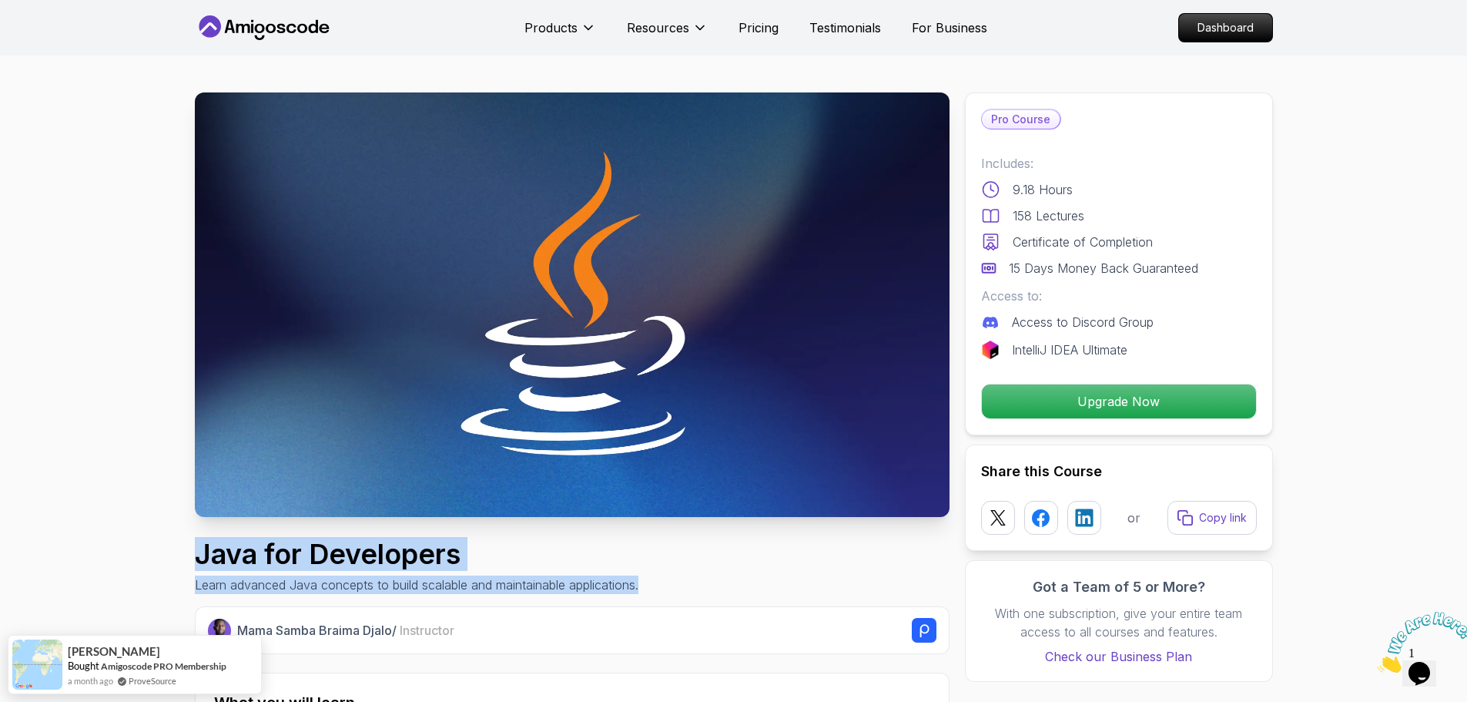
drag, startPoint x: 179, startPoint y: 554, endPoint x: 790, endPoint y: 582, distance: 611.4
click at [790, 582] on div "Java for Developers Learn advanced Java concepts to build scalable and maintain…" at bounding box center [572, 565] width 755 height 55
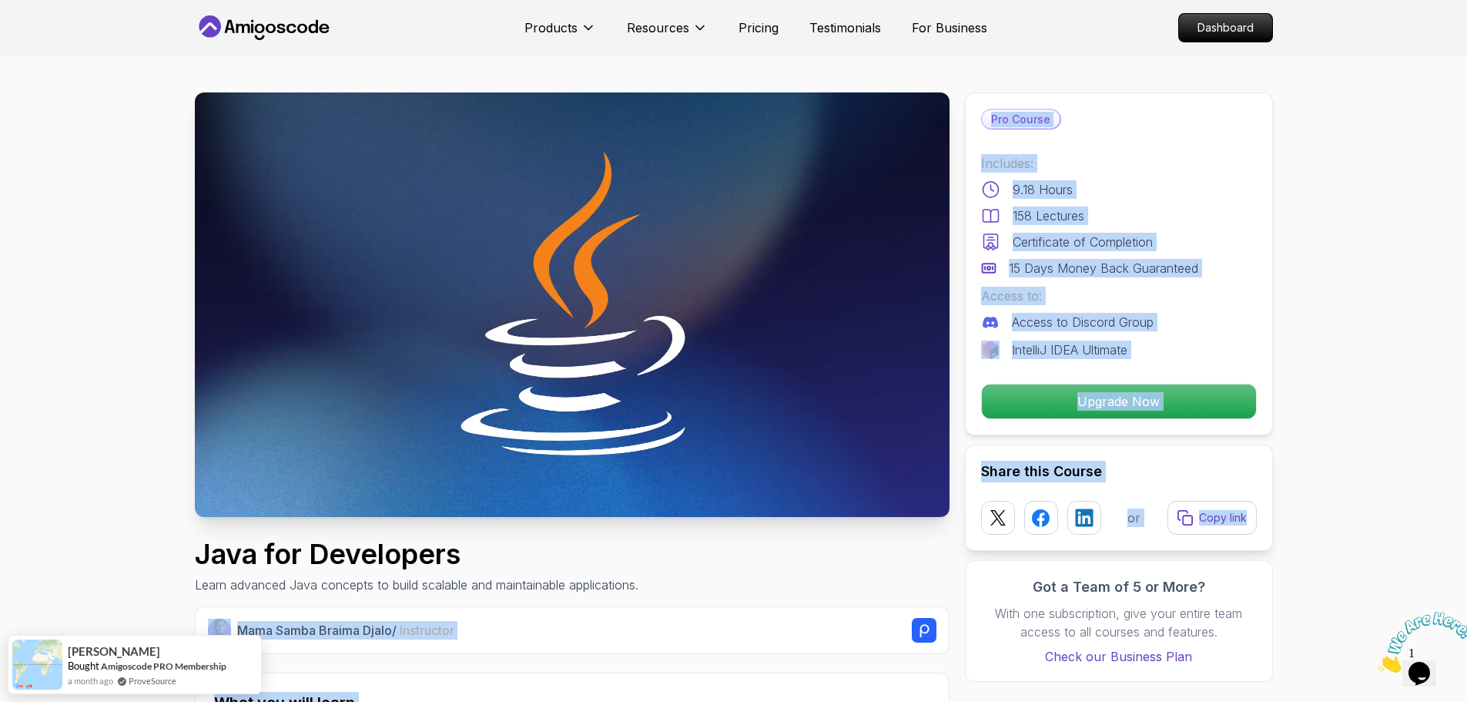
drag, startPoint x: 809, startPoint y: 582, endPoint x: 1267, endPoint y: 501, distance: 464.5
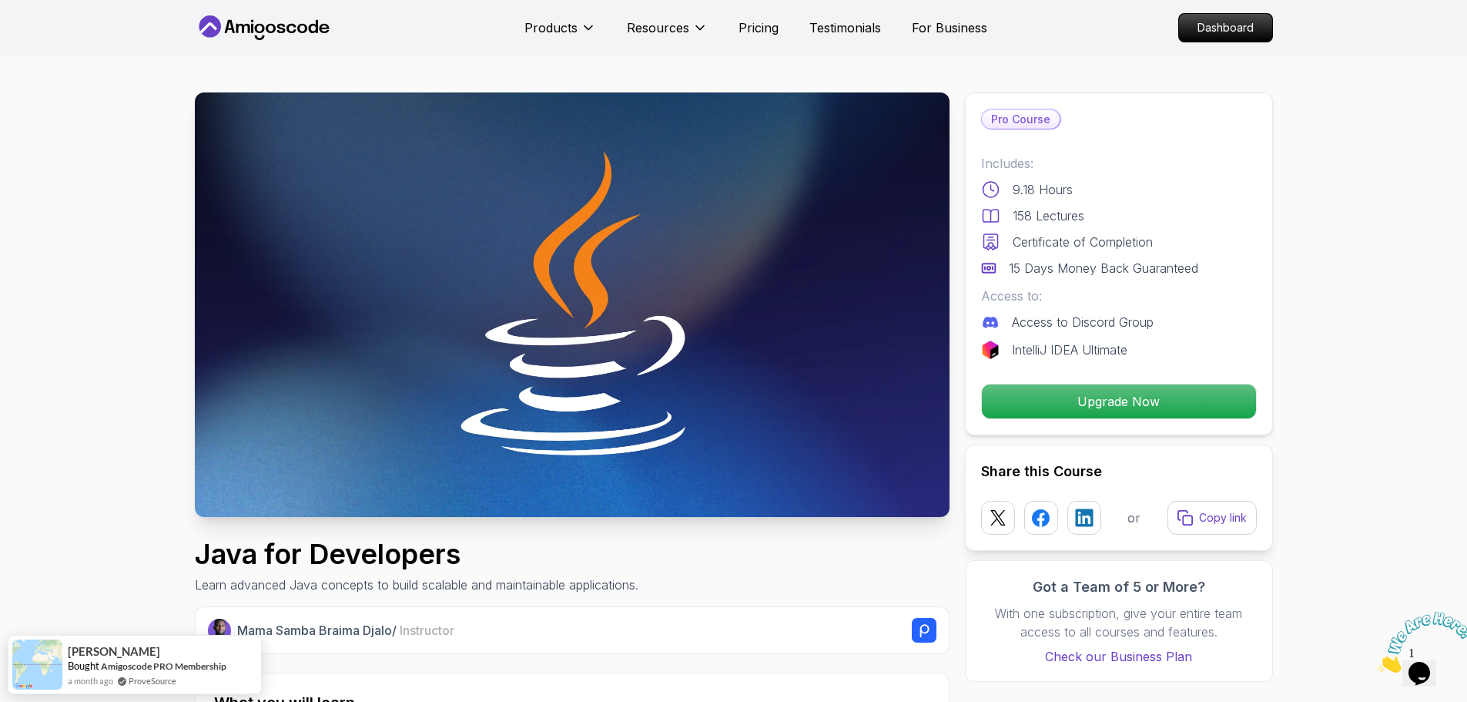
click at [1427, 655] on img at bounding box center [1426, 642] width 96 height 61
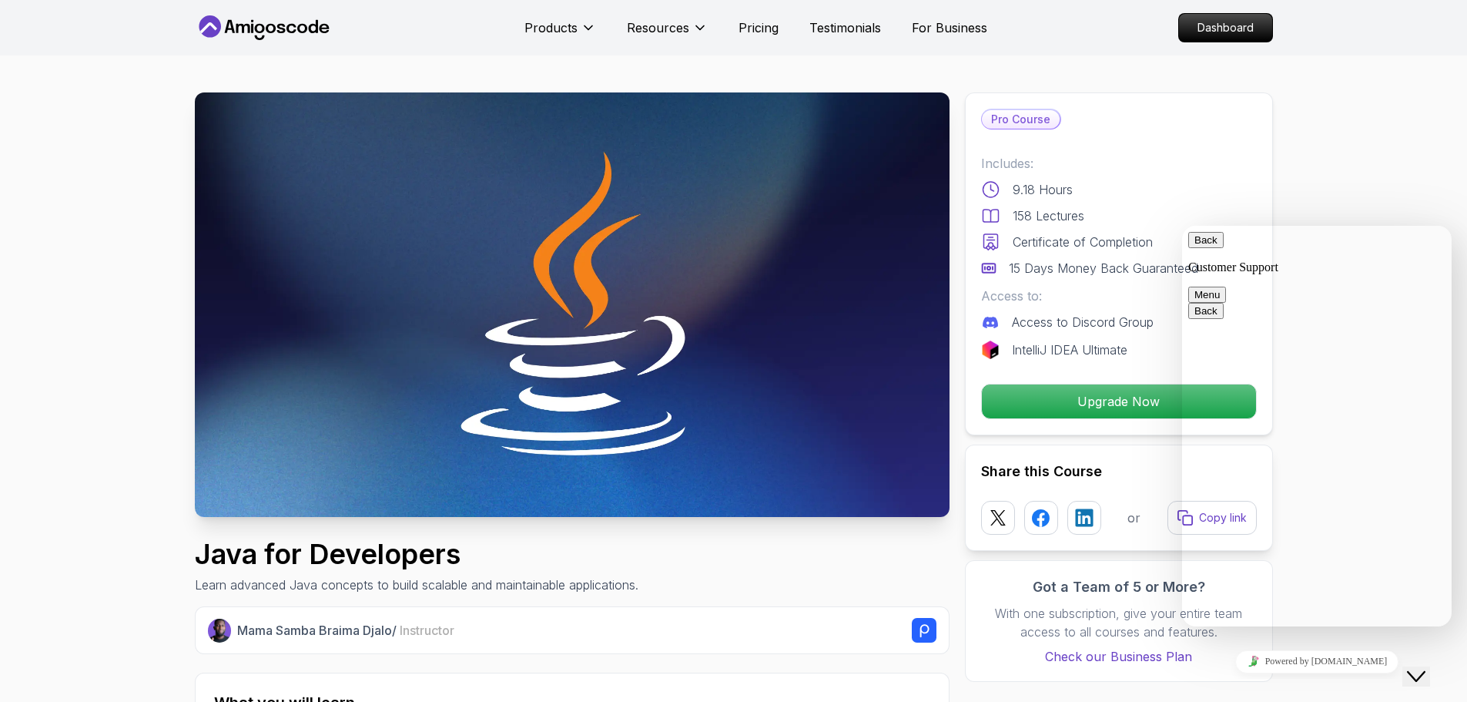
click at [1226, 287] on button "Menu" at bounding box center [1207, 295] width 38 height 16
click at [1423, 671] on icon "$i18n('chat', 'chat_widget')" at bounding box center [1416, 676] width 18 height 11
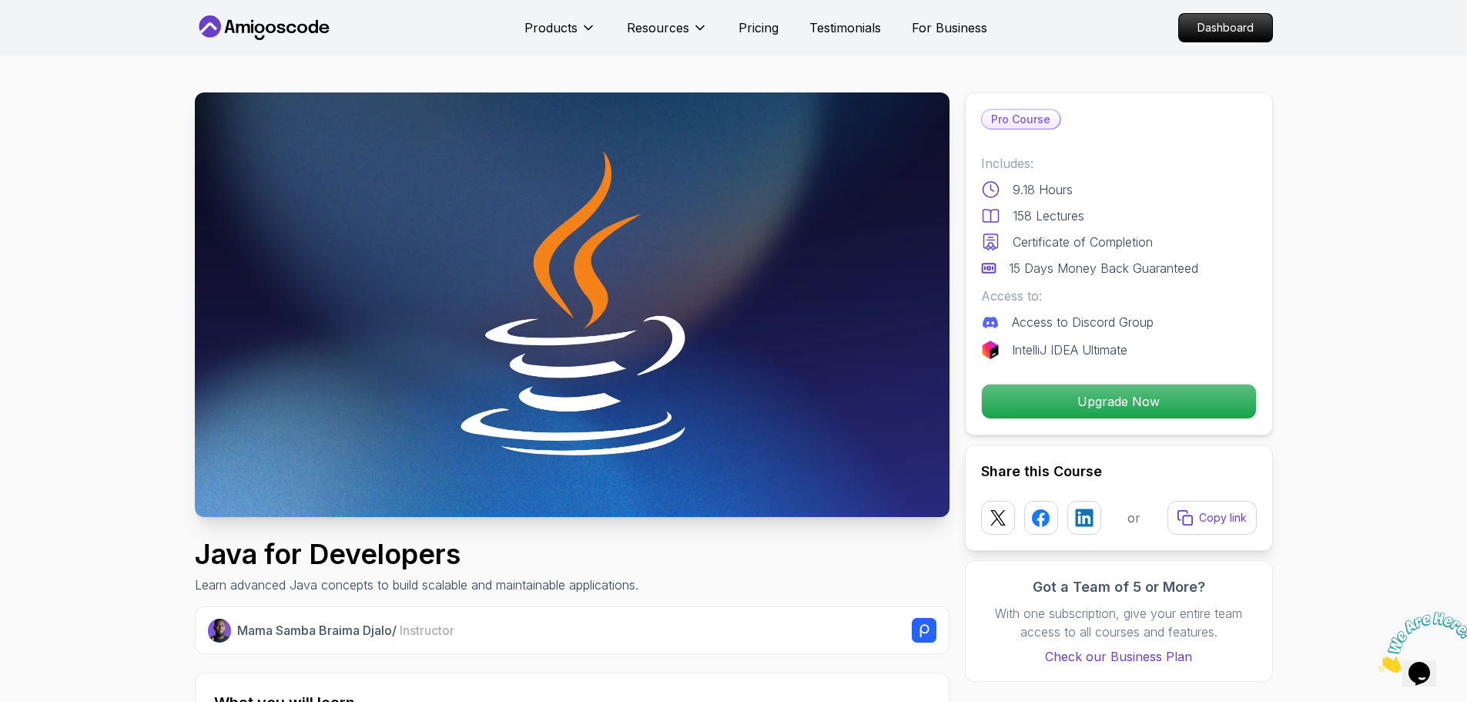
click at [1106, 266] on p "15 Days Money Back Guaranteed" at bounding box center [1103, 268] width 189 height 18
click at [1107, 266] on p "15 Days Money Back Guaranteed" at bounding box center [1103, 268] width 189 height 18
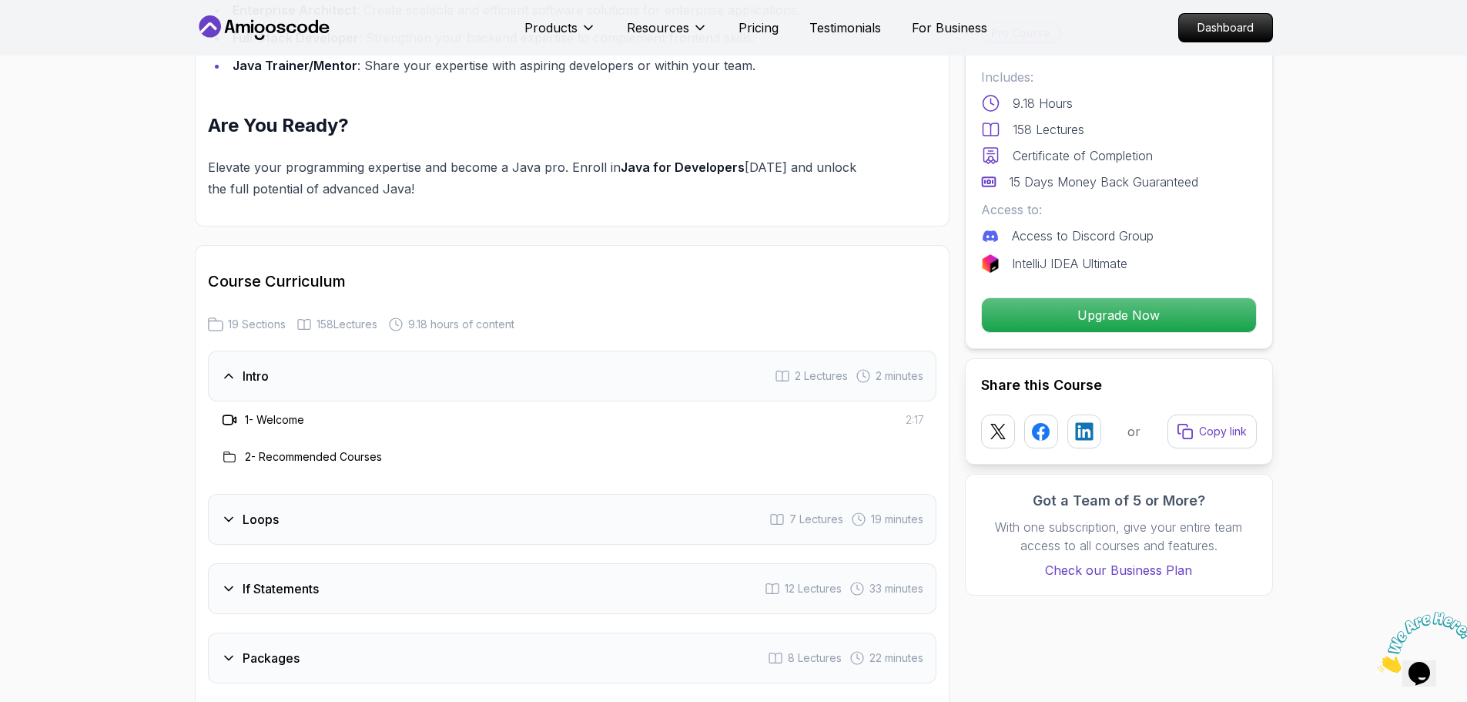
scroll to position [2003, 0]
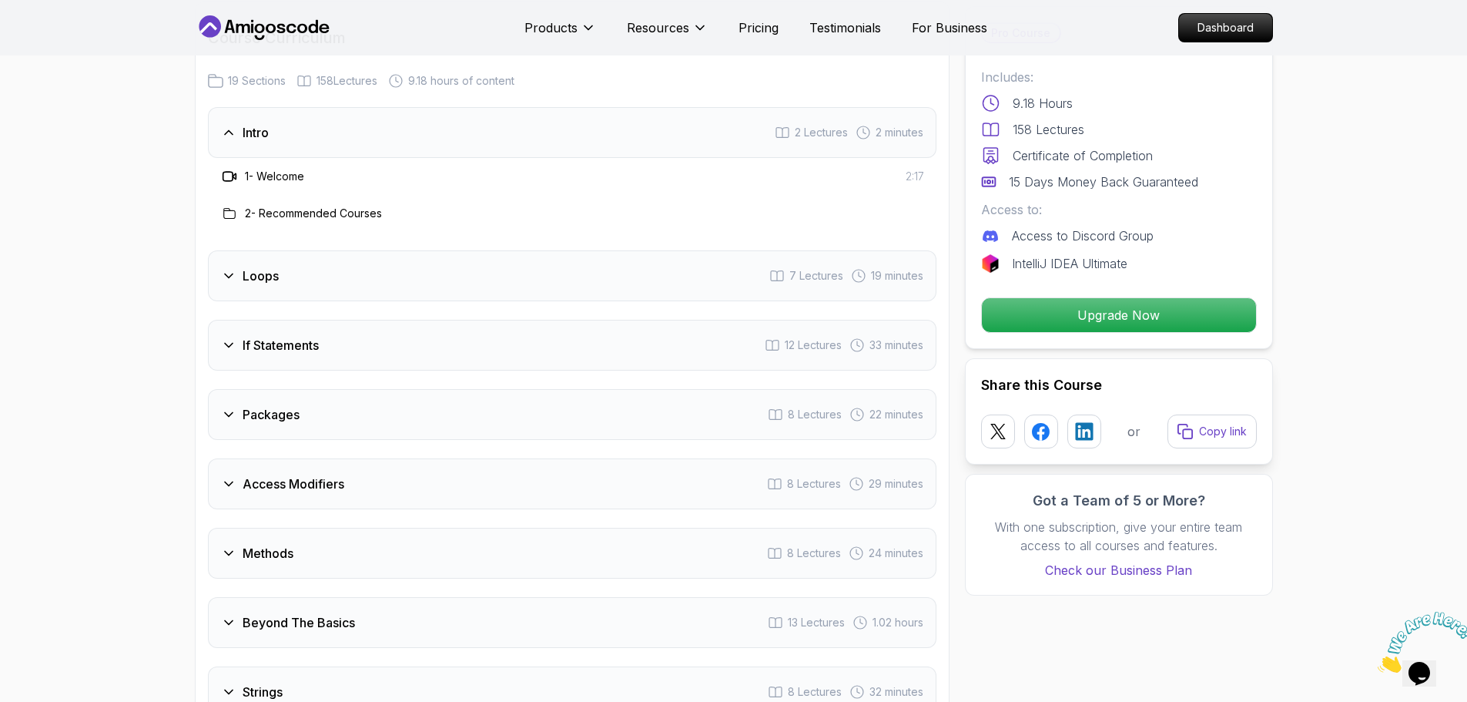
click at [296, 257] on div "Loops 7 Lectures 19 minutes" at bounding box center [572, 275] width 729 height 51
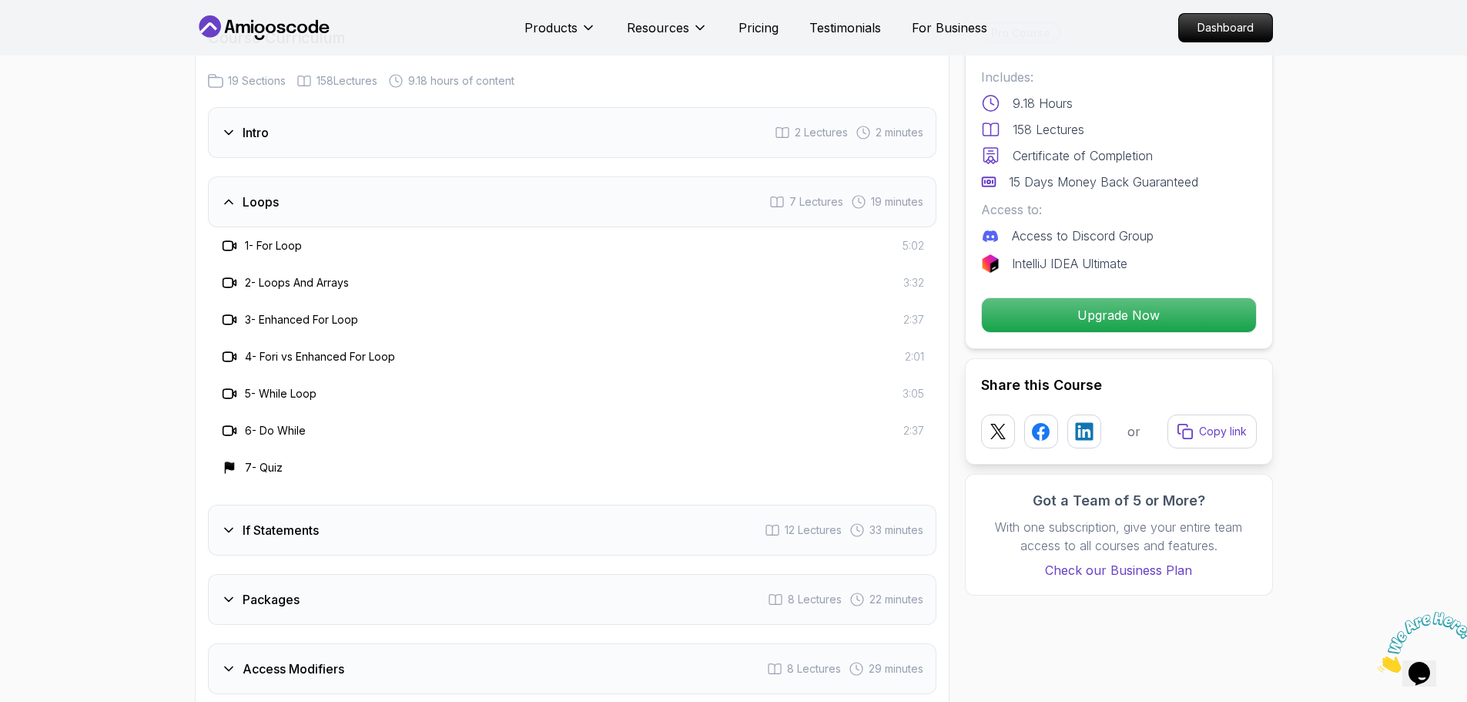
click at [295, 196] on div "Loops 7 Lectures 19 minutes" at bounding box center [572, 201] width 729 height 51
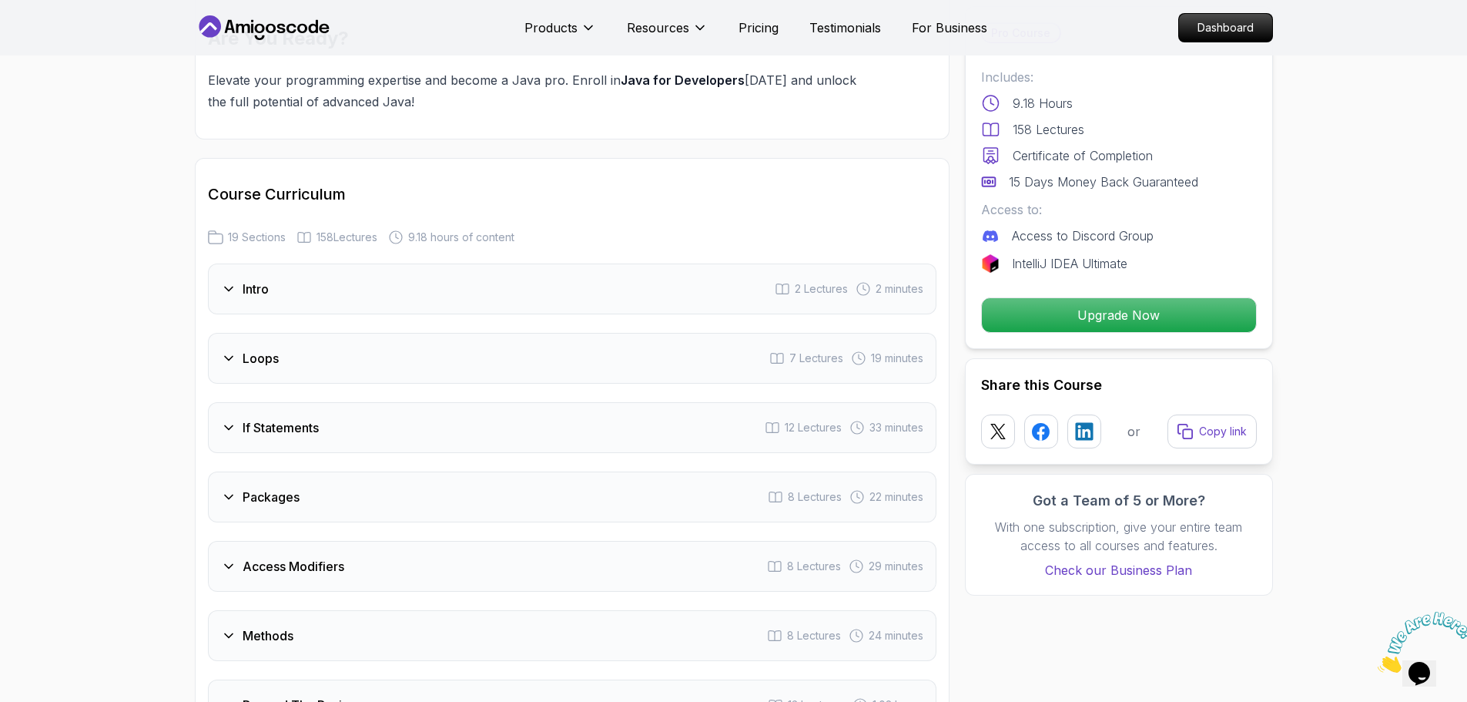
scroll to position [1694, 0]
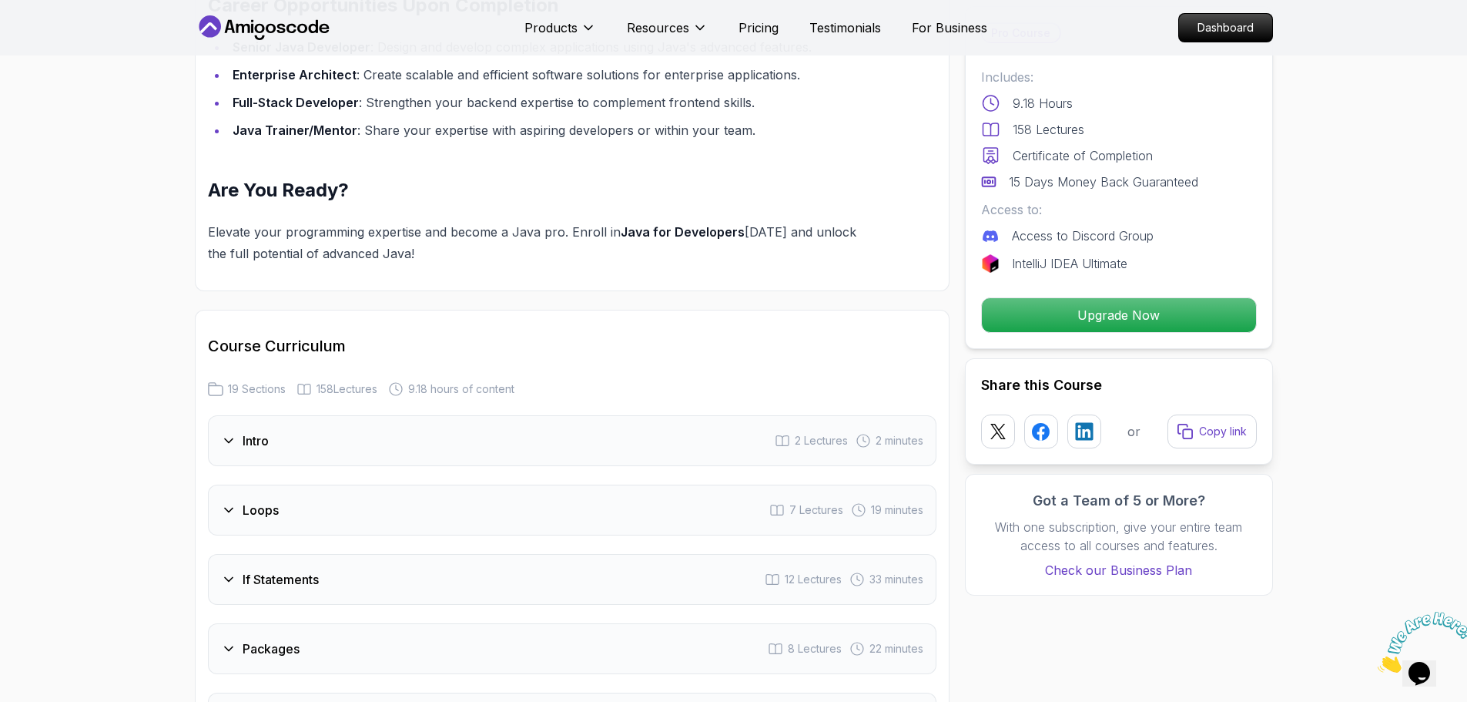
click at [289, 423] on div "Intro 2 Lectures 2 minutes" at bounding box center [572, 440] width 729 height 51
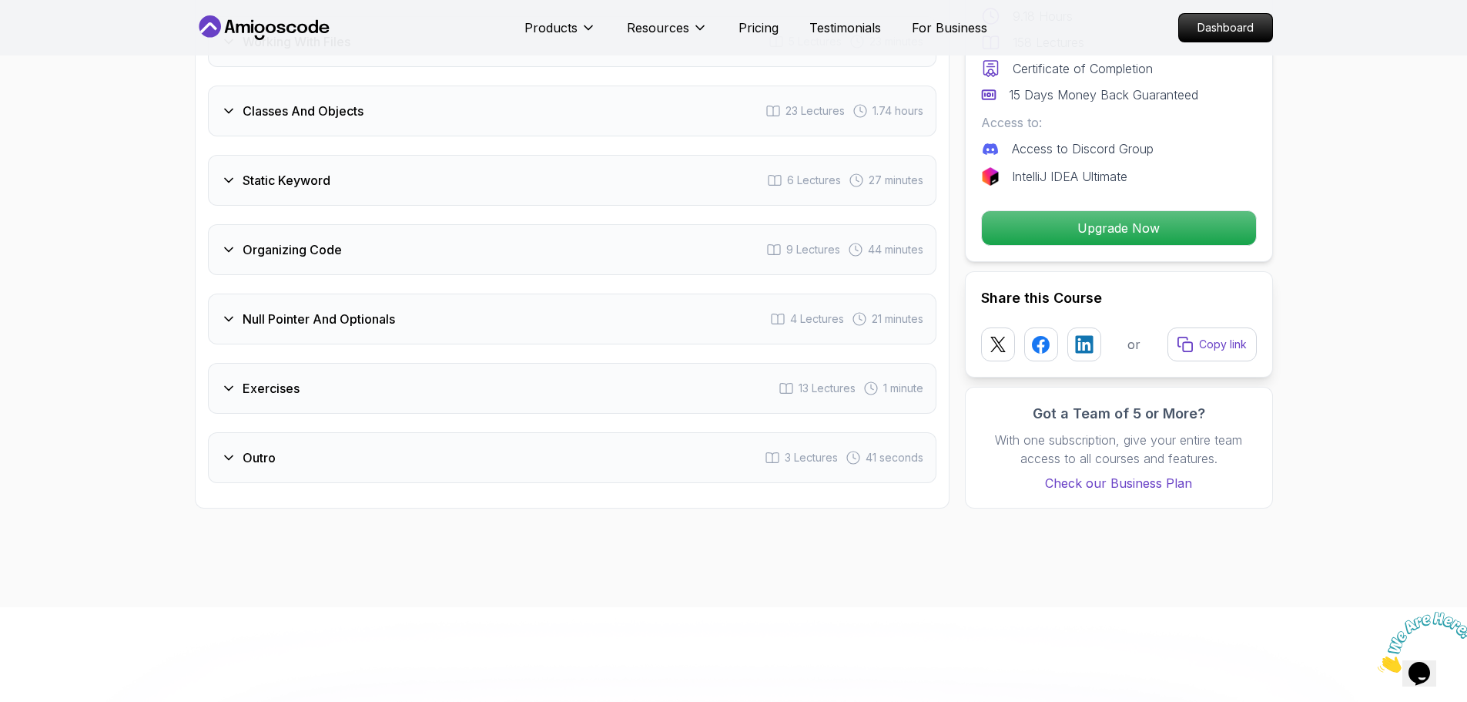
scroll to position [2927, 0]
click at [358, 236] on div "Organizing Code 9 Lectures 44 minutes" at bounding box center [572, 248] width 729 height 51
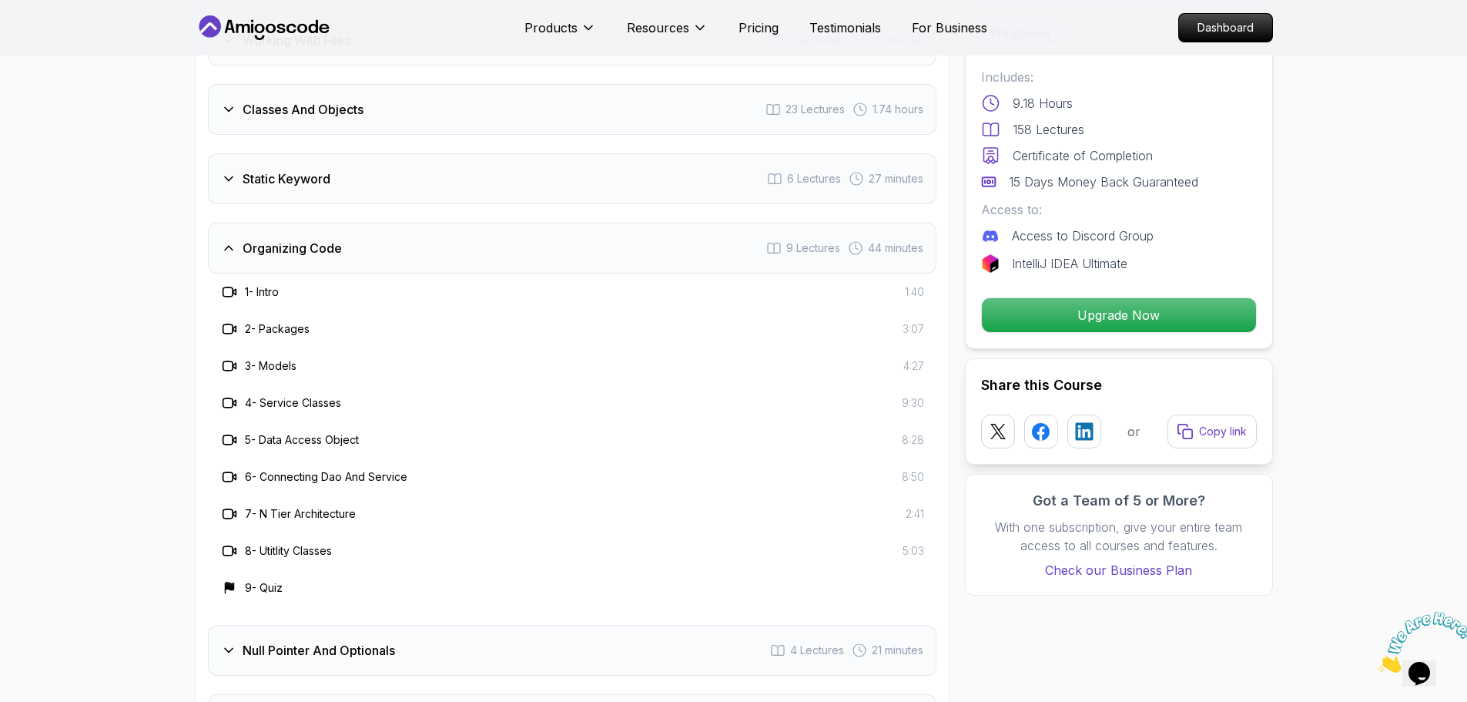
click at [358, 237] on div "Organizing Code 9 Lectures 44 minutes" at bounding box center [572, 248] width 729 height 51
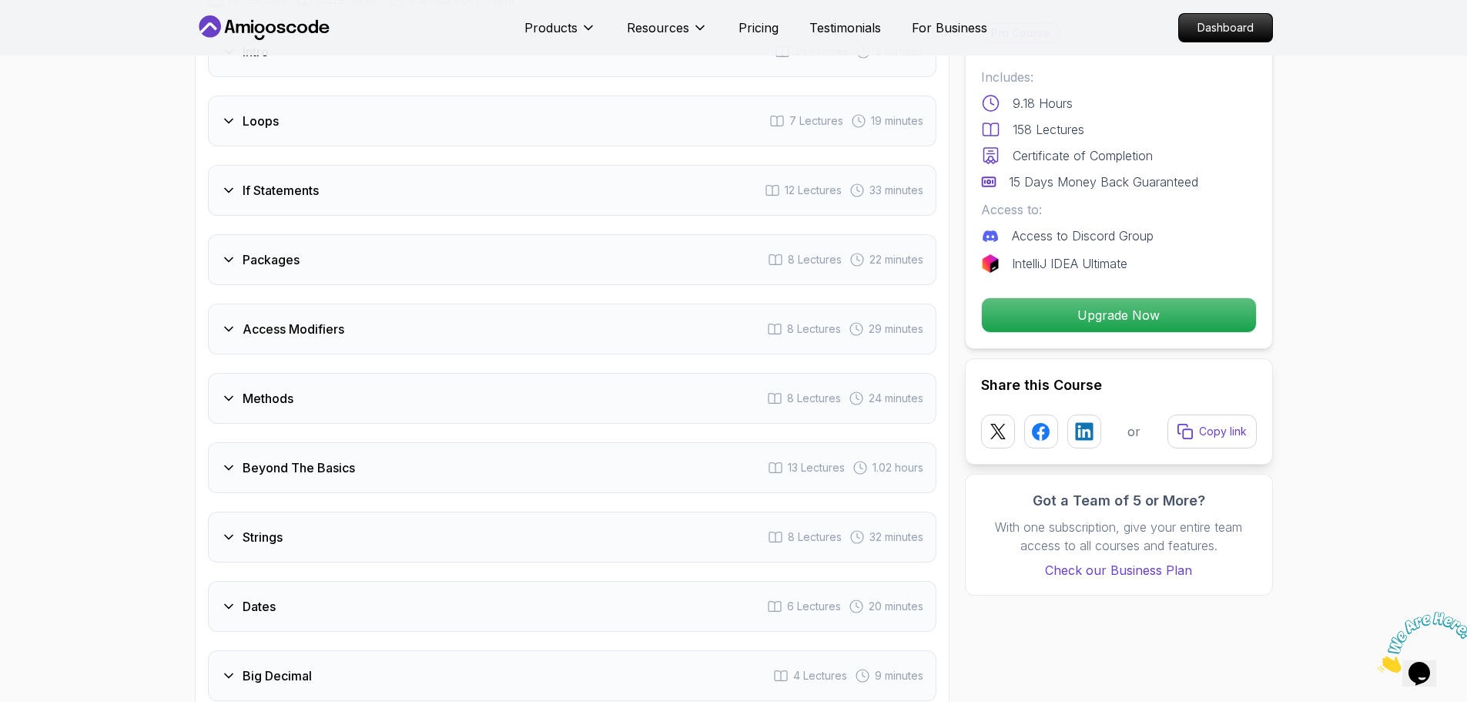
scroll to position [2080, 0]
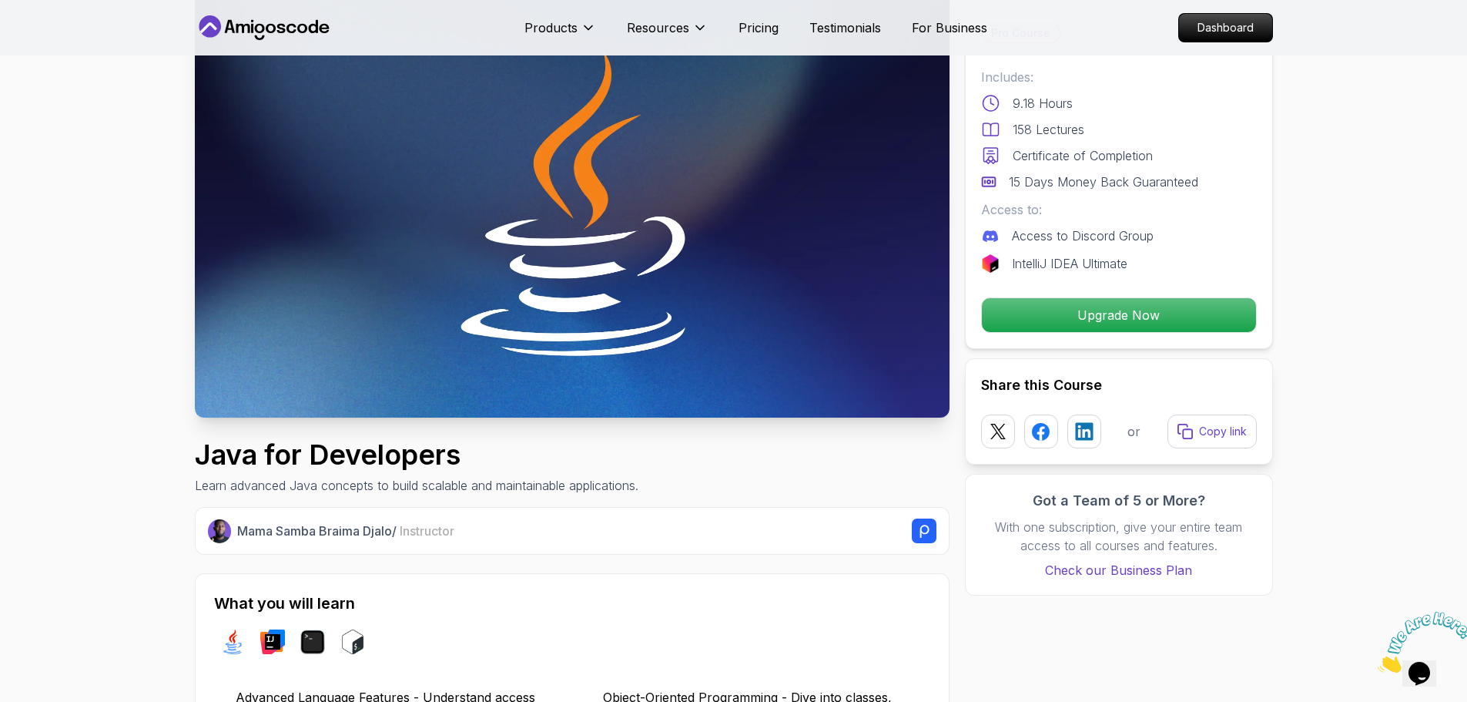
scroll to position [0, 0]
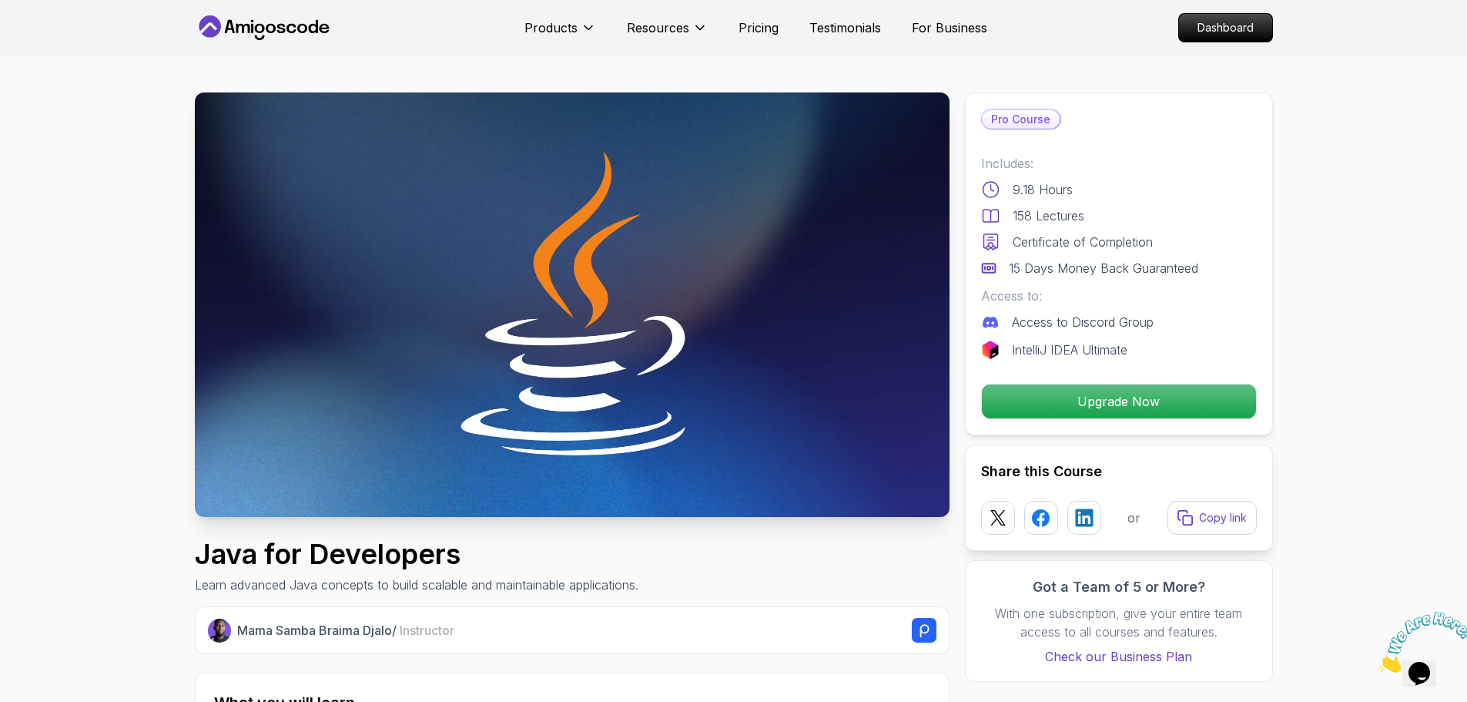
click at [1272, 132] on div "Pro Course Includes: 9.18 Hours 158 Lectures Certificate of Completion 15 Days …" at bounding box center [1119, 263] width 308 height 343
click at [1023, 187] on p "9.18 Hours" at bounding box center [1043, 189] width 60 height 18
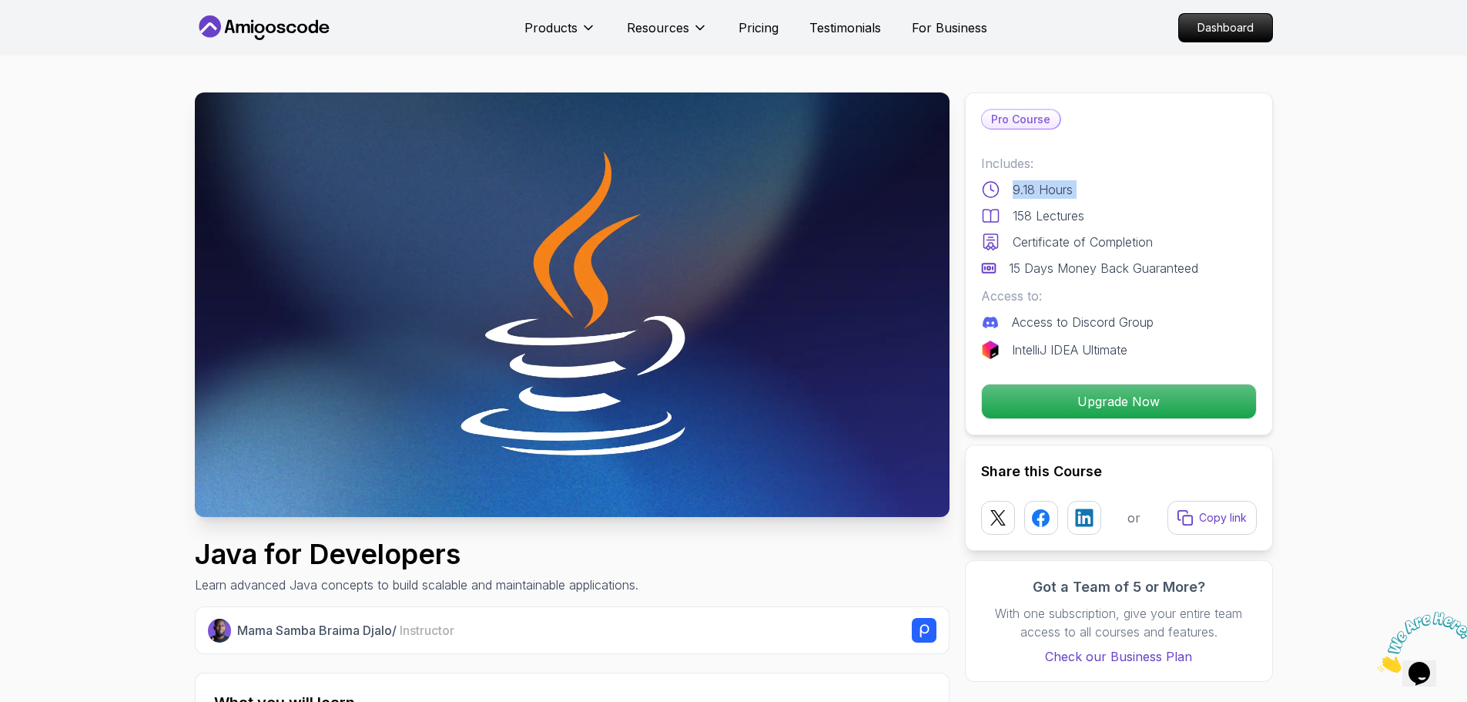
click at [1145, 215] on div "158 Lectures" at bounding box center [1119, 215] width 276 height 18
